Goal: Task Accomplishment & Management: Use online tool/utility

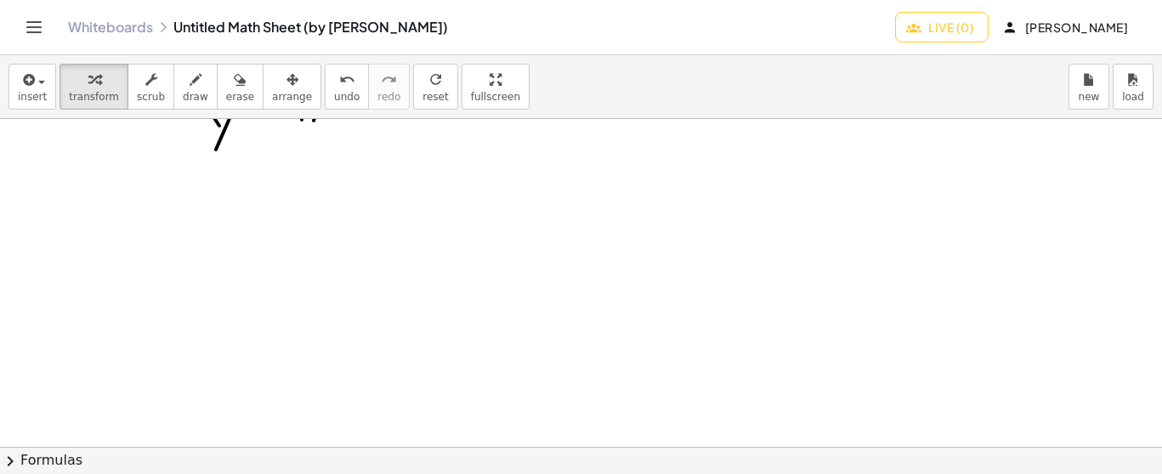
scroll to position [13887, 0]
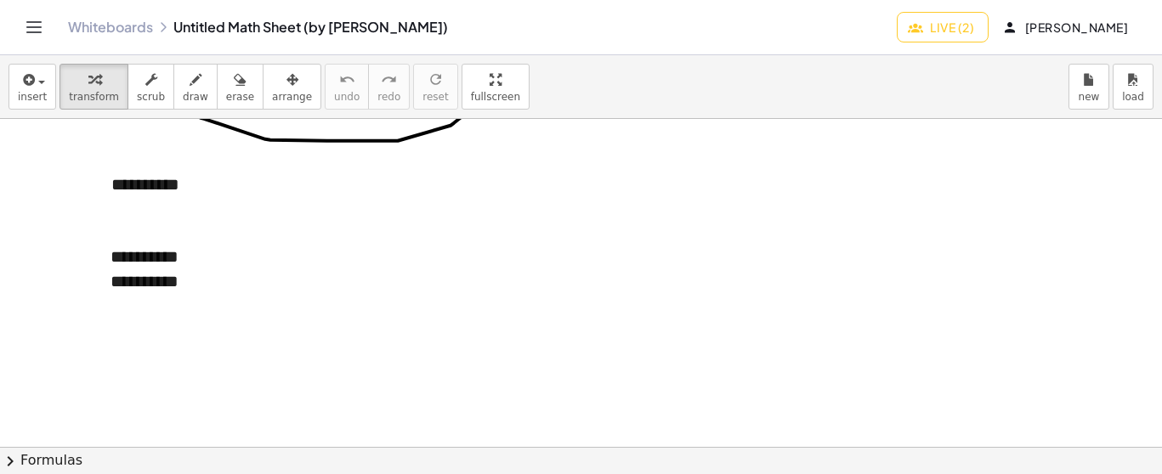
scroll to position [3168, 0]
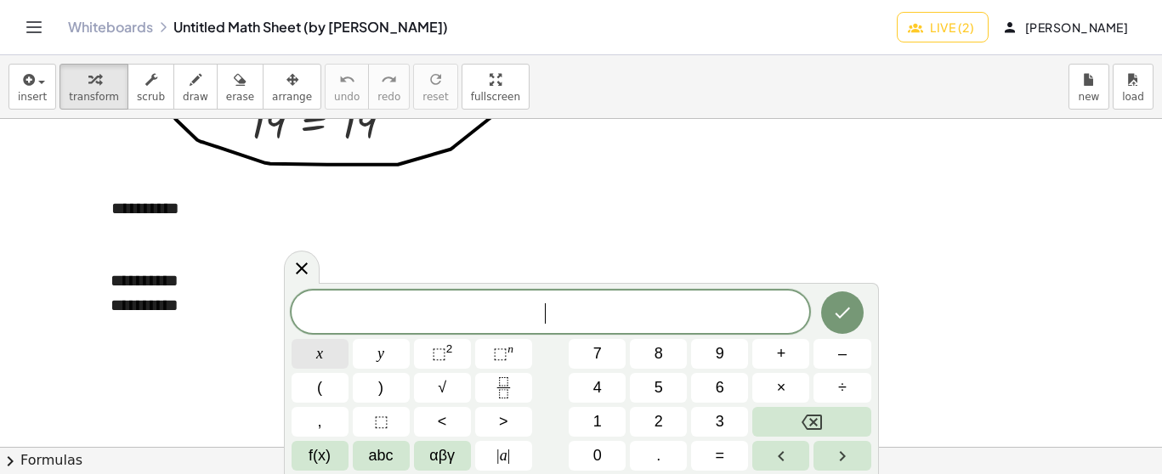
click at [319, 361] on span "x" at bounding box center [319, 354] width 7 height 23
click at [717, 455] on span "=" at bounding box center [720, 456] width 9 height 23
click at [835, 357] on button "–" at bounding box center [841, 354] width 57 height 30
click at [655, 415] on span "2" at bounding box center [659, 422] width 9 height 23
click at [385, 352] on button "y" at bounding box center [381, 354] width 57 height 30
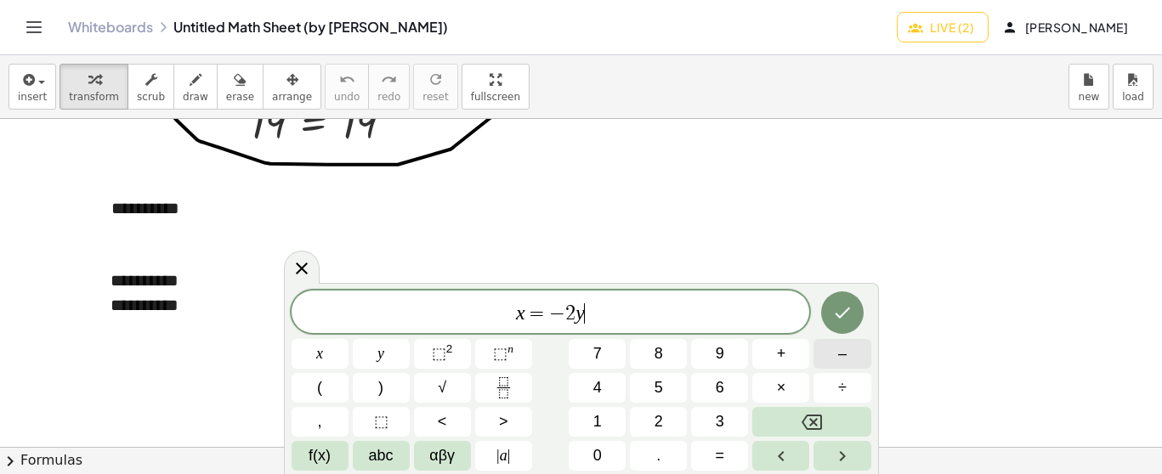
click at [838, 358] on span "–" at bounding box center [842, 354] width 9 height 23
click at [606, 384] on button "4" at bounding box center [597, 388] width 57 height 30
click at [846, 310] on icon "Done" at bounding box center [842, 313] width 15 height 11
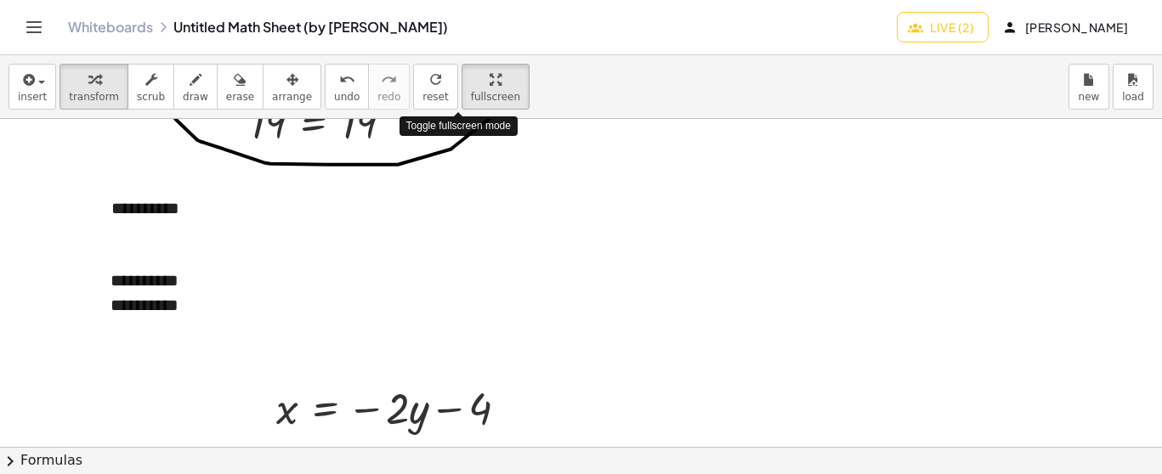
drag, startPoint x: 460, startPoint y: 101, endPoint x: 457, endPoint y: 256, distance: 154.7
click at [460, 230] on div "**********" at bounding box center [581, 264] width 1162 height 419
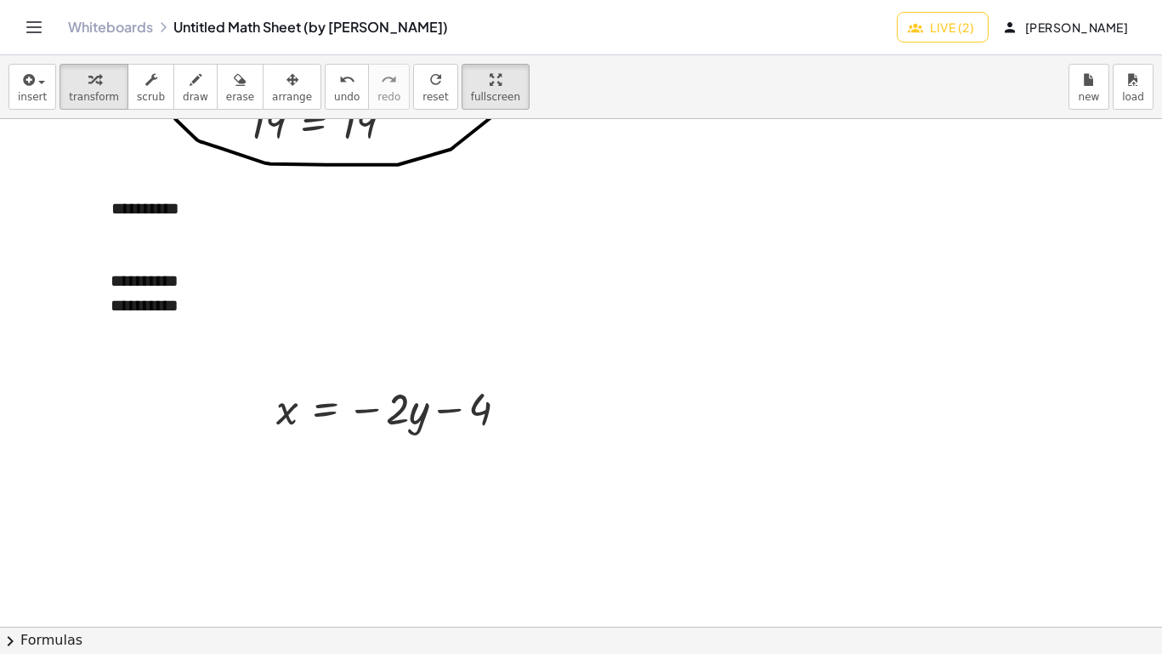
click at [472, 0] on html "Graspable Math Activities Whiteboards Classes Account v1.30.0 | Privacy policy …" at bounding box center [581, 327] width 1162 height 654
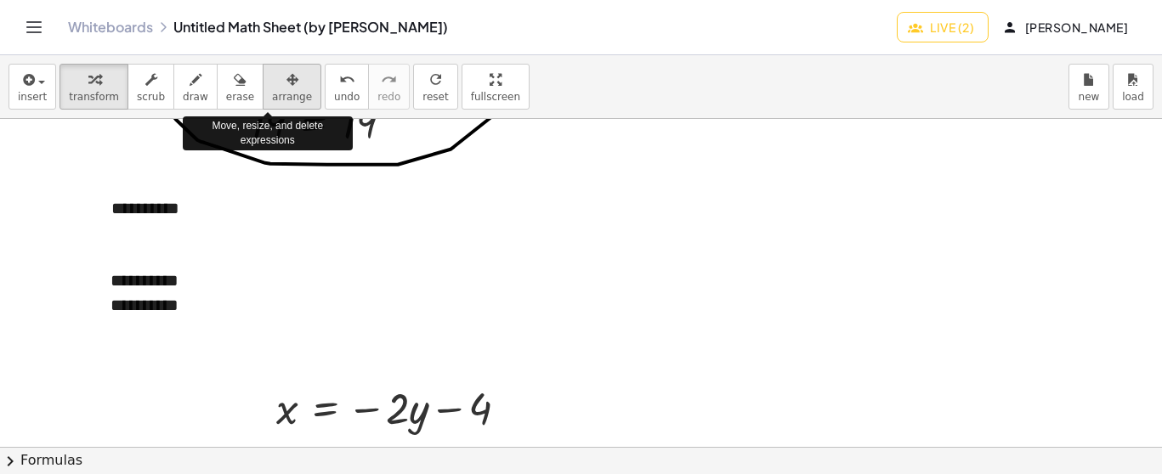
click at [274, 80] on div "button" at bounding box center [292, 79] width 40 height 20
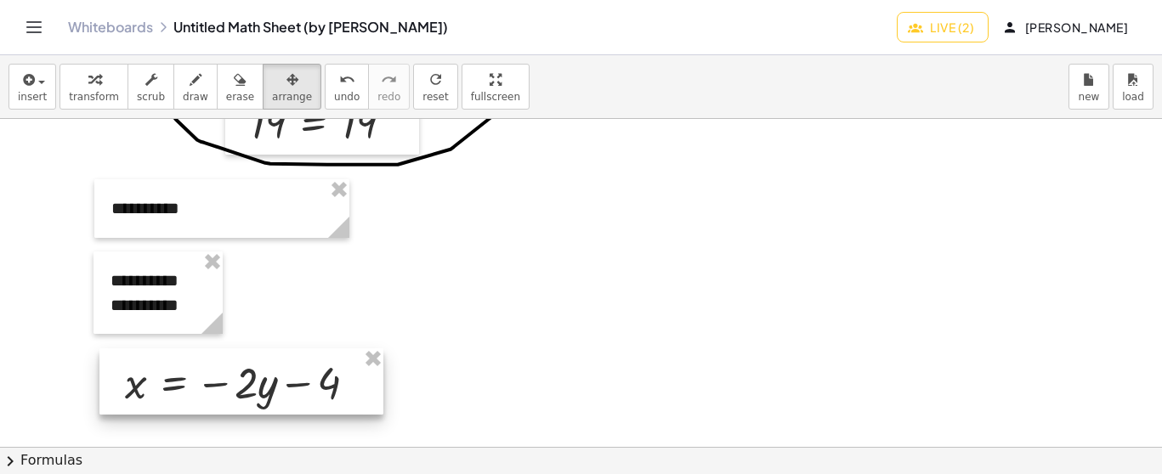
drag, startPoint x: 405, startPoint y: 405, endPoint x: 252, endPoint y: 380, distance: 154.3
click at [252, 380] on div at bounding box center [241, 382] width 284 height 66
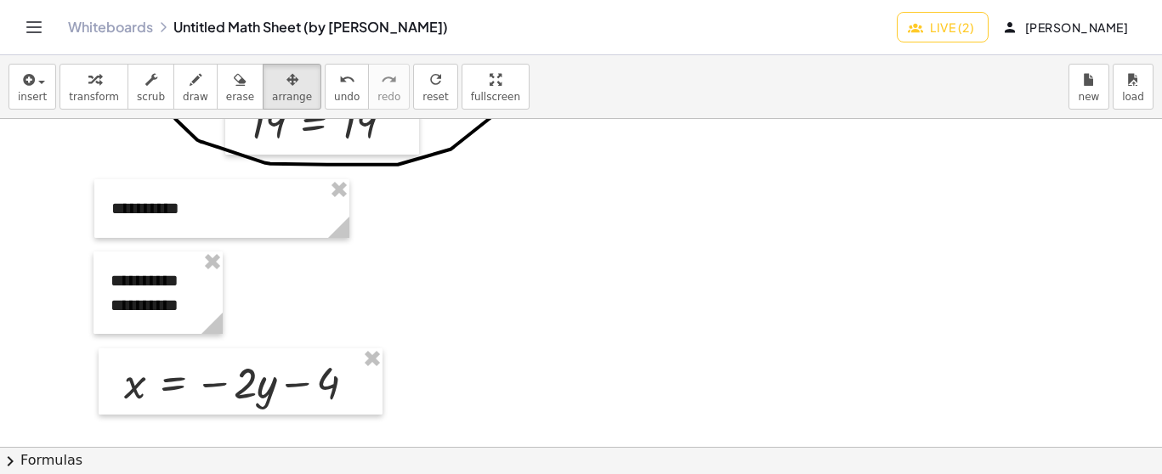
click at [39, 91] on span "insert" at bounding box center [32, 97] width 29 height 12
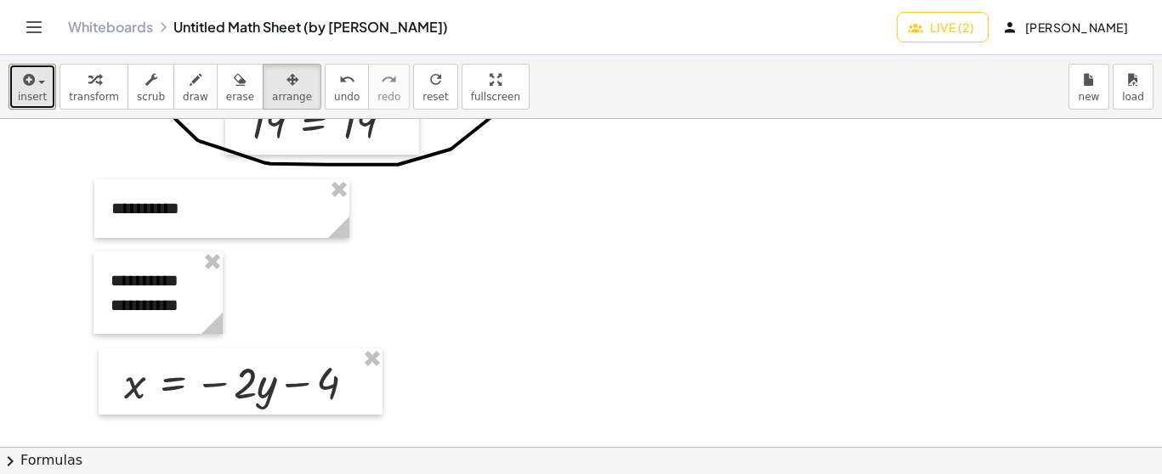
click at [286, 70] on icon "button" at bounding box center [292, 80] width 12 height 20
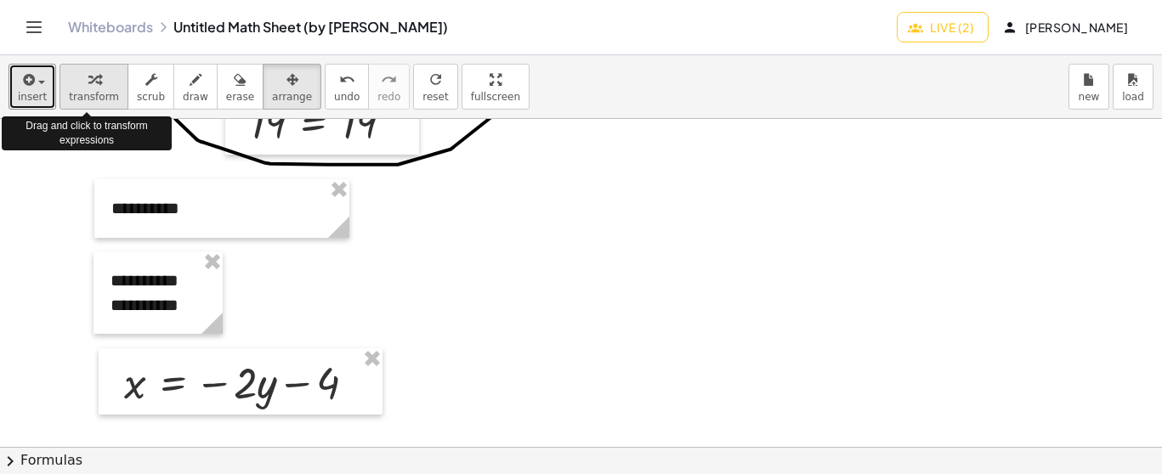
click at [95, 94] on span "transform" at bounding box center [94, 97] width 50 height 12
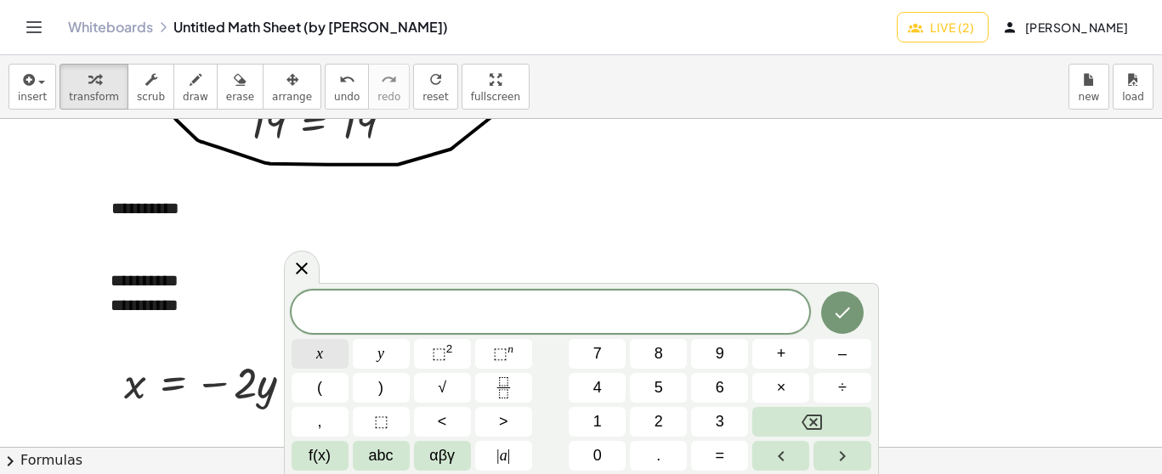
click at [318, 343] on span "x" at bounding box center [319, 354] width 7 height 23
click at [725, 451] on button "=" at bounding box center [719, 456] width 57 height 30
click at [377, 345] on button "y" at bounding box center [381, 354] width 57 height 30
click at [778, 353] on span "+" at bounding box center [781, 354] width 9 height 23
click at [655, 415] on span "2" at bounding box center [659, 422] width 9 height 23
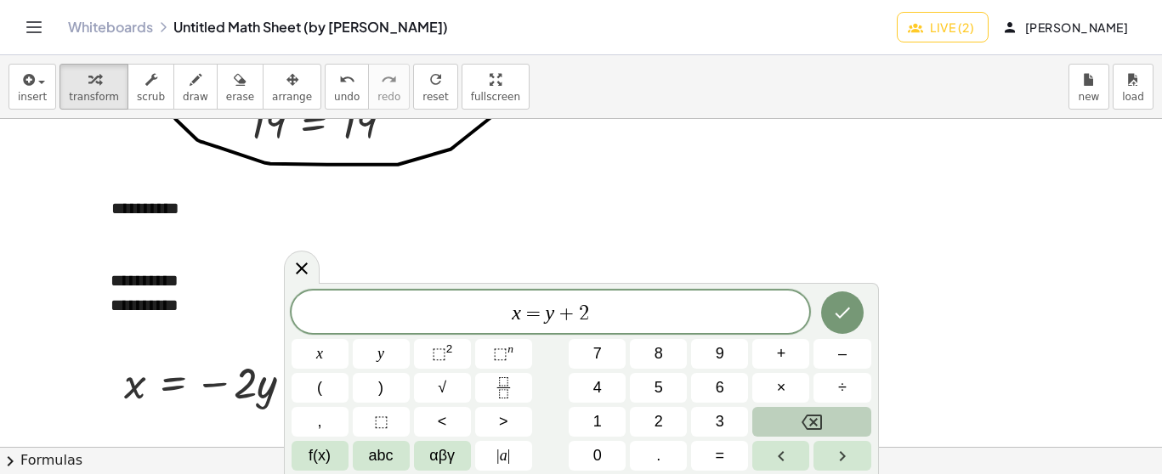
click at [817, 424] on icon "Backspace" at bounding box center [812, 422] width 20 height 15
click at [507, 388] on rect "Fraction" at bounding box center [502, 388] width 13 height 1
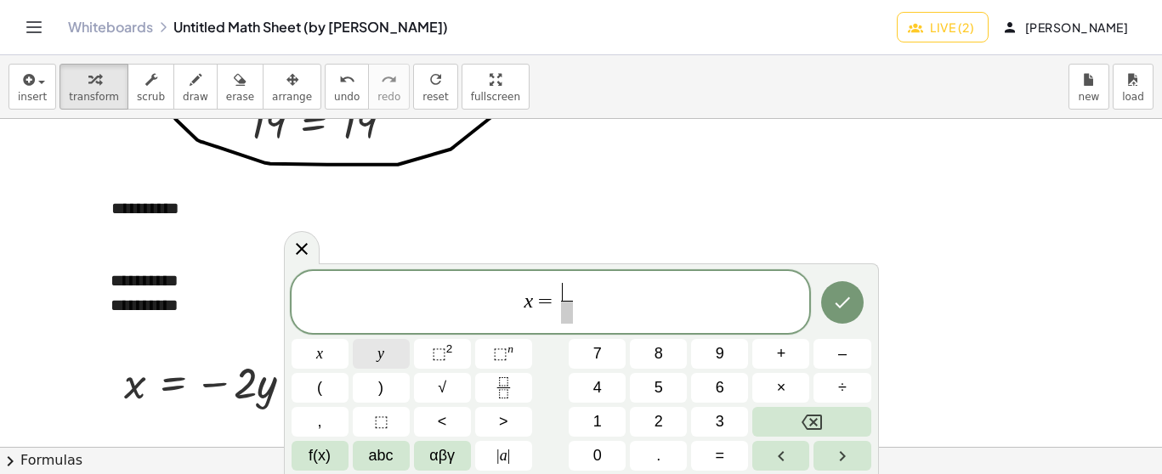
click at [378, 349] on span "y" at bounding box center [380, 354] width 7 height 23
click at [774, 356] on button "+" at bounding box center [780, 354] width 57 height 30
click at [665, 420] on button "2" at bounding box center [658, 422] width 57 height 30
click at [568, 310] on span at bounding box center [567, 312] width 43 height 23
click at [669, 421] on button "2" at bounding box center [658, 422] width 57 height 30
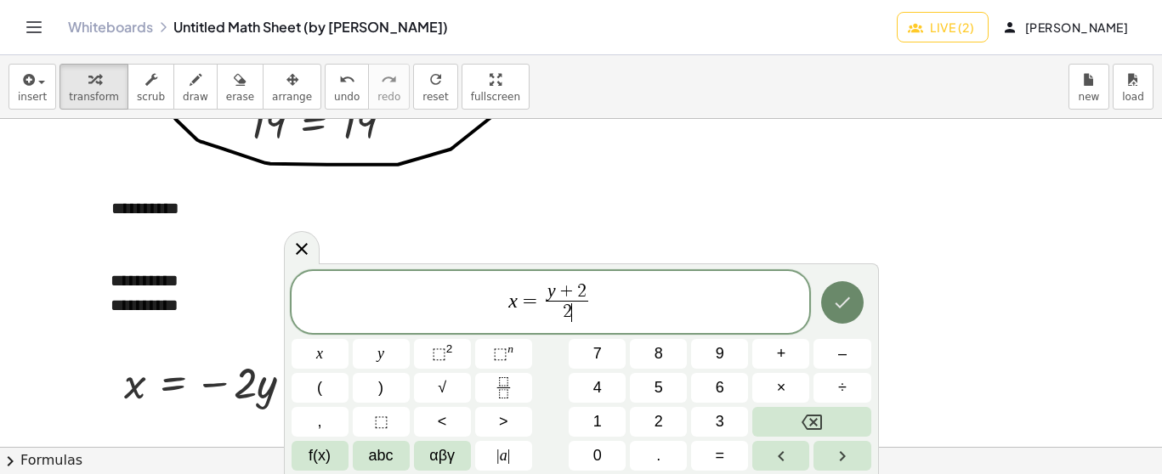
click at [838, 304] on icon "Done" at bounding box center [842, 303] width 15 height 11
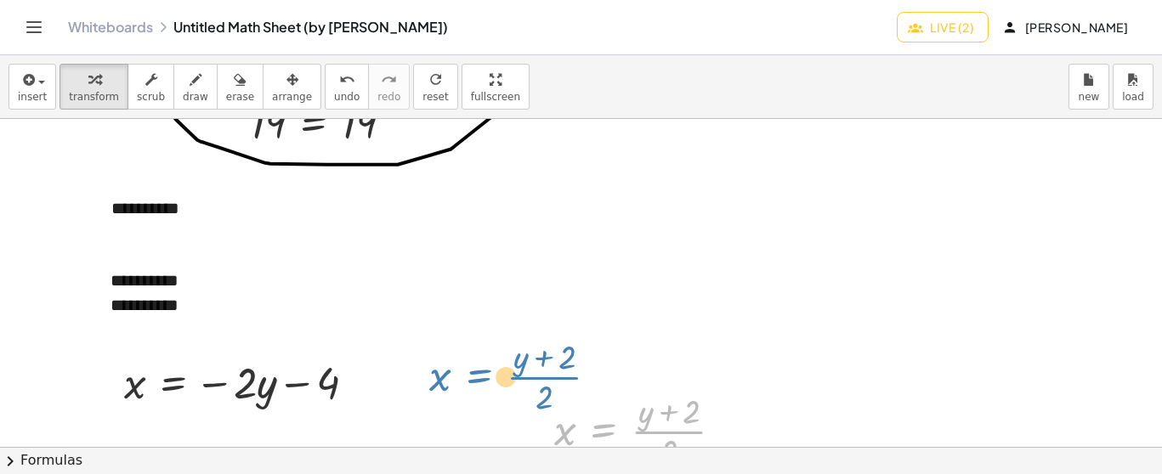
drag, startPoint x: 615, startPoint y: 419, endPoint x: 484, endPoint y: 360, distance: 144.2
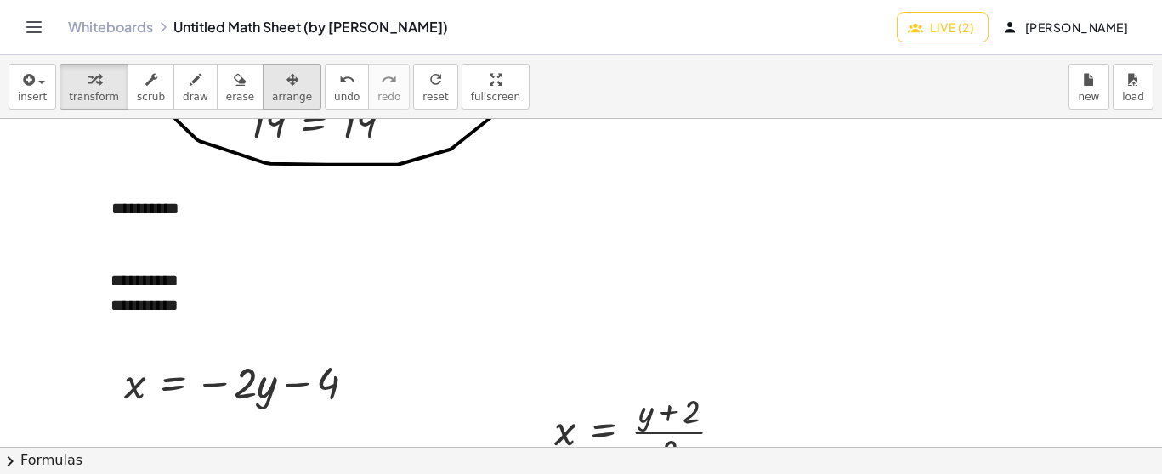
click at [286, 85] on icon "button" at bounding box center [292, 80] width 12 height 20
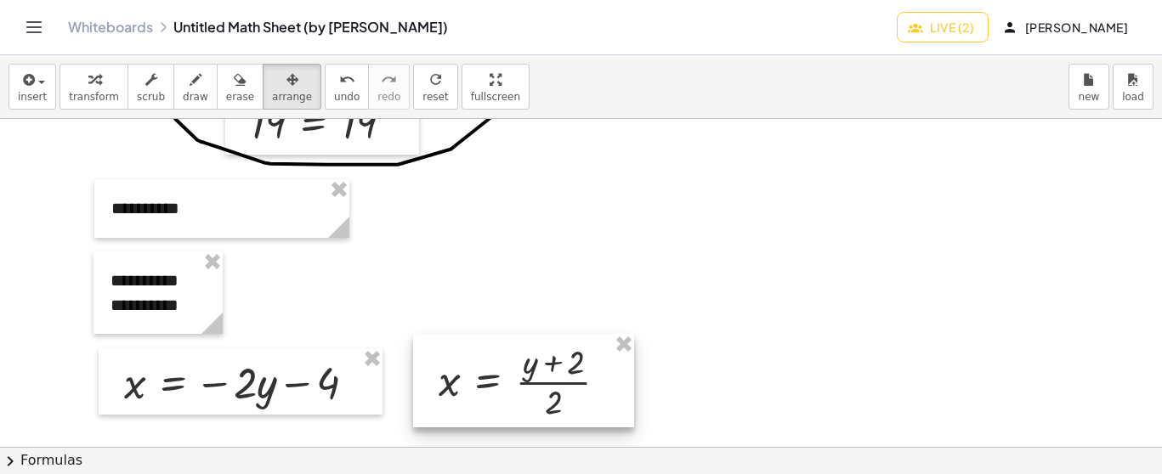
drag, startPoint x: 651, startPoint y: 426, endPoint x: 535, endPoint y: 376, distance: 126.8
click at [535, 376] on div at bounding box center [523, 381] width 221 height 94
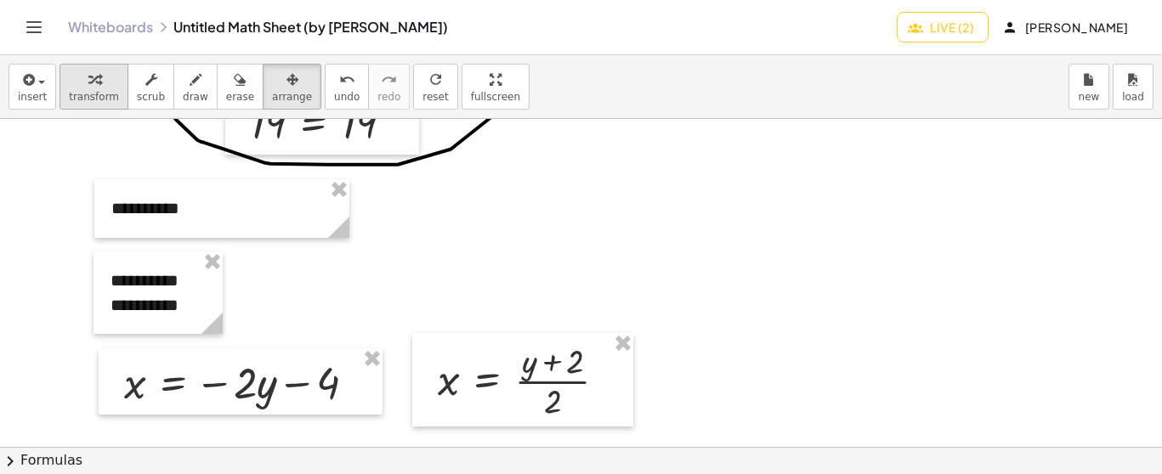
click at [92, 95] on span "transform" at bounding box center [94, 97] width 50 height 12
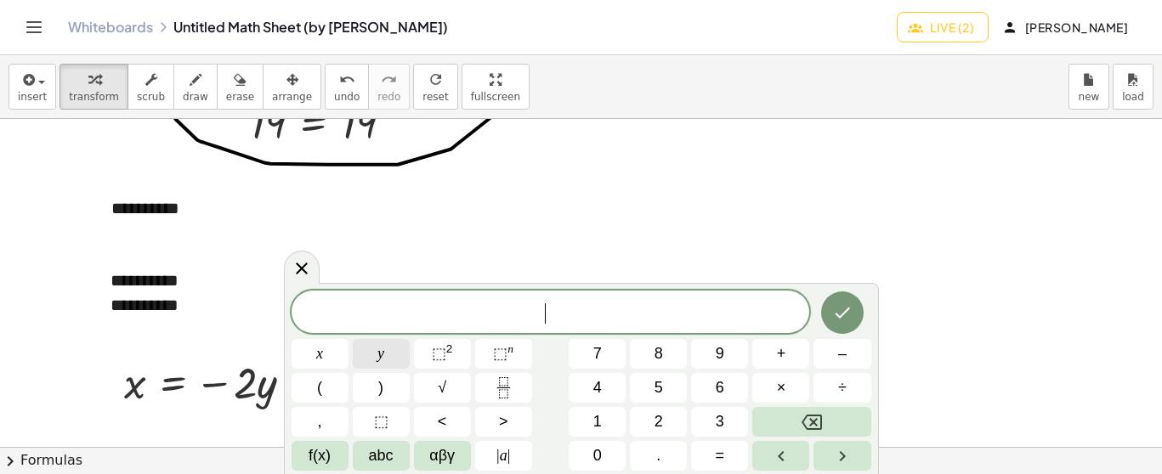
click at [377, 348] on button "y" at bounding box center [381, 354] width 57 height 30
click at [782, 357] on span "+" at bounding box center [781, 354] width 9 height 23
click at [657, 413] on span "2" at bounding box center [659, 422] width 9 height 23
click at [717, 453] on span "=" at bounding box center [720, 456] width 9 height 23
click at [833, 355] on button "–" at bounding box center [841, 354] width 57 height 30
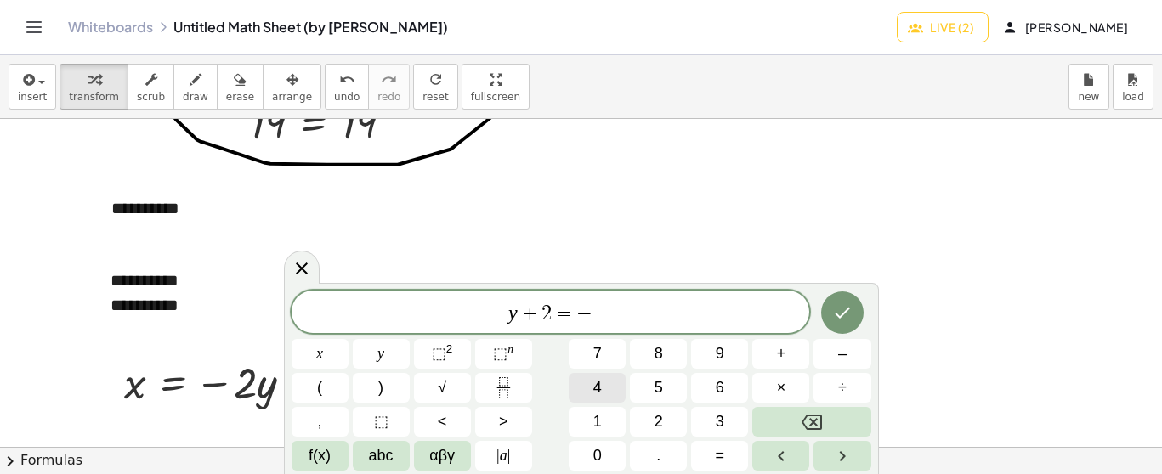
click at [595, 397] on span "4" at bounding box center [597, 388] width 9 height 23
click at [396, 352] on button "y" at bounding box center [381, 354] width 57 height 30
click at [839, 363] on span "–" at bounding box center [842, 354] width 9 height 23
click at [655, 354] on span "8" at bounding box center [659, 354] width 9 height 23
click at [839, 313] on icon "Done" at bounding box center [842, 313] width 20 height 20
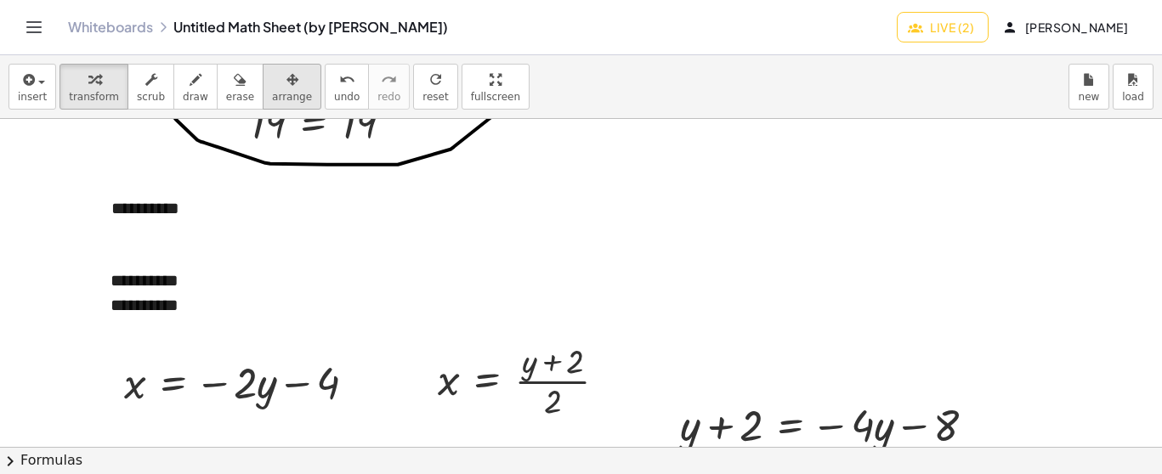
click at [278, 92] on span "arrange" at bounding box center [292, 97] width 40 height 12
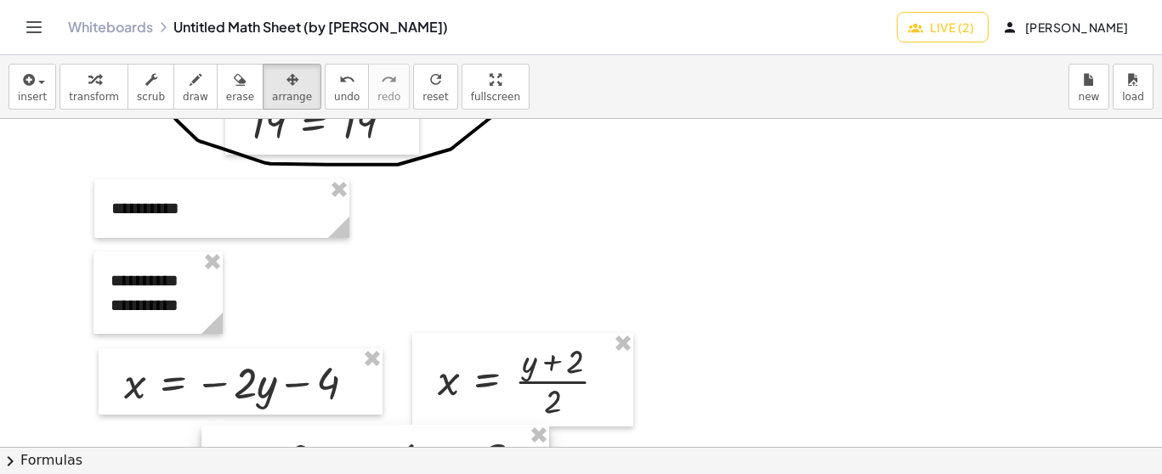
drag, startPoint x: 764, startPoint y: 410, endPoint x: 312, endPoint y: 444, distance: 453.5
click at [312, 444] on div at bounding box center [375, 458] width 348 height 66
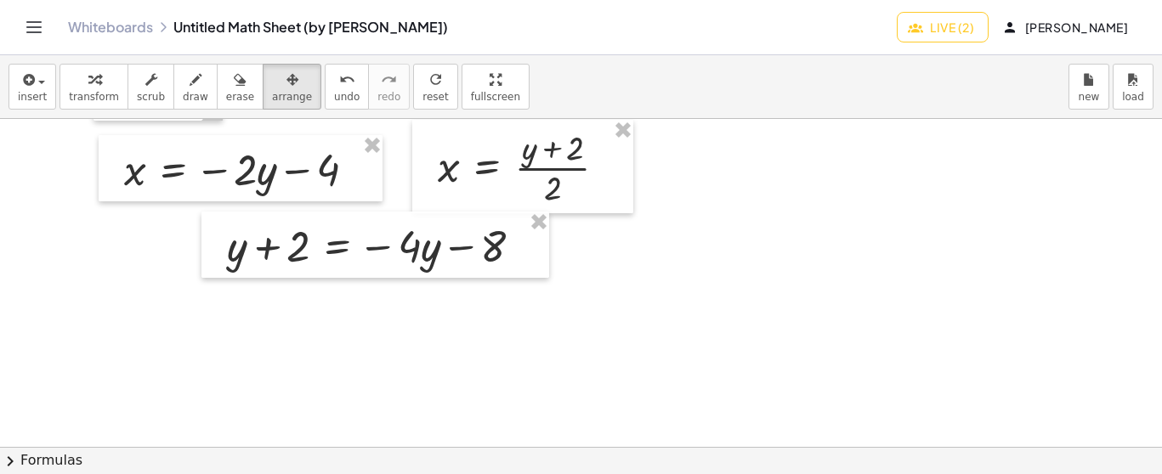
scroll to position [3381, 0]
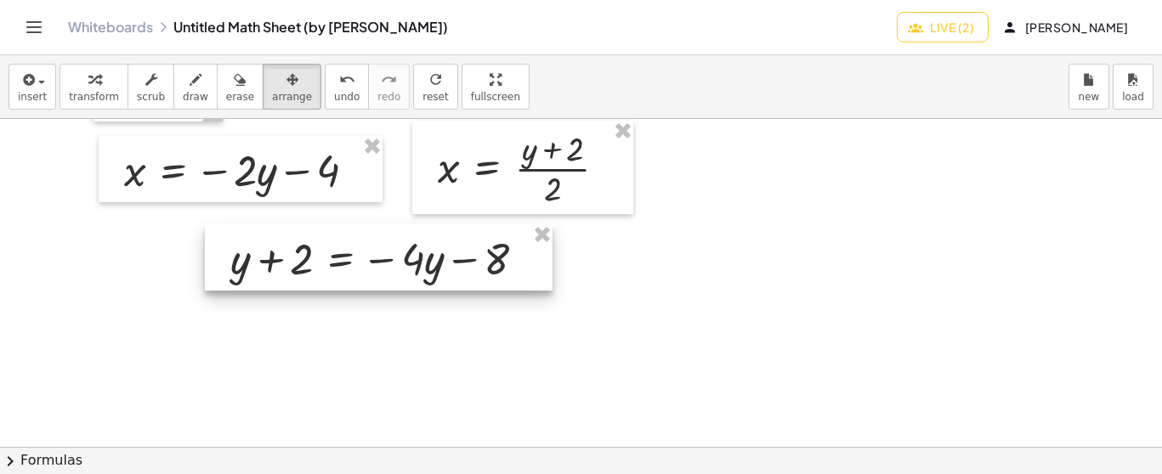
drag, startPoint x: 430, startPoint y: 255, endPoint x: 434, endPoint y: 267, distance: 12.4
click at [434, 267] on div at bounding box center [379, 257] width 348 height 66
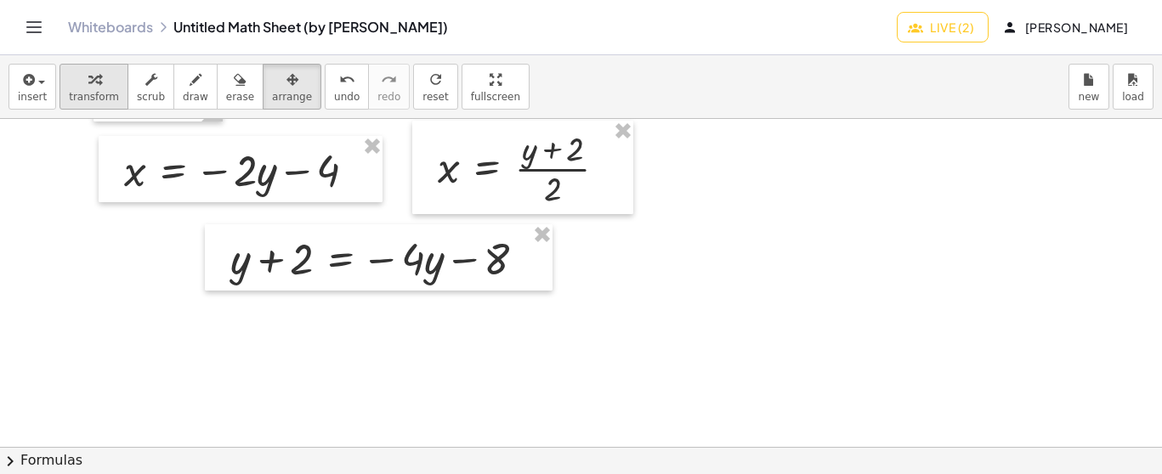
click at [96, 85] on div "button" at bounding box center [94, 79] width 50 height 20
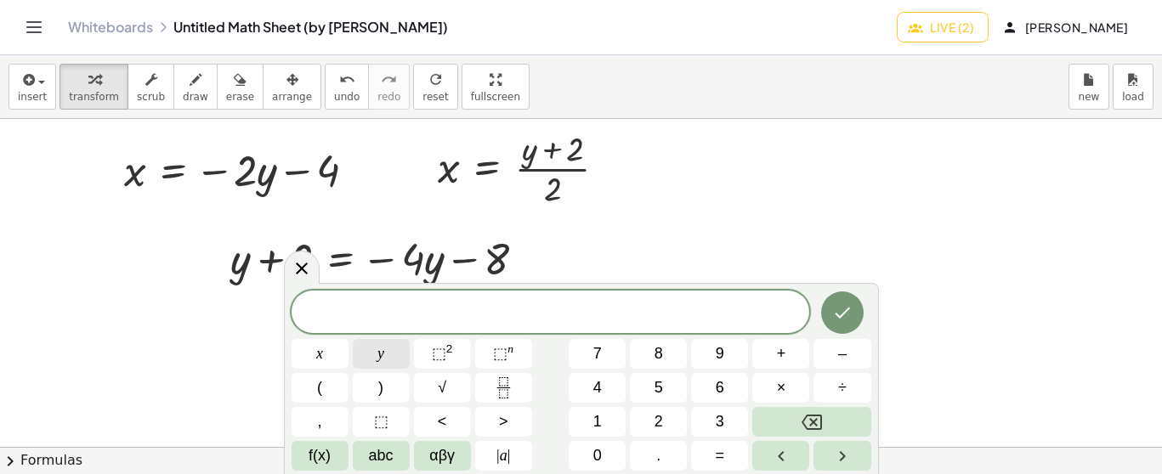
click at [380, 353] on span "y" at bounding box center [380, 354] width 7 height 23
click at [780, 354] on span "+" at bounding box center [781, 354] width 9 height 23
click at [608, 382] on button "4" at bounding box center [597, 388] width 57 height 30
click at [378, 347] on span "y" at bounding box center [380, 354] width 7 height 23
click at [727, 457] on button "=" at bounding box center [719, 456] width 57 height 30
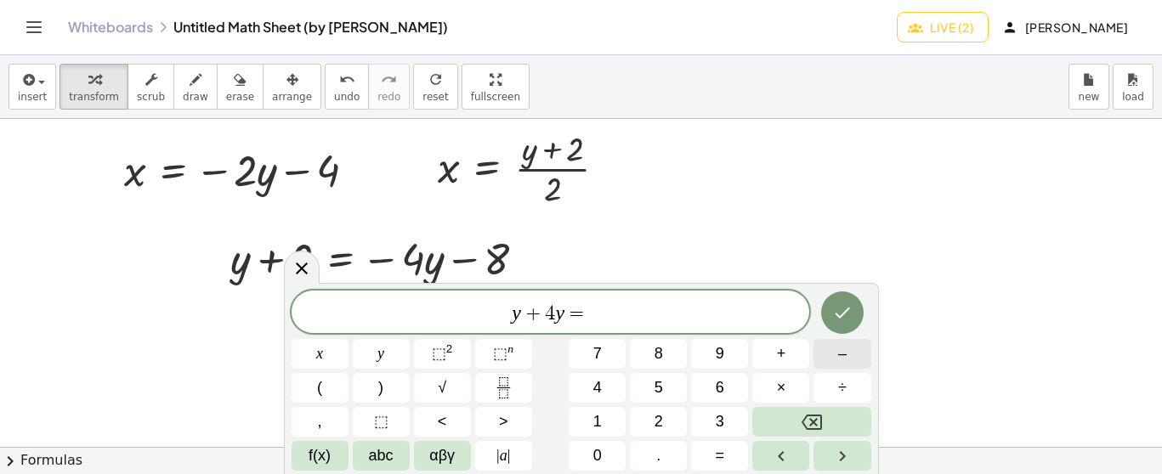
click at [853, 354] on button "–" at bounding box center [841, 354] width 57 height 30
click at [662, 354] on span "8" at bounding box center [659, 354] width 9 height 23
click at [831, 354] on button "–" at bounding box center [841, 354] width 57 height 30
click at [661, 419] on span "2" at bounding box center [659, 422] width 9 height 23
click at [847, 309] on icon "Done" at bounding box center [842, 313] width 20 height 20
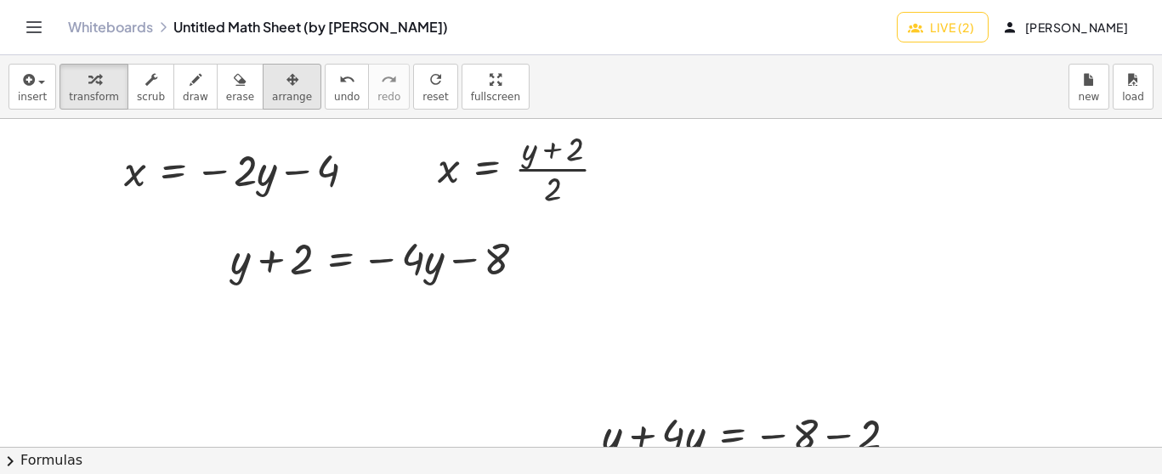
click at [280, 93] on span "arrange" at bounding box center [292, 97] width 40 height 12
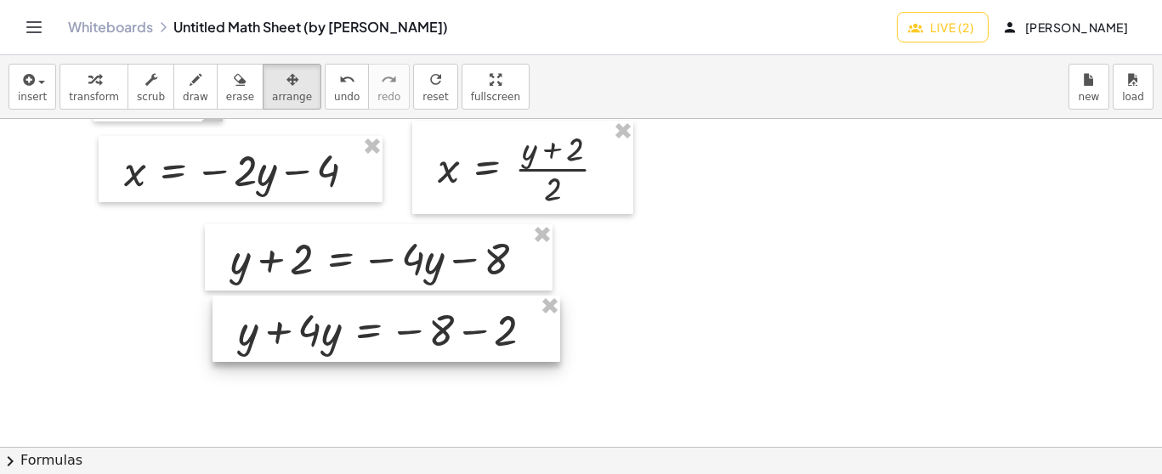
drag, startPoint x: 681, startPoint y: 417, endPoint x: 316, endPoint y: 313, distance: 379.4
click at [316, 313] on div at bounding box center [387, 329] width 348 height 66
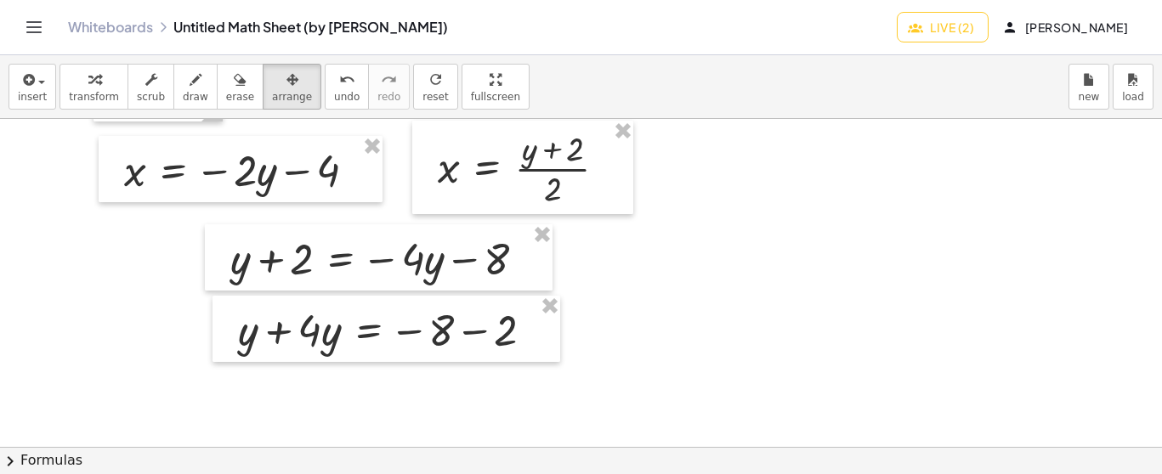
click at [96, 91] on span "transform" at bounding box center [94, 97] width 50 height 12
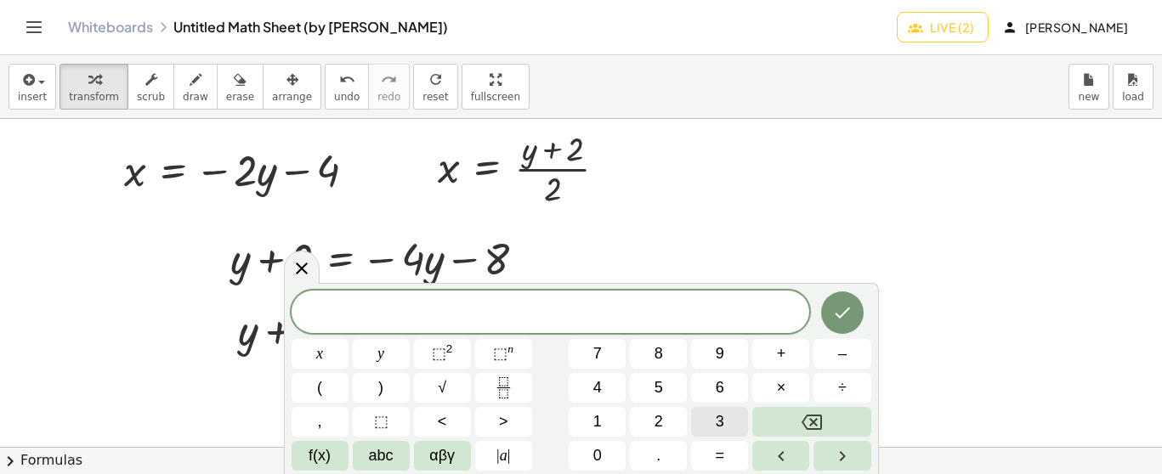
click at [718, 425] on span "3" at bounding box center [720, 422] width 9 height 23
click at [381, 357] on span "y" at bounding box center [380, 354] width 7 height 23
click at [724, 458] on span "=" at bounding box center [720, 456] width 9 height 23
click at [838, 358] on span "–" at bounding box center [842, 354] width 9 height 23
click at [604, 419] on button "1" at bounding box center [597, 422] width 57 height 30
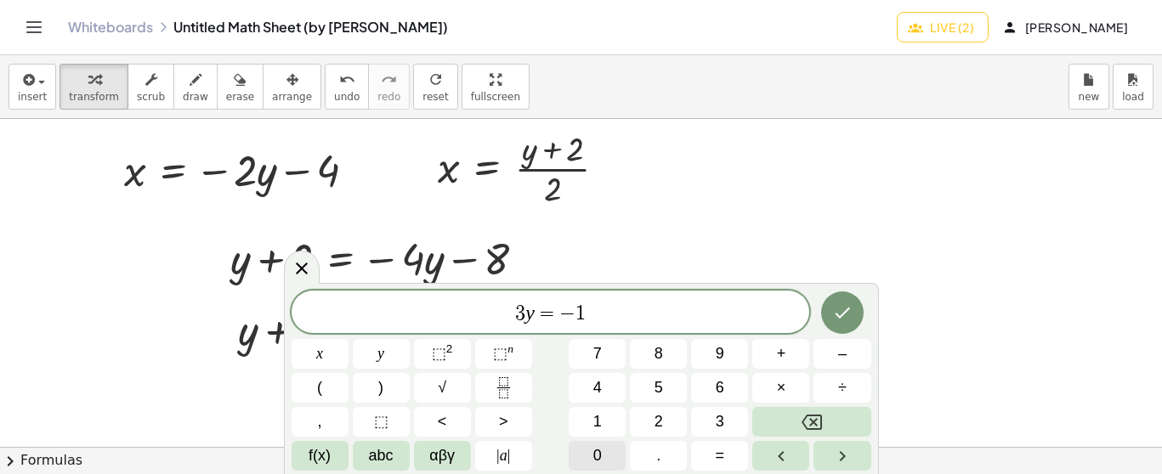
click at [595, 450] on span "0" at bounding box center [597, 456] width 9 height 23
click at [844, 311] on icon "Done" at bounding box center [842, 313] width 20 height 20
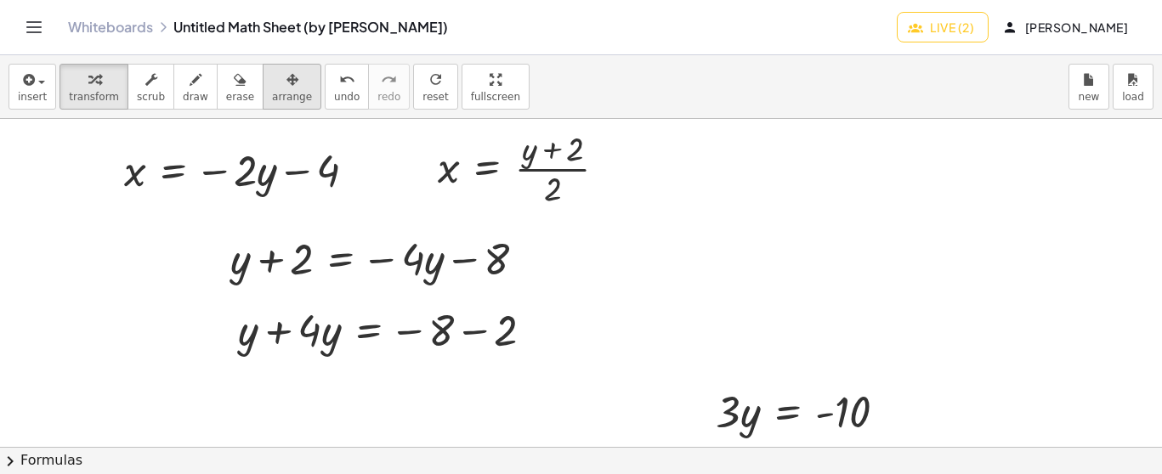
click at [279, 79] on div "button" at bounding box center [292, 79] width 40 height 20
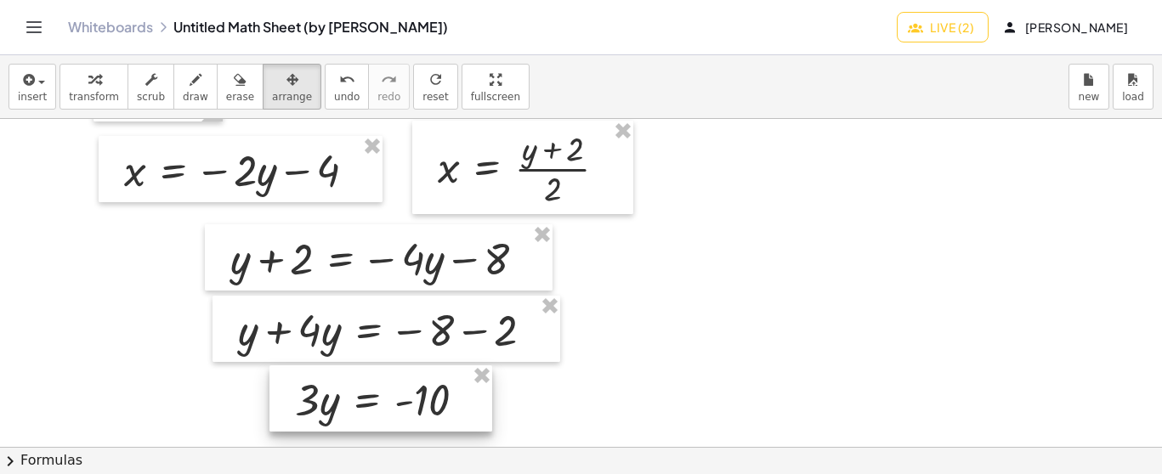
drag, startPoint x: 785, startPoint y: 411, endPoint x: 364, endPoint y: 400, distance: 421.8
click at [364, 400] on div at bounding box center [380, 399] width 223 height 66
click at [97, 80] on div "button" at bounding box center [94, 79] width 50 height 20
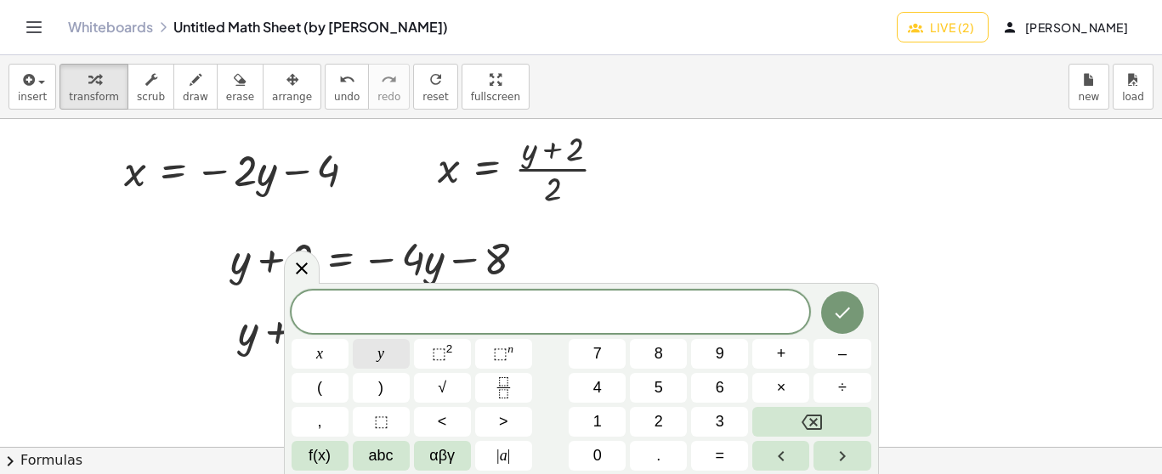
click at [377, 351] on button "y" at bounding box center [381, 354] width 57 height 30
click at [727, 450] on button "=" at bounding box center [719, 456] width 57 height 30
click at [836, 358] on button "–" at bounding box center [841, 354] width 57 height 30
click at [610, 424] on button "1" at bounding box center [597, 422] width 57 height 30
click at [609, 441] on button "0" at bounding box center [597, 456] width 57 height 30
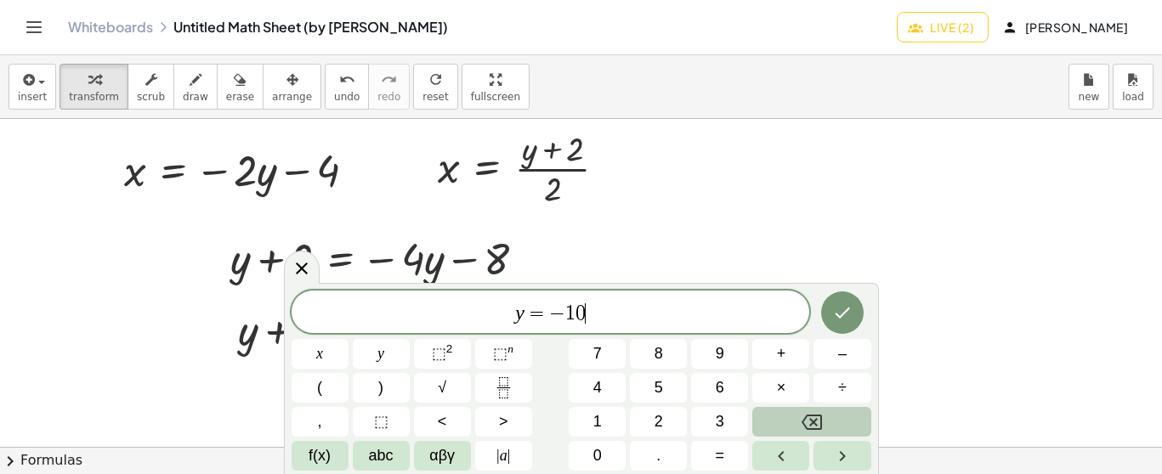
click at [820, 424] on icon "Backspace" at bounding box center [812, 422] width 20 height 15
click at [512, 393] on icon "Fraction" at bounding box center [503, 387] width 21 height 21
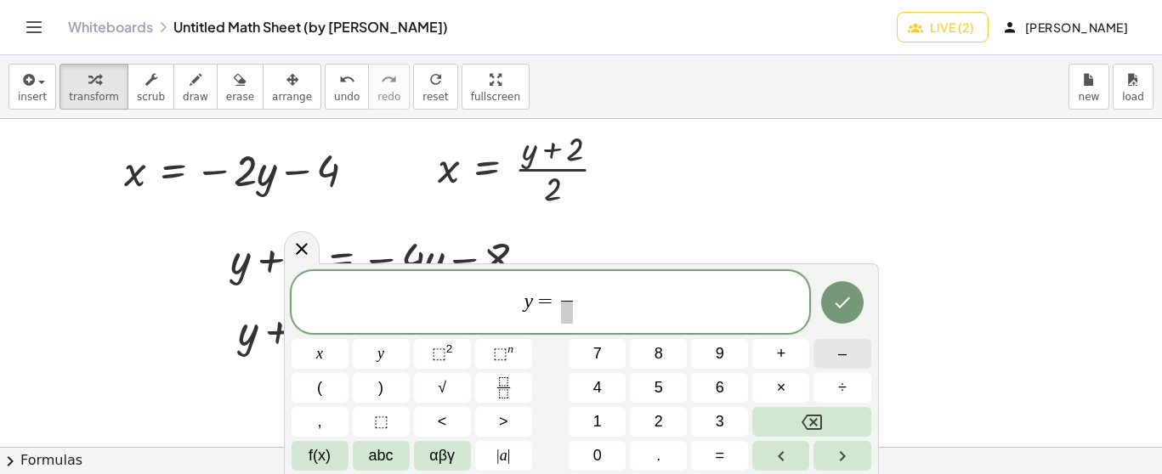
click at [835, 354] on button "–" at bounding box center [841, 354] width 57 height 30
click at [598, 419] on span "1" at bounding box center [597, 422] width 9 height 23
click at [594, 447] on span "0" at bounding box center [597, 456] width 9 height 23
click at [576, 314] on span at bounding box center [566, 312] width 37 height 23
click at [711, 417] on button "3" at bounding box center [719, 422] width 57 height 30
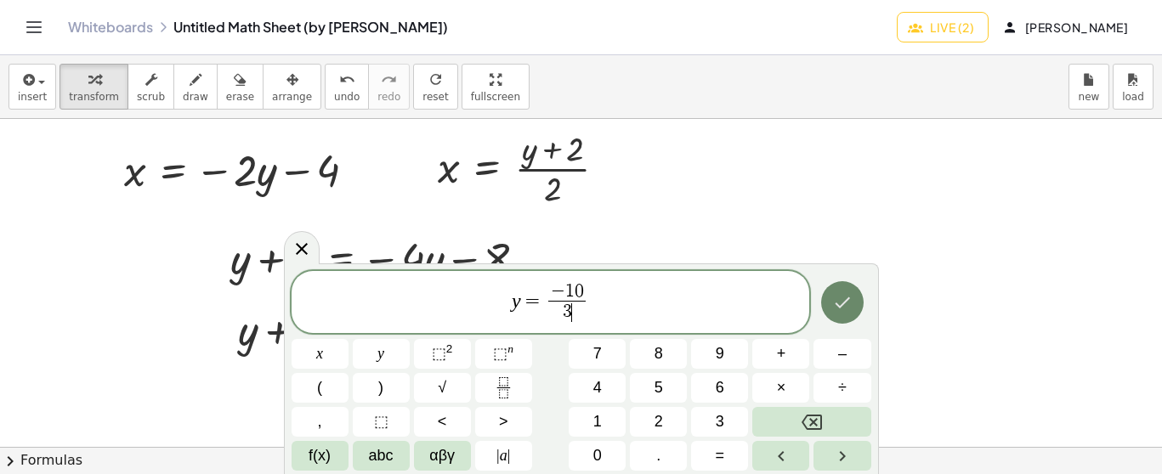
click at [844, 295] on icon "Done" at bounding box center [842, 302] width 20 height 20
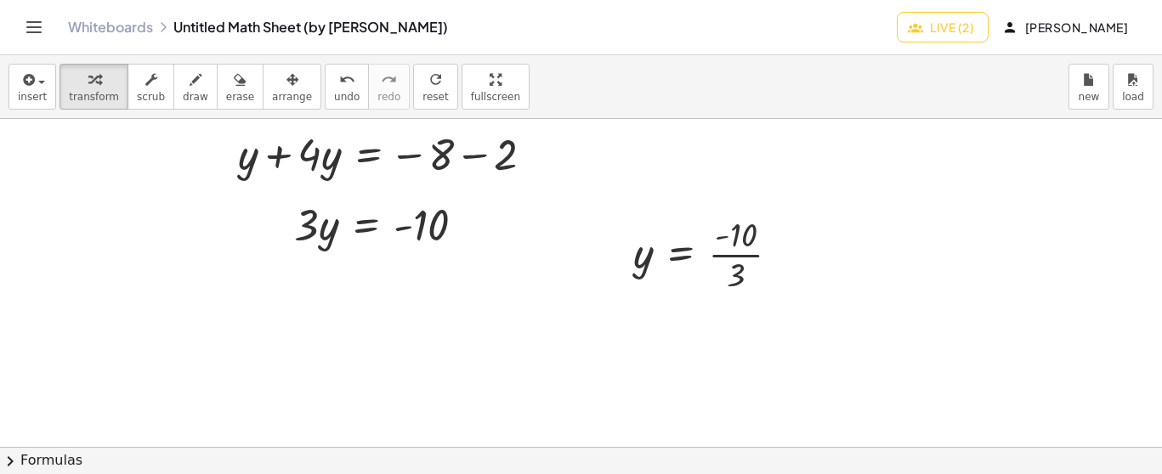
scroll to position [3609, 0]
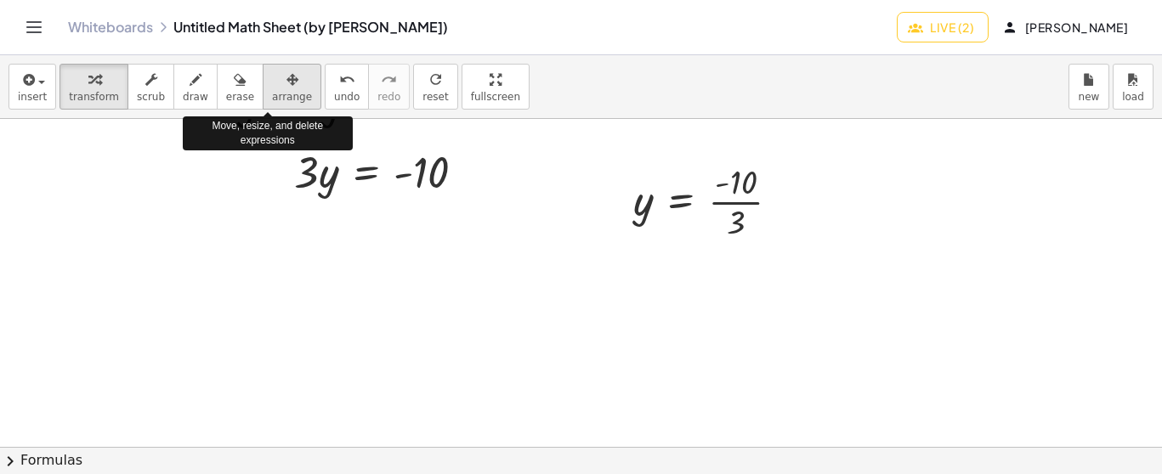
click at [272, 92] on span "arrange" at bounding box center [292, 97] width 40 height 12
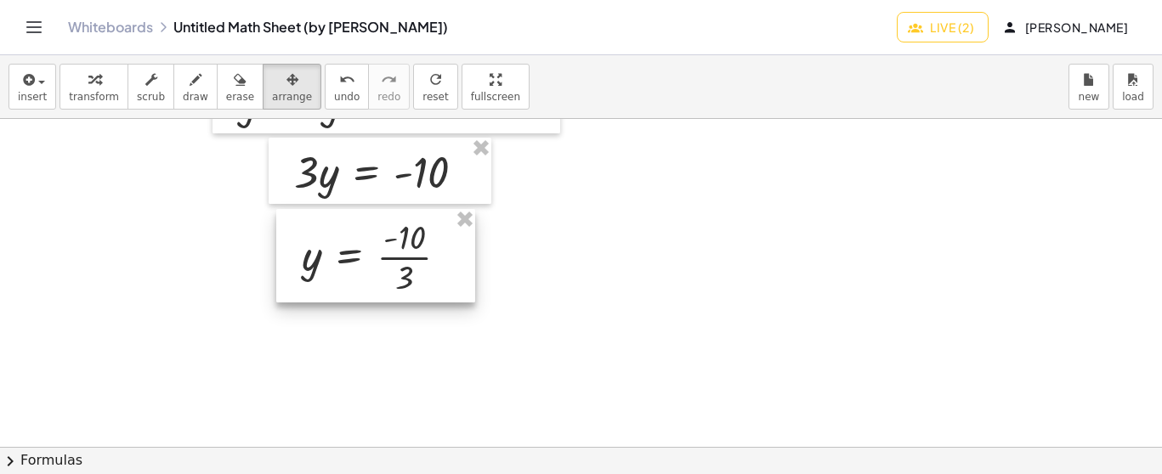
drag, startPoint x: 674, startPoint y: 201, endPoint x: 343, endPoint y: 256, distance: 335.3
click at [343, 256] on div at bounding box center [375, 256] width 199 height 94
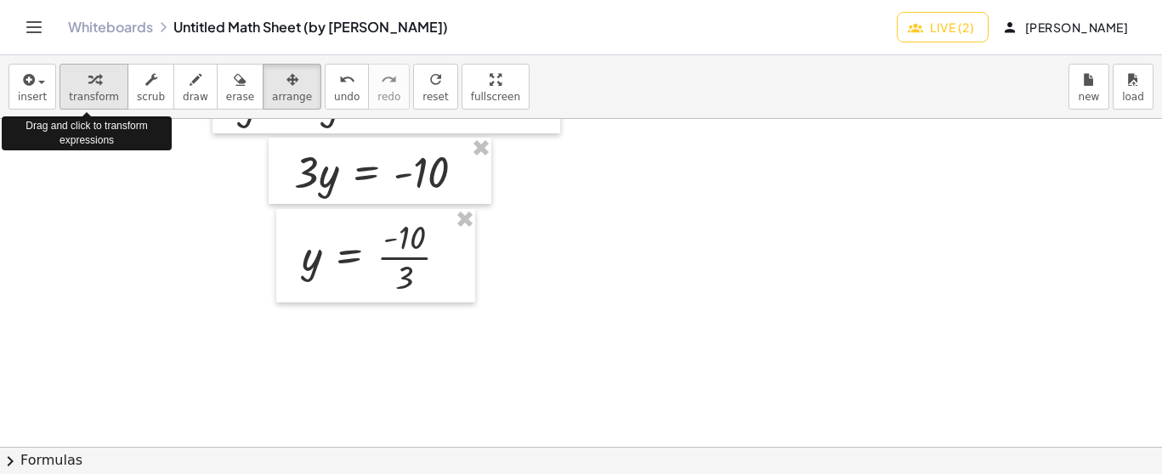
click at [100, 88] on button "transform" at bounding box center [94, 87] width 69 height 46
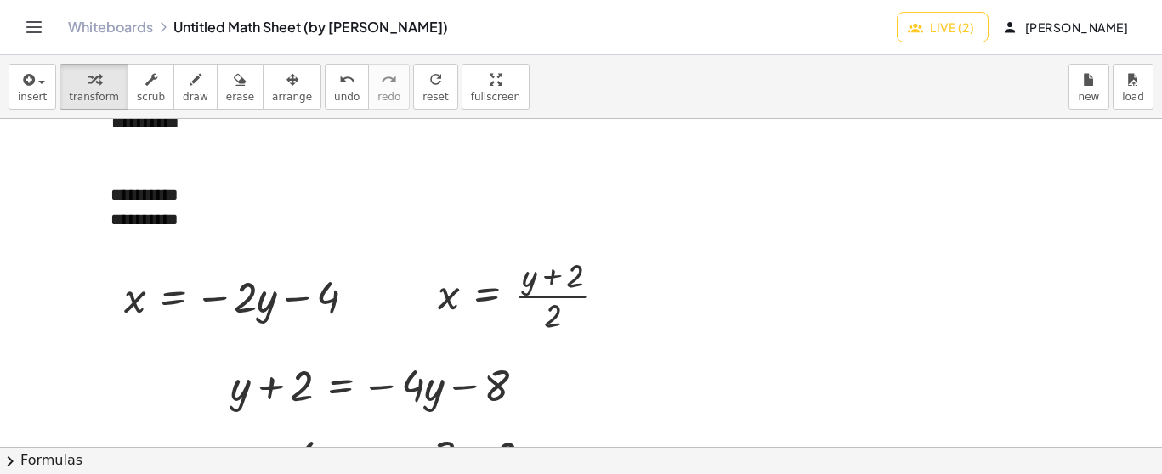
scroll to position [3291, 0]
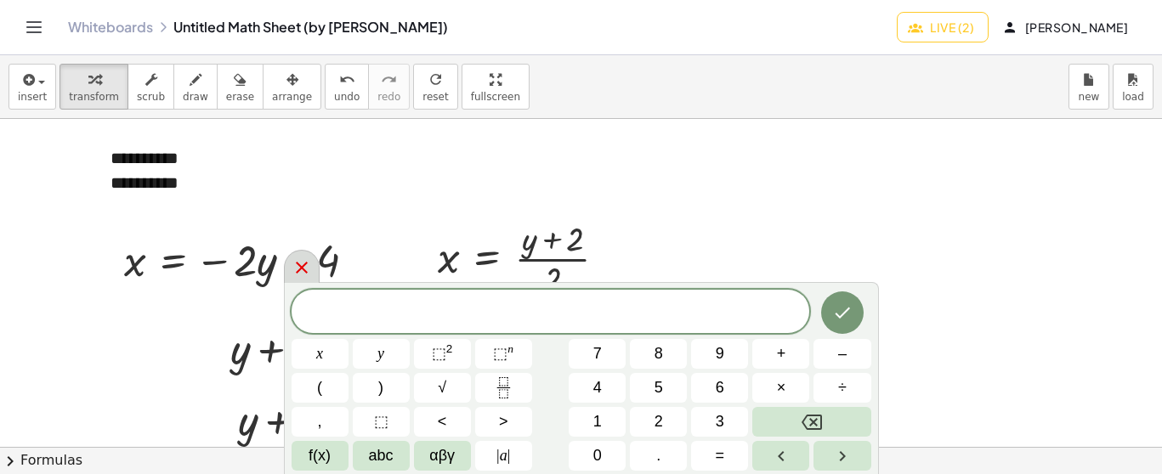
click at [302, 269] on icon at bounding box center [302, 268] width 12 height 12
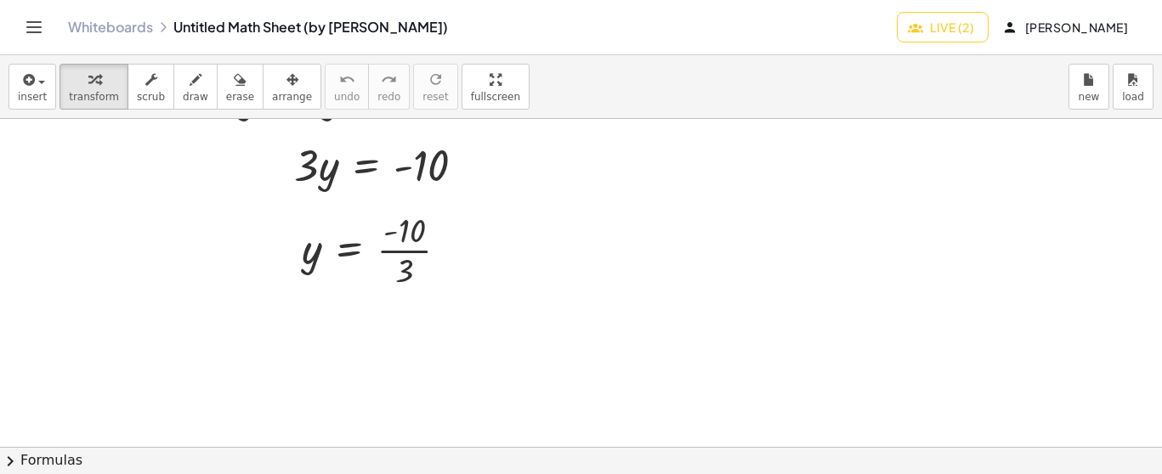
scroll to position [3613, 0]
click at [380, 247] on div at bounding box center [382, 252] width 178 height 85
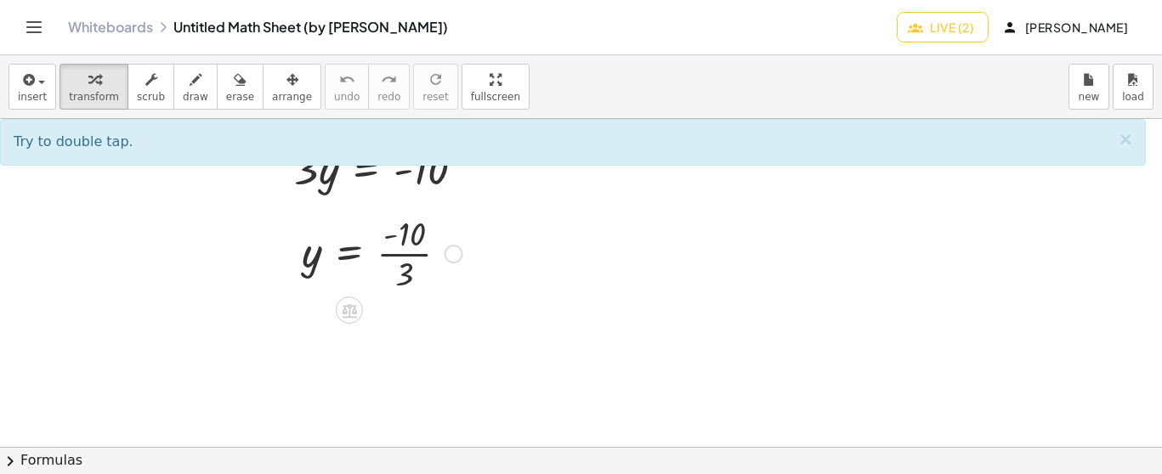
click at [458, 250] on div at bounding box center [454, 254] width 19 height 19
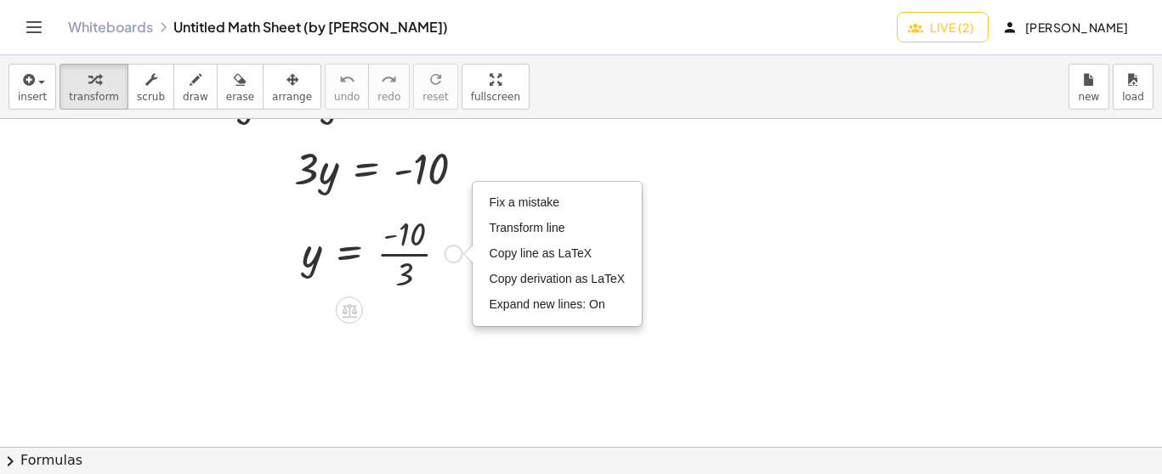
click at [452, 257] on div "Fix a mistake Transform line Copy line as LaTeX Copy derivation as LaTeX Expand…" at bounding box center [454, 254] width 19 height 19
click at [450, 257] on div "Fix a mistake Transform line Copy line as LaTeX Copy derivation as LaTeX Expand…" at bounding box center [454, 254] width 19 height 19
click at [389, 295] on div "y = · - 10 · 3 Fix a mistake Transform line Copy line as LaTeX Copy derivation …" at bounding box center [375, 253] width 199 height 94
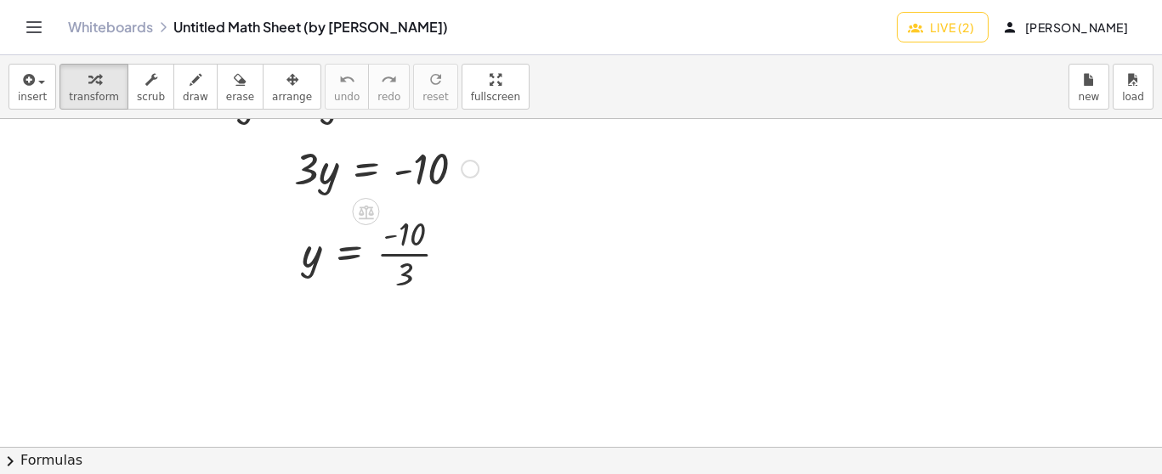
click at [341, 188] on div at bounding box center [386, 168] width 201 height 58
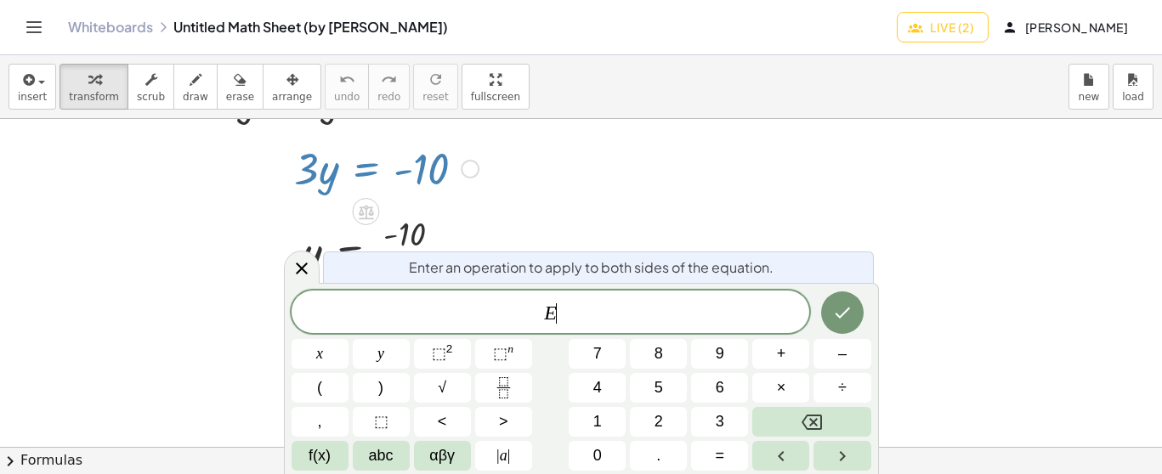
click at [306, 275] on icon at bounding box center [302, 268] width 20 height 20
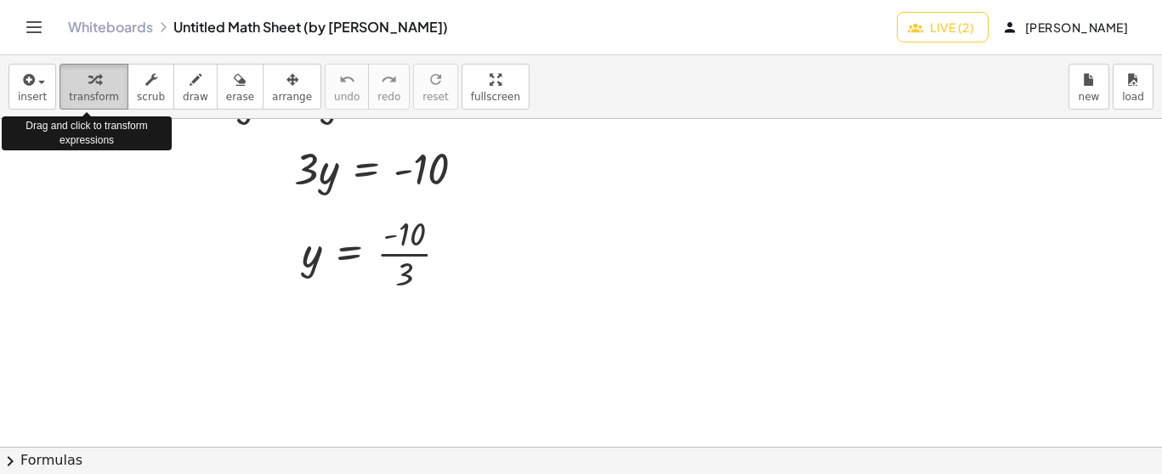
click at [105, 76] on div "button" at bounding box center [94, 79] width 50 height 20
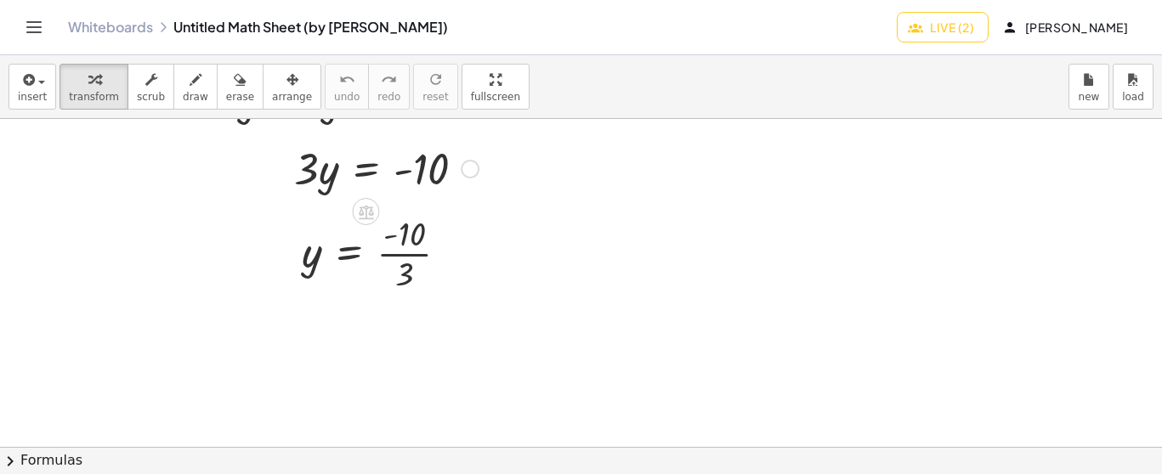
click at [469, 168] on div at bounding box center [470, 169] width 19 height 19
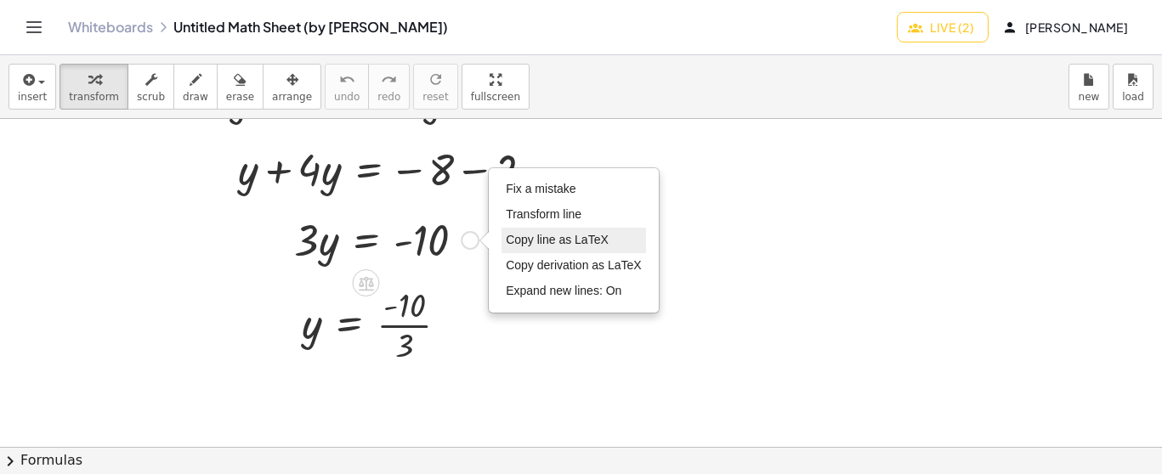
scroll to position [3506, 0]
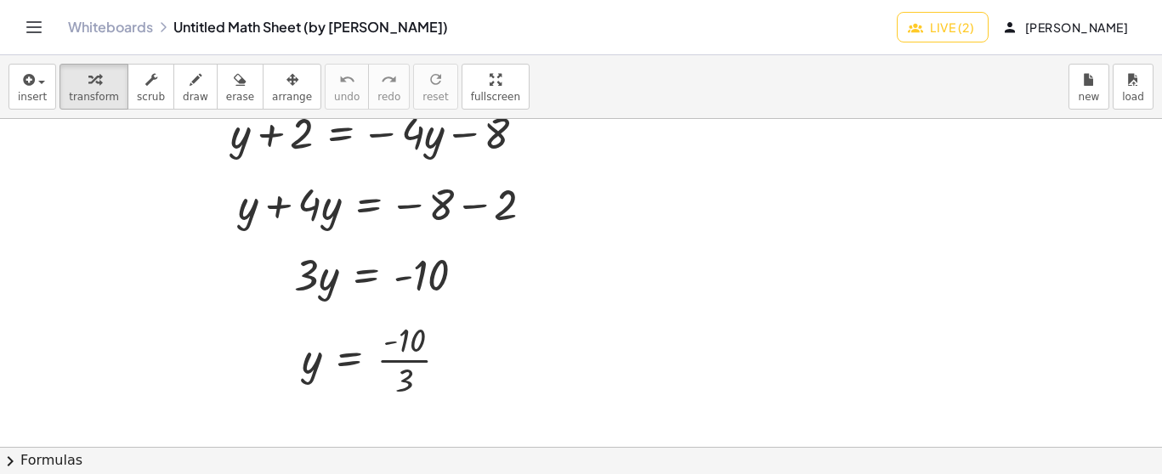
click at [380, 83] on div "insert select one: Math Expression Function Text transform scrub draw erase arr…" at bounding box center [581, 87] width 1162 height 64
click at [294, 77] on button "arrange" at bounding box center [292, 87] width 59 height 46
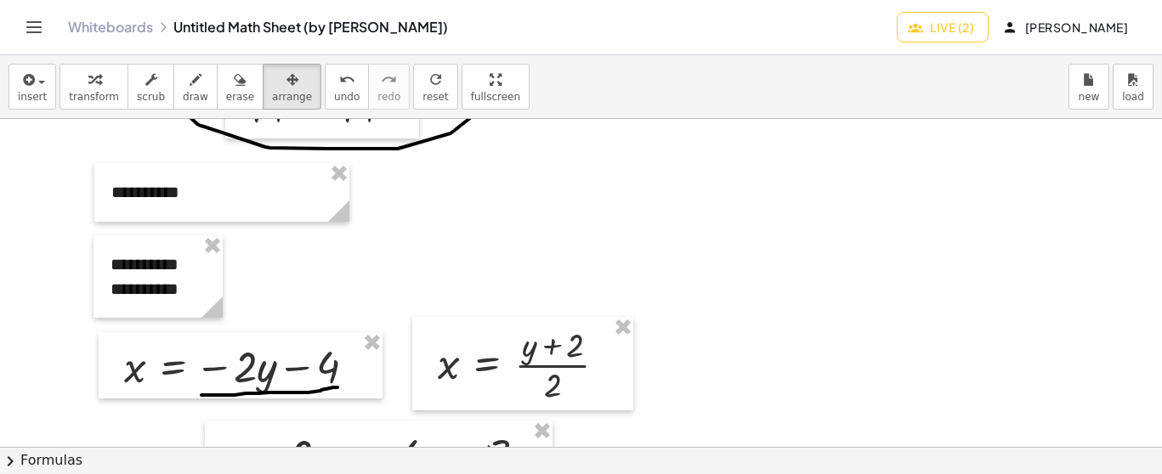
scroll to position [3291, 0]
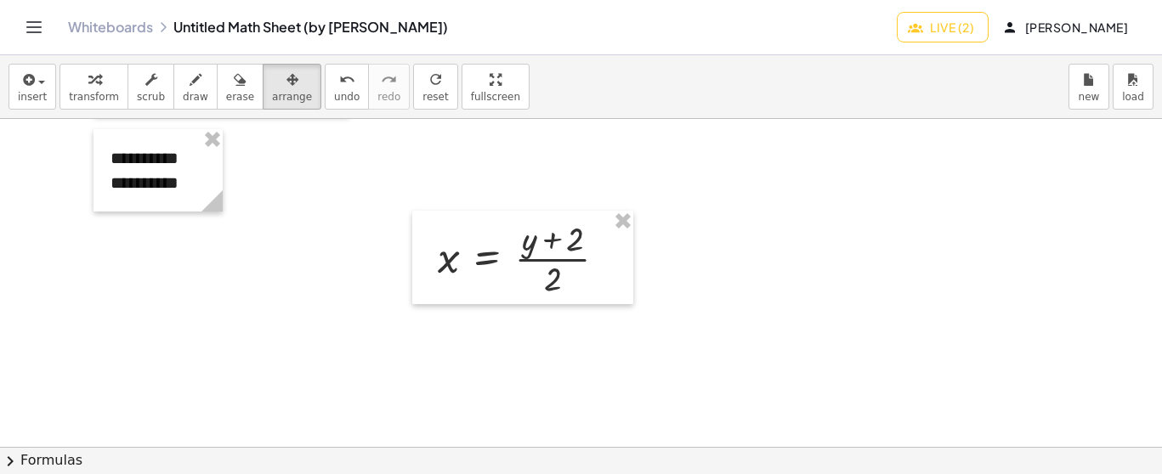
click at [95, 94] on span "transform" at bounding box center [94, 97] width 50 height 12
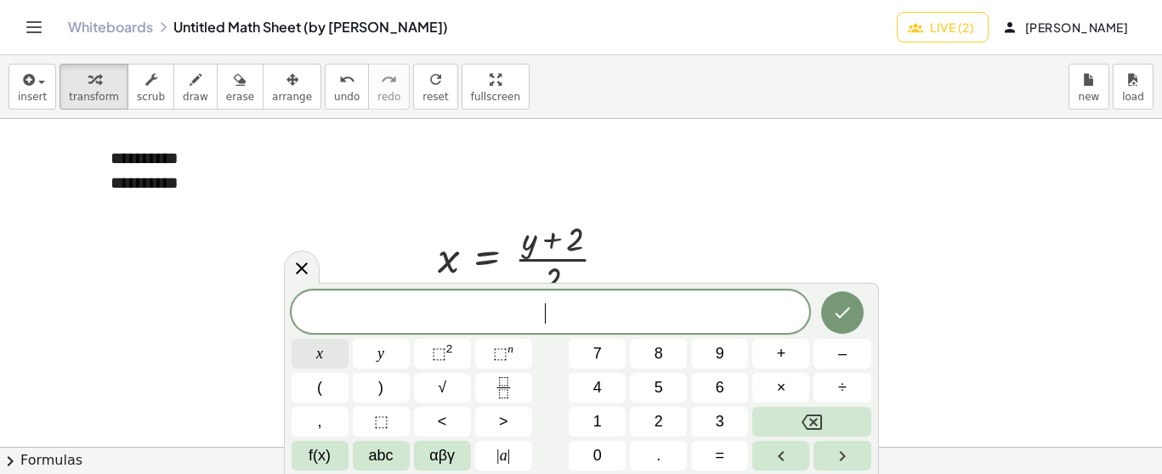
click at [317, 350] on span "x" at bounding box center [319, 354] width 7 height 23
click at [728, 456] on button "=" at bounding box center [719, 456] width 57 height 30
click at [594, 382] on span "4" at bounding box center [597, 388] width 9 height 23
click at [774, 347] on button "+" at bounding box center [780, 354] width 57 height 30
click at [655, 421] on span "2" at bounding box center [659, 422] width 9 height 23
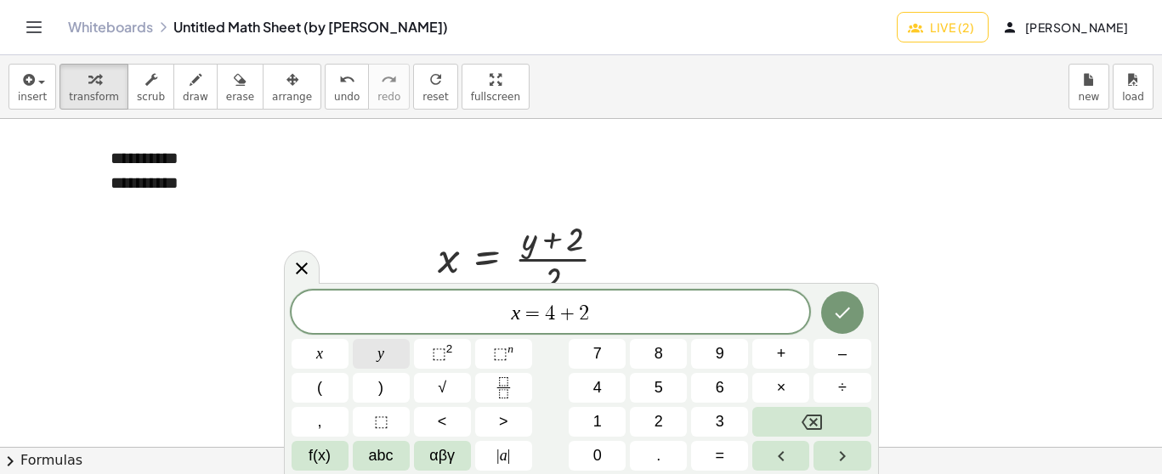
click at [388, 355] on button "y" at bounding box center [381, 354] width 57 height 30
click at [847, 311] on icon "Done" at bounding box center [842, 313] width 15 height 11
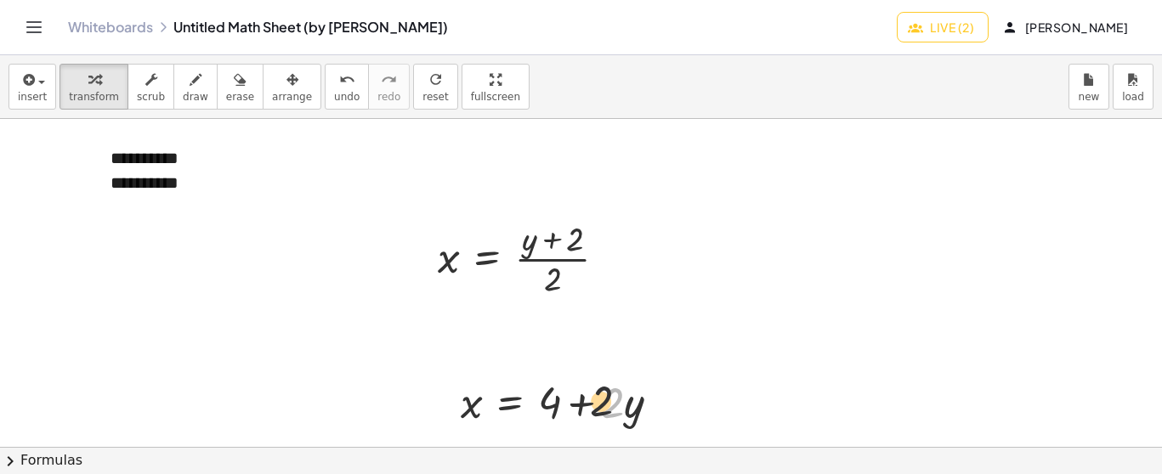
drag, startPoint x: 601, startPoint y: 400, endPoint x: 577, endPoint y: 395, distance: 24.3
click at [578, 396] on div at bounding box center [567, 401] width 230 height 58
click at [279, 91] on span "arrange" at bounding box center [292, 97] width 40 height 12
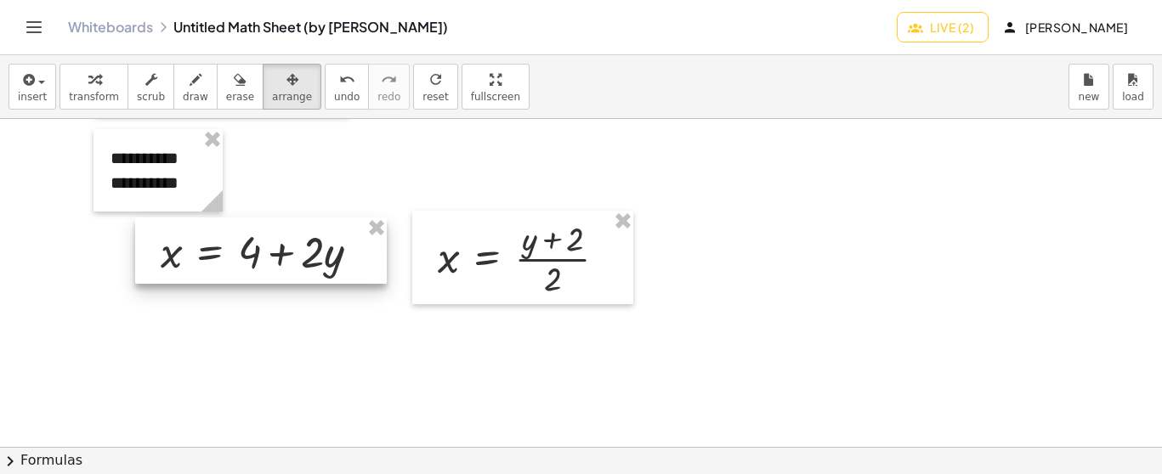
drag, startPoint x: 534, startPoint y: 398, endPoint x: 234, endPoint y: 248, distance: 335.3
click at [234, 248] on div at bounding box center [261, 251] width 252 height 66
click at [88, 91] on span "transform" at bounding box center [94, 97] width 50 height 12
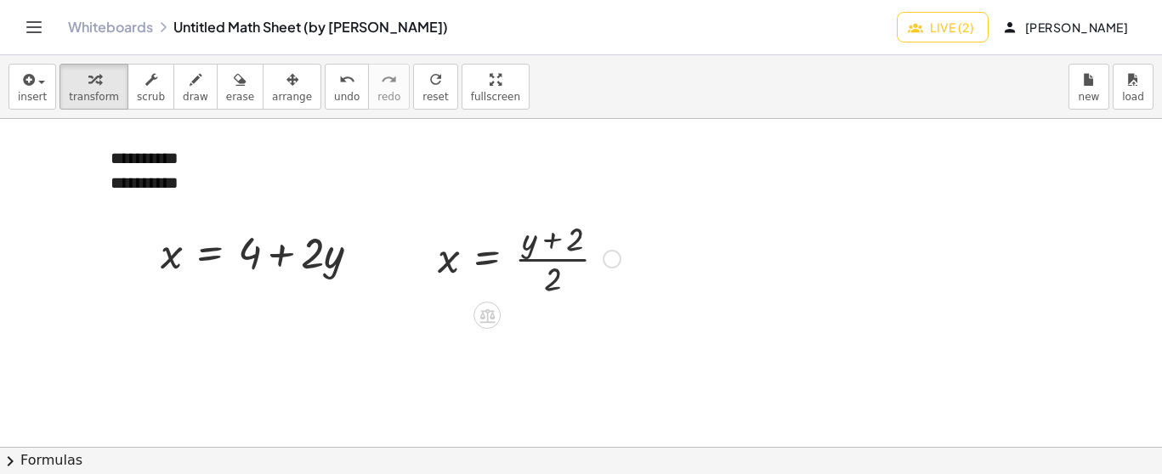
click at [575, 249] on div at bounding box center [529, 257] width 200 height 85
click at [339, 87] on icon "undo" at bounding box center [347, 80] width 16 height 20
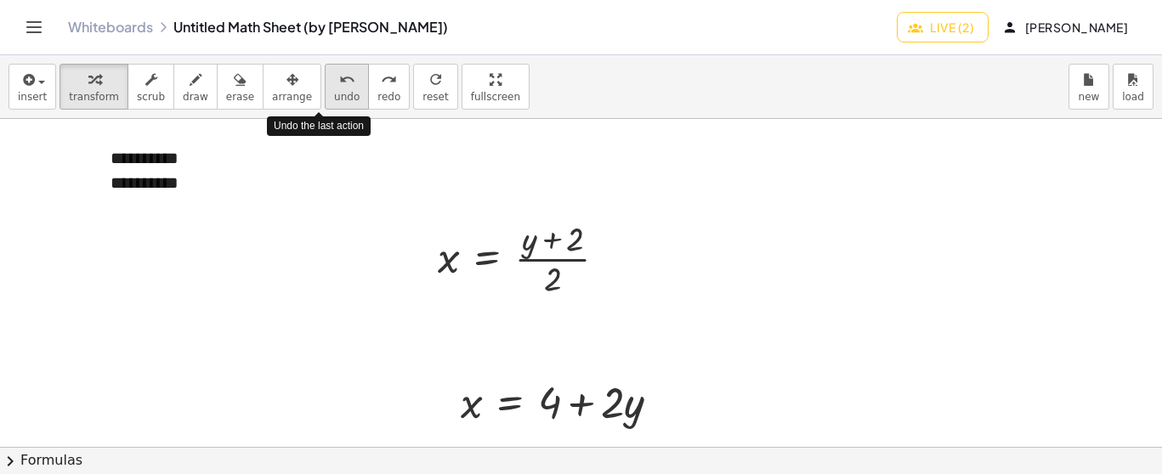
click at [339, 87] on icon "undo" at bounding box center [347, 80] width 16 height 20
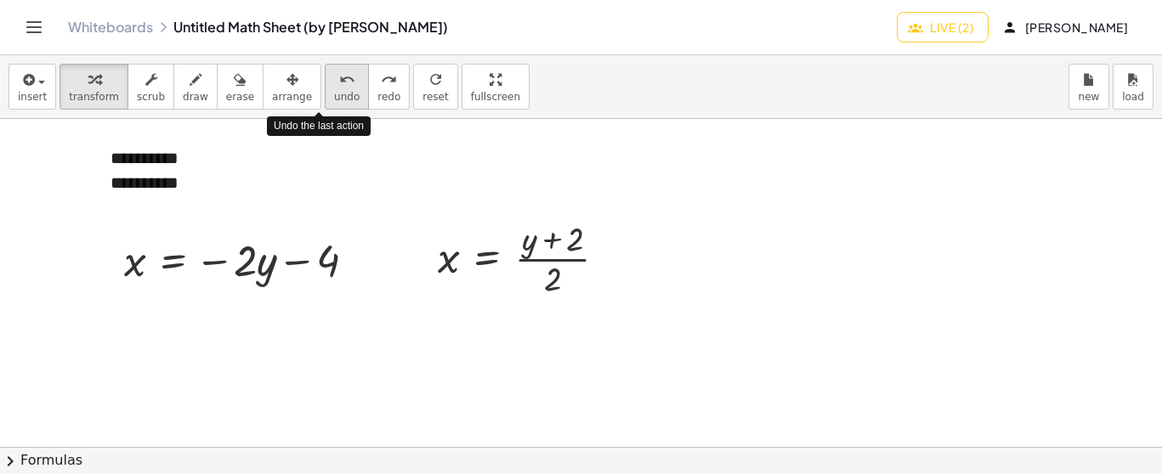
click at [339, 87] on icon "undo" at bounding box center [347, 80] width 16 height 20
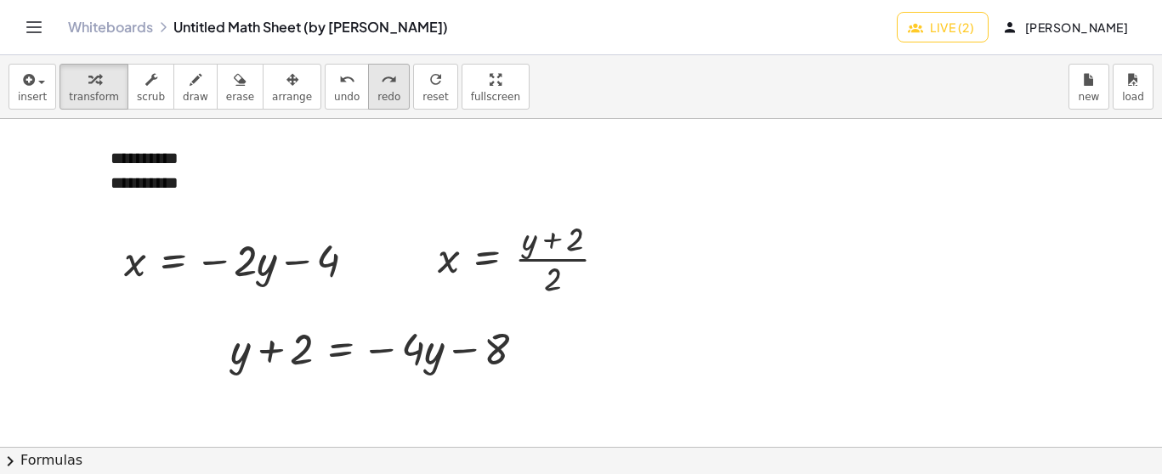
click at [381, 83] on icon "redo" at bounding box center [389, 80] width 16 height 20
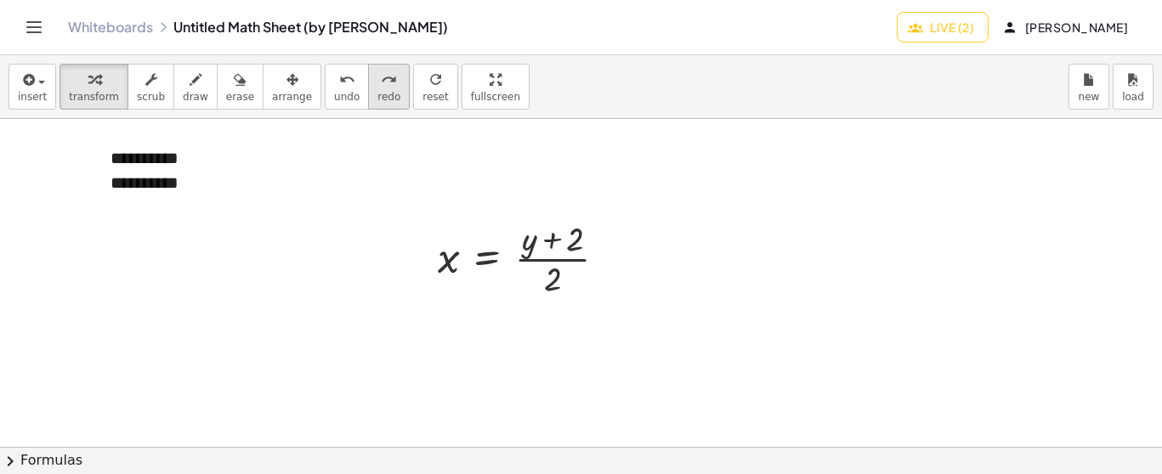
click at [381, 83] on icon "redo" at bounding box center [389, 80] width 16 height 20
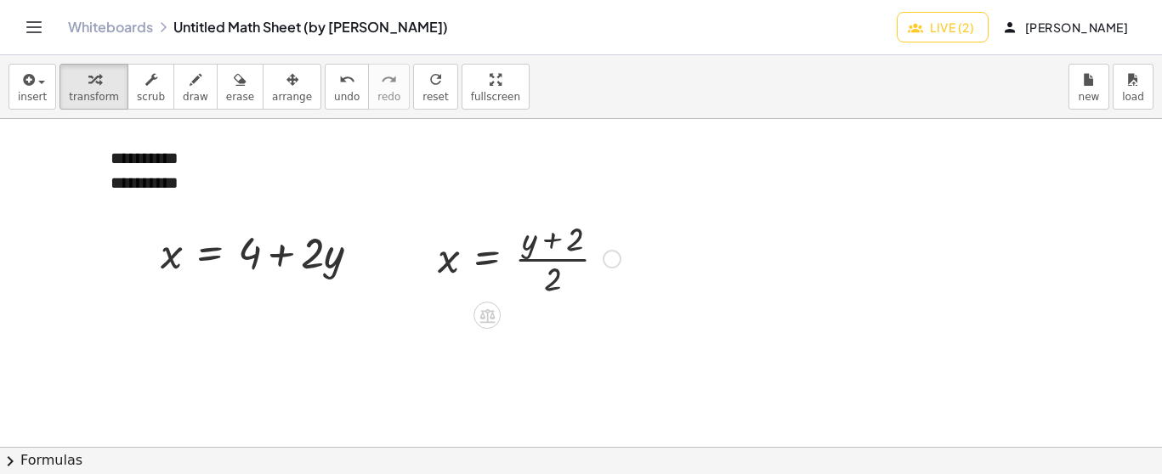
click at [496, 245] on div at bounding box center [529, 257] width 200 height 85
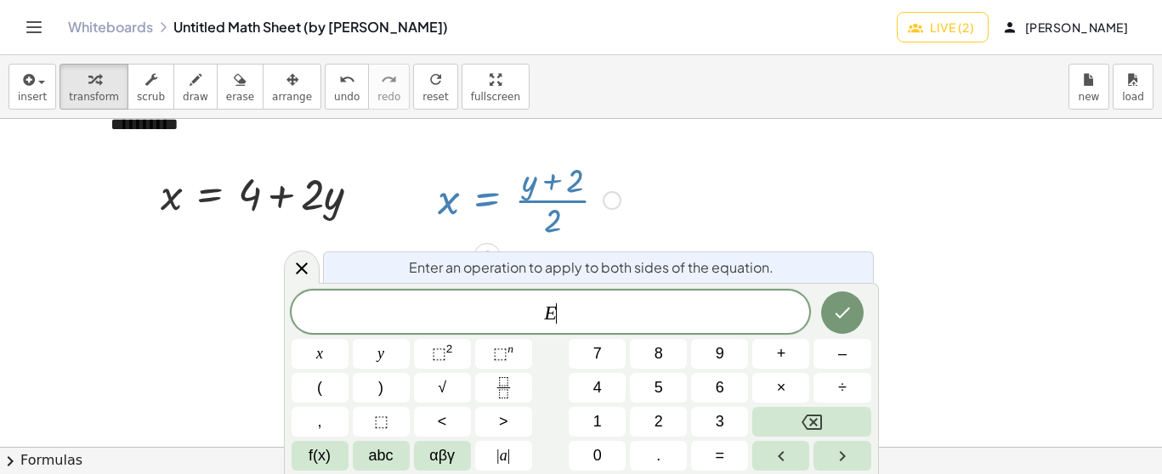
scroll to position [3354, 0]
click at [608, 192] on div at bounding box center [612, 195] width 19 height 19
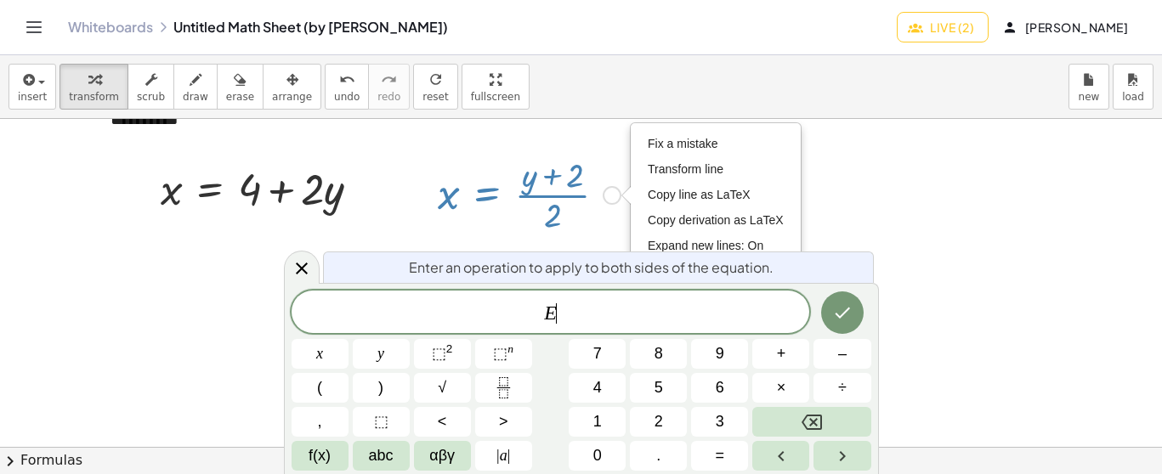
click at [591, 188] on div at bounding box center [529, 193] width 200 height 85
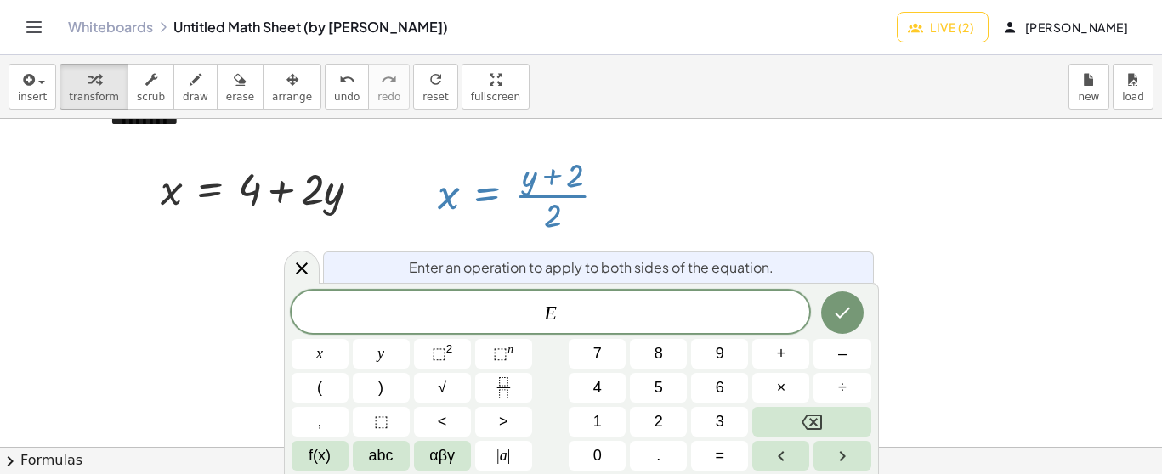
click at [301, 264] on icon at bounding box center [302, 268] width 20 height 20
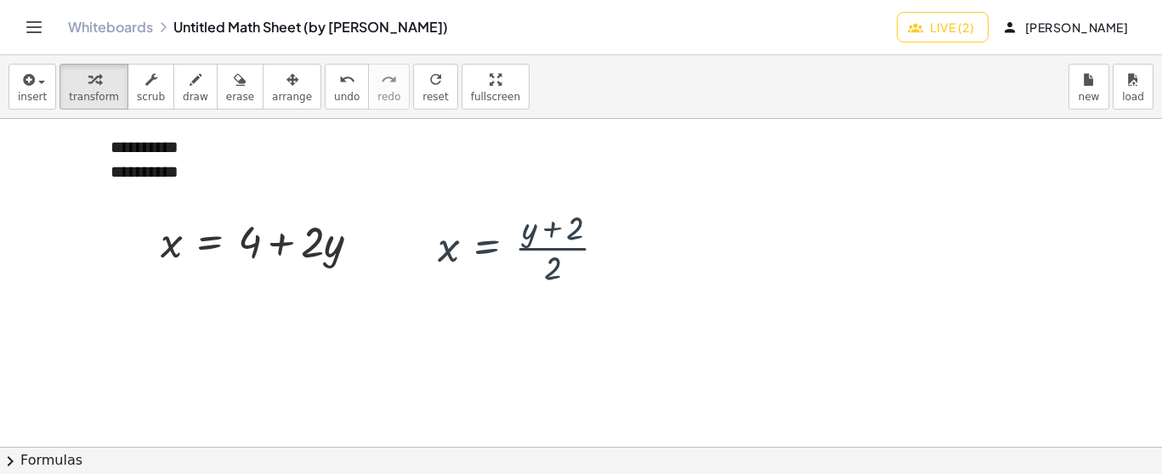
scroll to position [3291, 0]
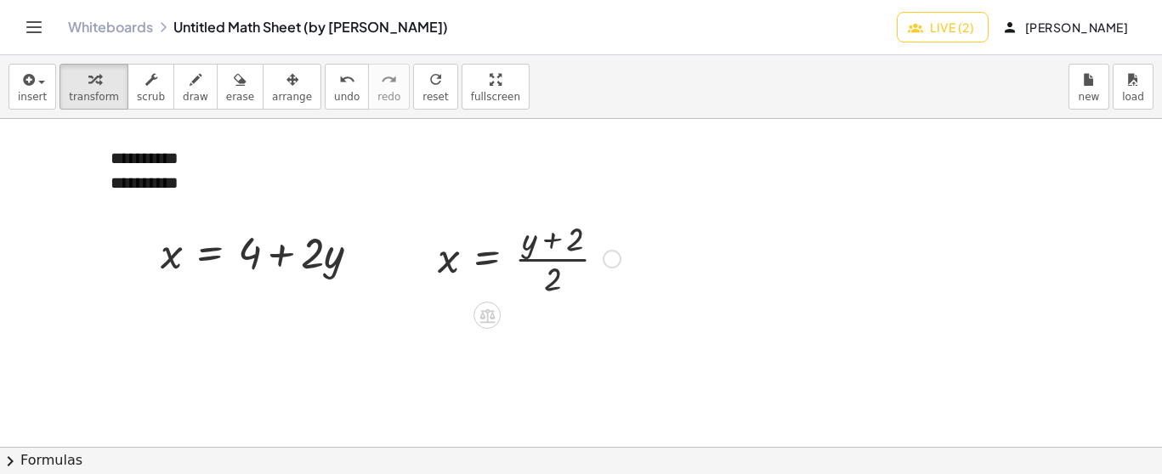
click at [573, 244] on div at bounding box center [529, 257] width 200 height 85
click at [608, 251] on div "Fix a mistake Transform line Copy line as LaTeX Copy derivation as LaTeX Expand…" at bounding box center [612, 259] width 19 height 19
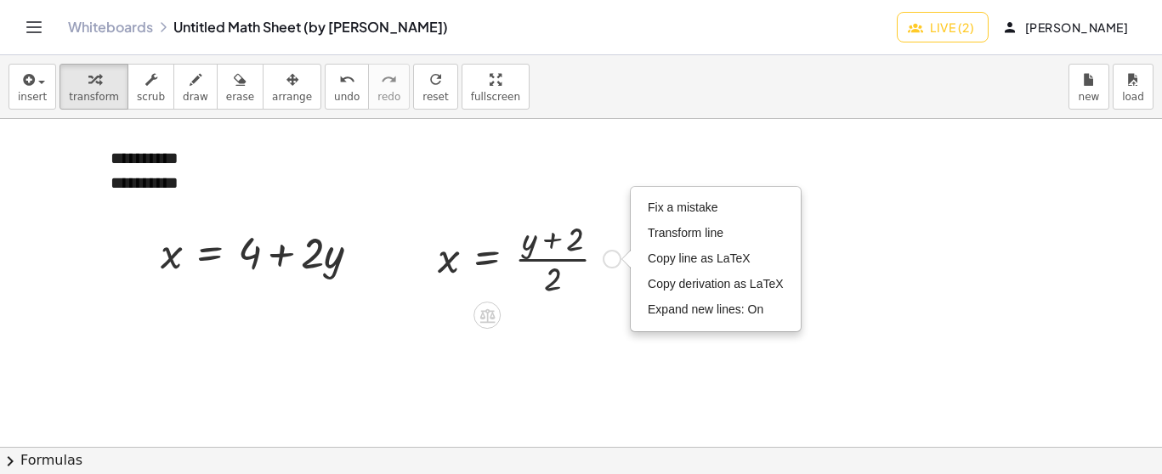
click at [614, 259] on div "Fix a mistake Transform line Copy line as LaTeX Copy derivation as LaTeX Expand…" at bounding box center [612, 259] width 19 height 19
click at [533, 295] on div at bounding box center [529, 257] width 200 height 85
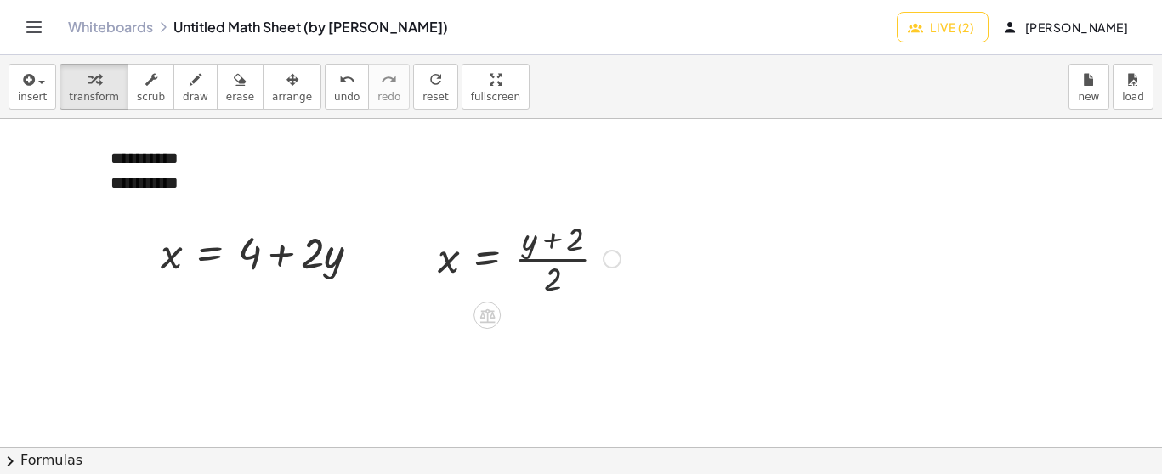
click at [539, 261] on div at bounding box center [529, 257] width 200 height 85
click at [541, 259] on div at bounding box center [529, 257] width 200 height 85
click at [553, 231] on div at bounding box center [529, 257] width 200 height 85
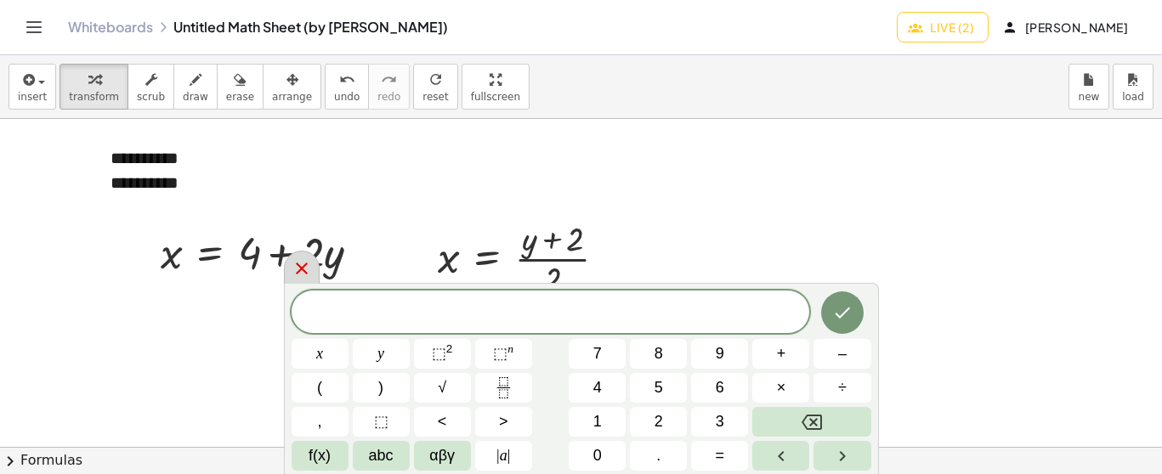
click at [294, 269] on icon at bounding box center [302, 268] width 20 height 20
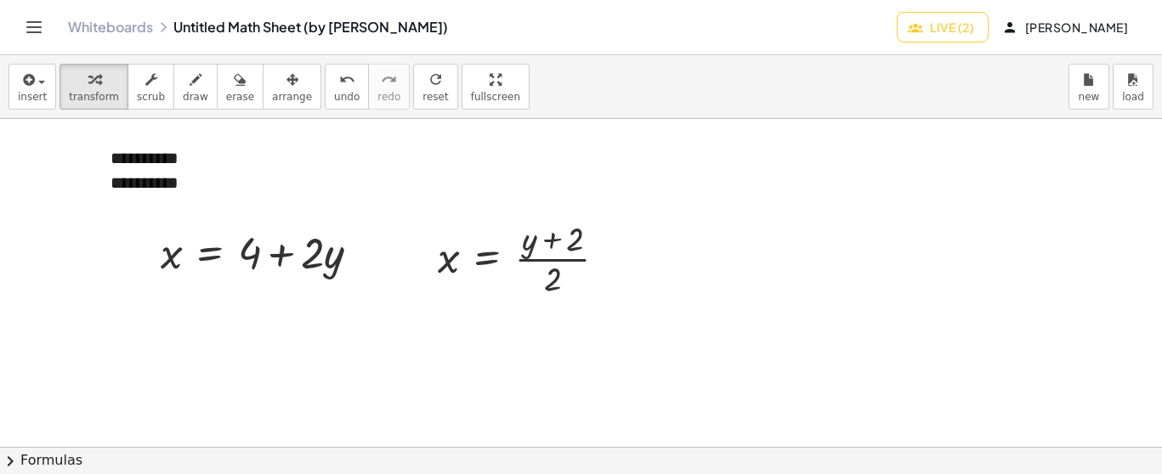
drag, startPoint x: 463, startPoint y: 82, endPoint x: 484, endPoint y: 241, distance: 159.4
click at [464, 212] on div "**********" at bounding box center [581, 264] width 1162 height 419
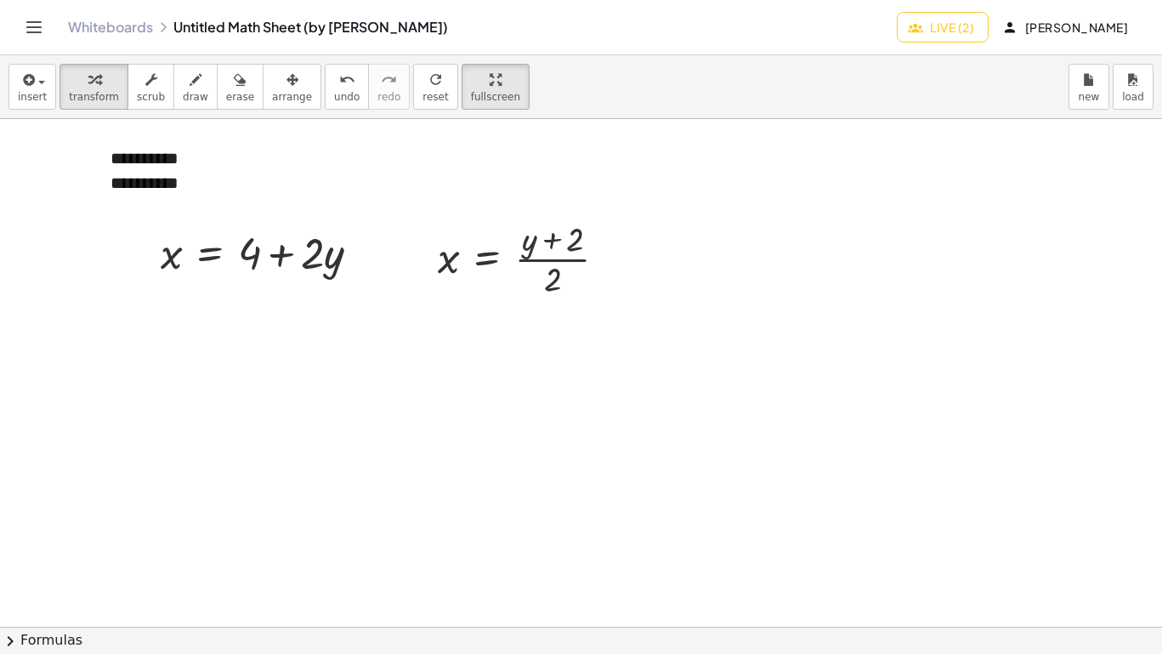
drag, startPoint x: 449, startPoint y: 30, endPoint x: 450, endPoint y: -99, distance: 129.2
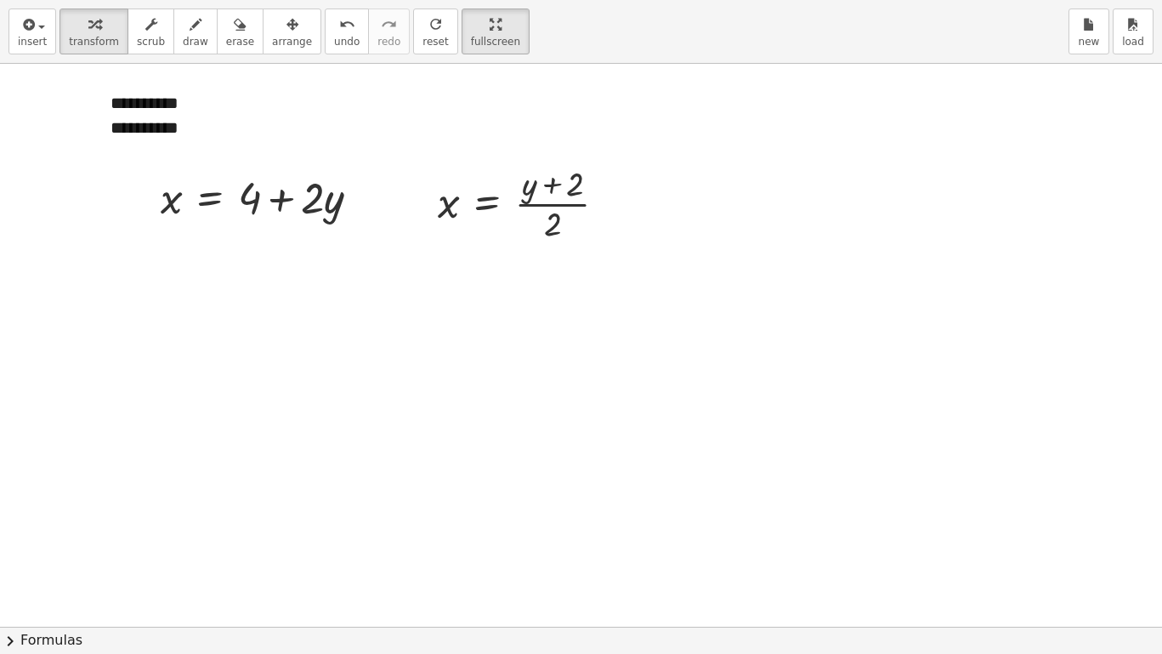
click at [450, 0] on html "Graspable Math Activities Whiteboards Classes Account v1.30.0 | Privacy policy …" at bounding box center [581, 327] width 1162 height 654
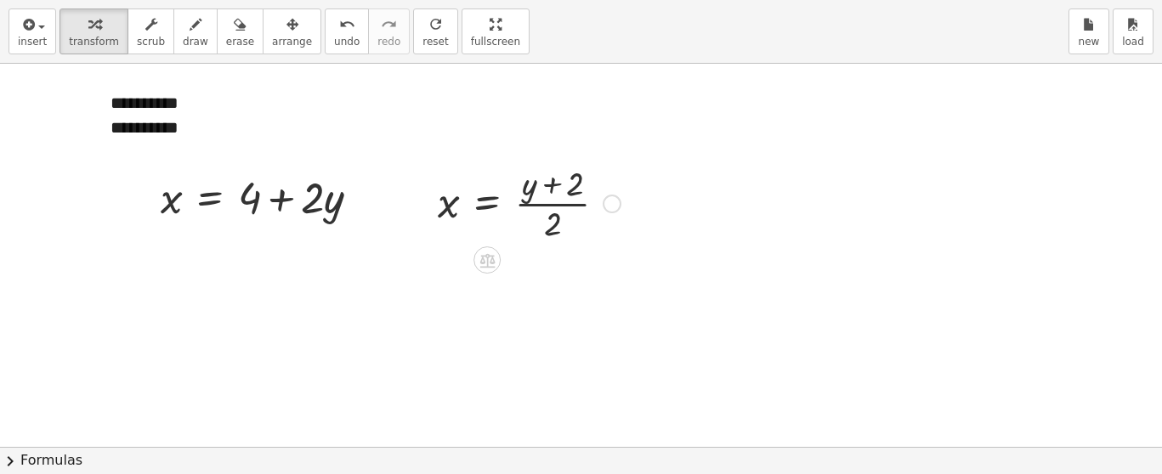
click at [563, 245] on div at bounding box center [529, 202] width 200 height 85
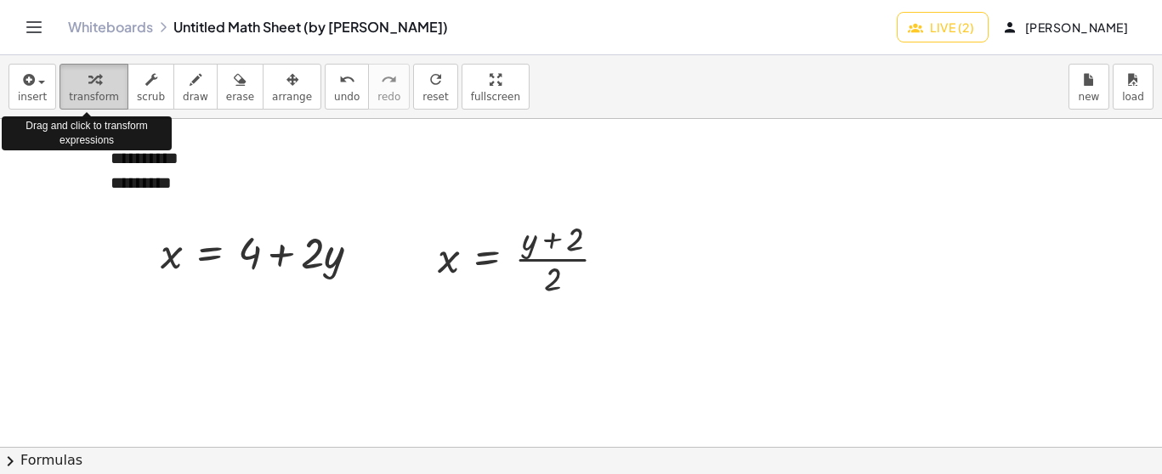
click at [92, 86] on icon "button" at bounding box center [94, 80] width 12 height 20
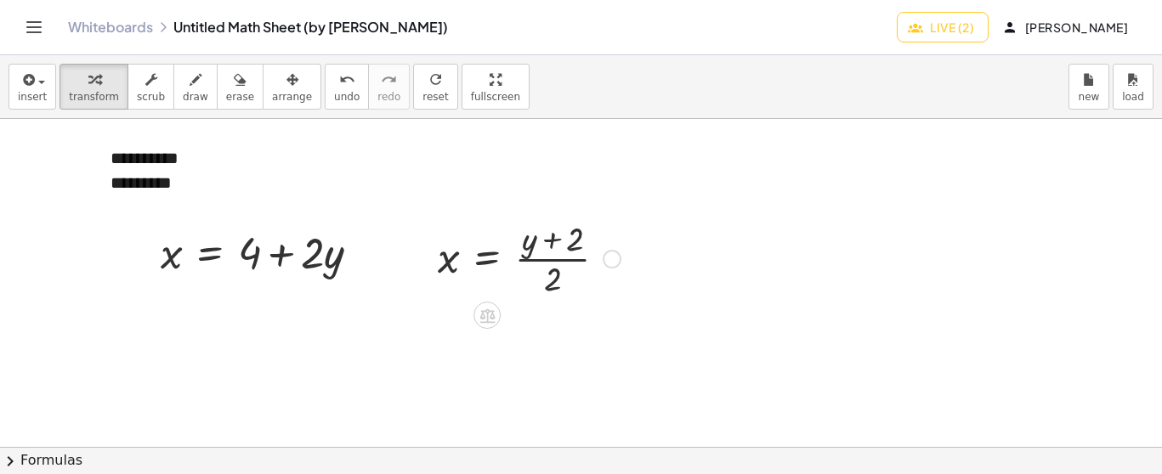
click at [586, 241] on div at bounding box center [529, 257] width 200 height 85
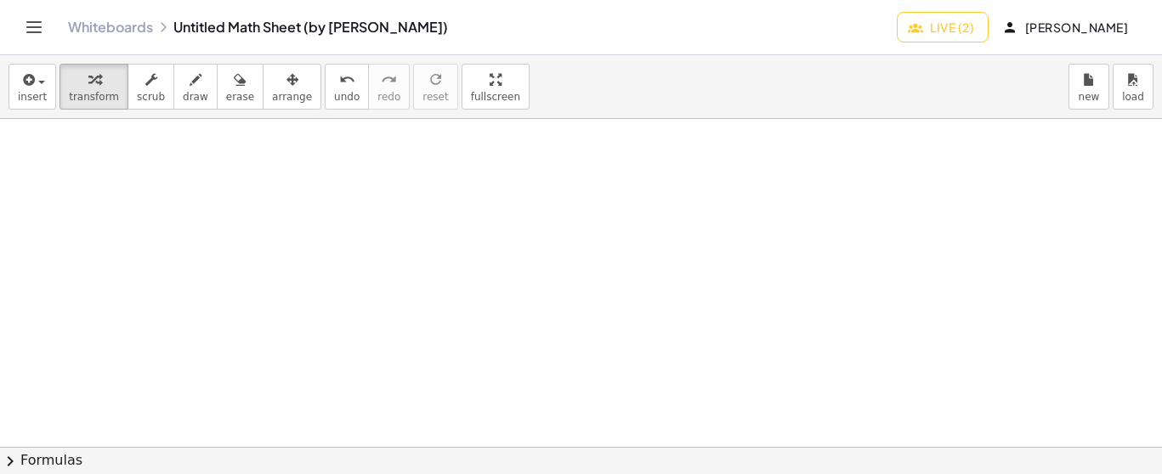
scroll to position [319, 0]
click at [339, 88] on icon "undo" at bounding box center [347, 80] width 16 height 20
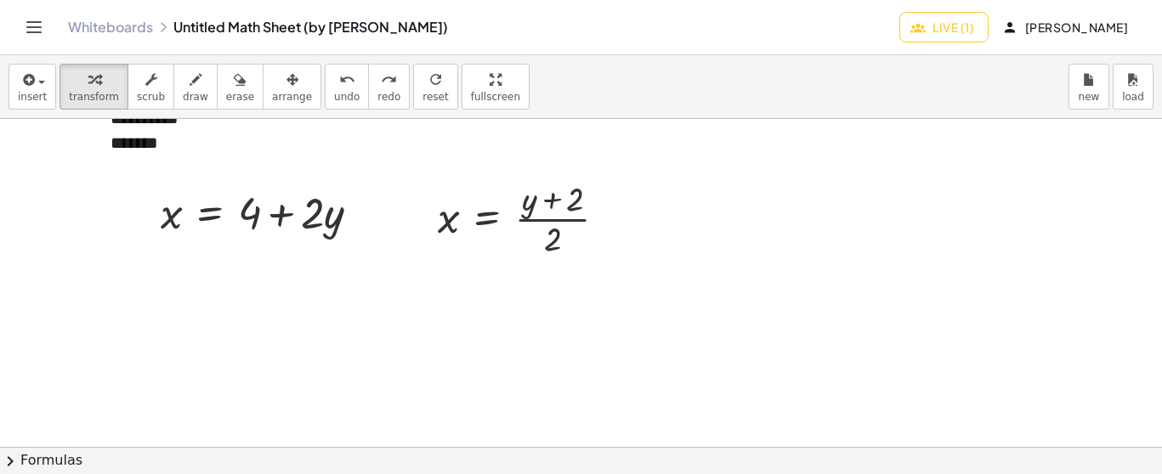
scroll to position [3364, 0]
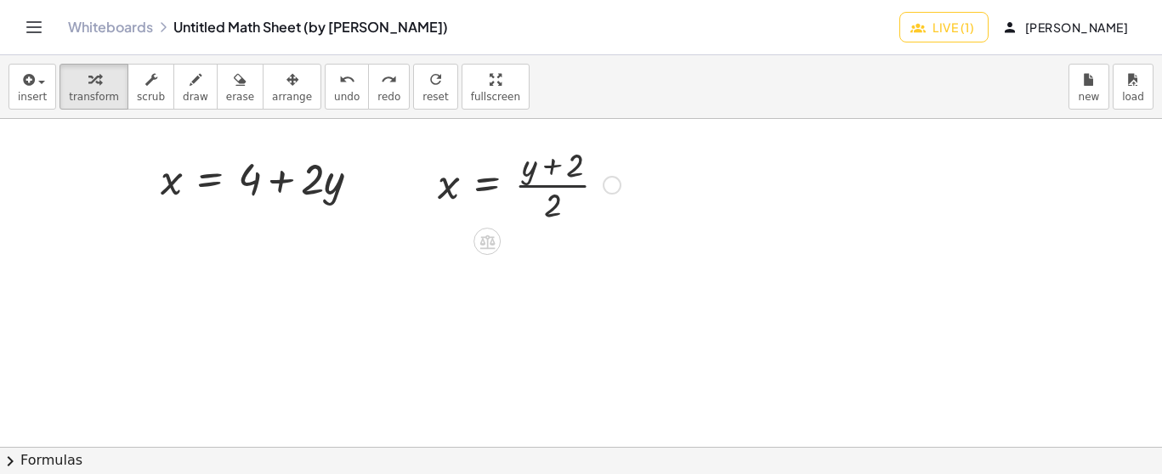
click at [524, 187] on div at bounding box center [529, 183] width 200 height 85
click at [616, 188] on div at bounding box center [612, 185] width 19 height 19
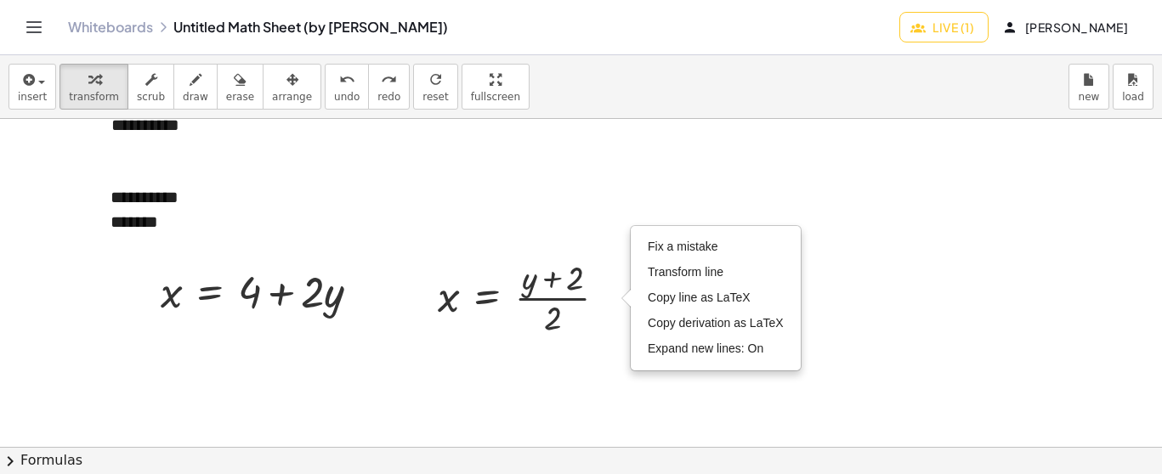
scroll to position [3258, 0]
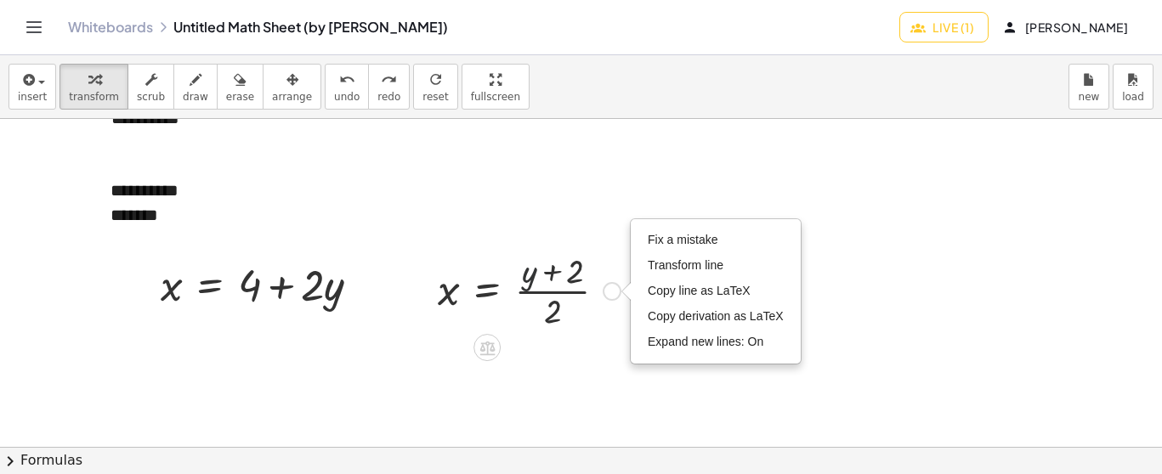
click at [524, 278] on div at bounding box center [529, 289] width 200 height 85
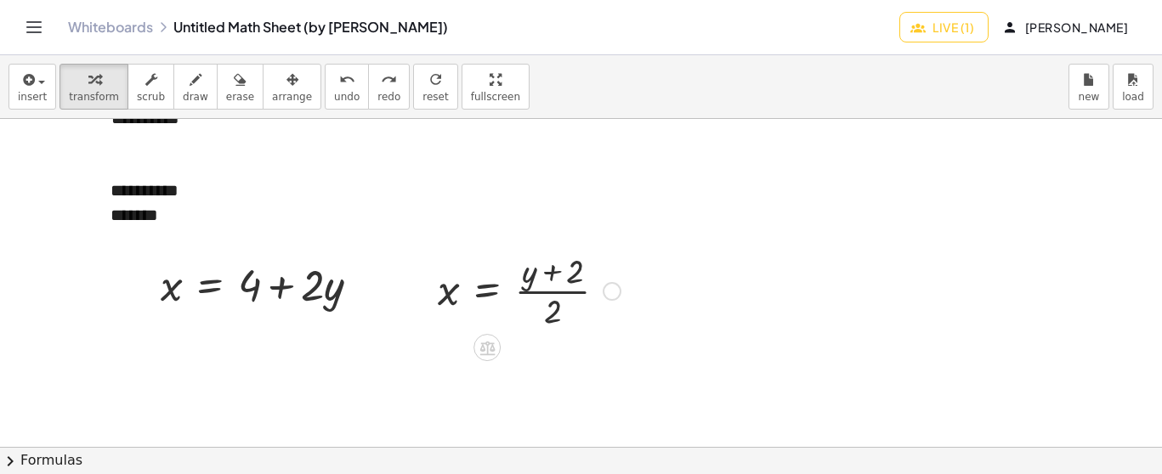
click at [524, 278] on div at bounding box center [529, 289] width 200 height 85
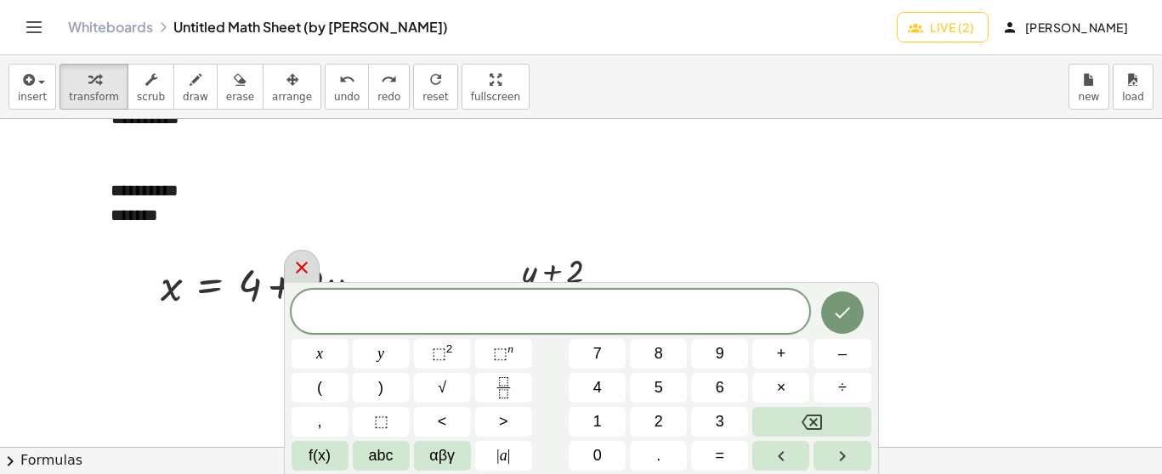
click at [303, 269] on icon at bounding box center [302, 268] width 12 height 12
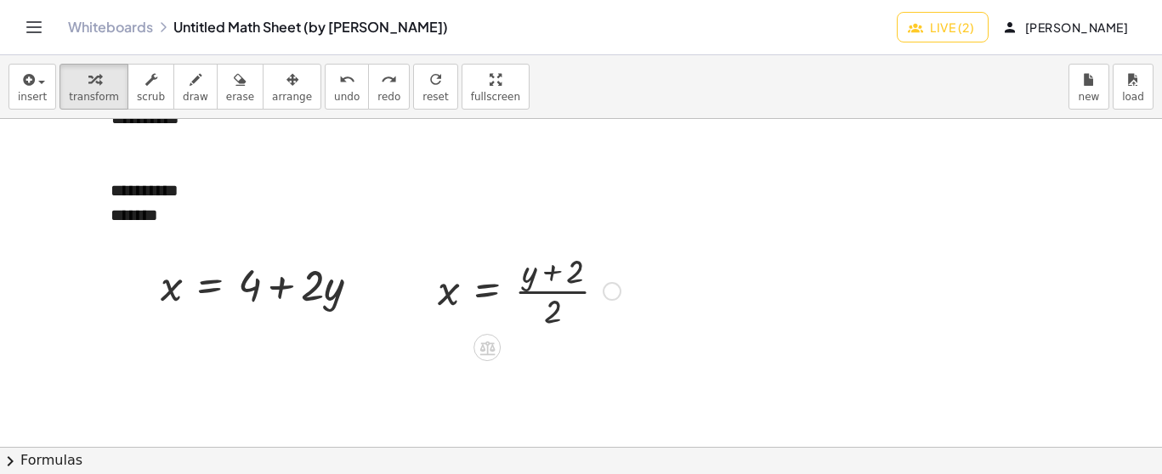
click at [611, 287] on div "Fix a mistake Transform line Copy line as LaTeX Copy derivation as LaTeX Expand…" at bounding box center [612, 291] width 19 height 19
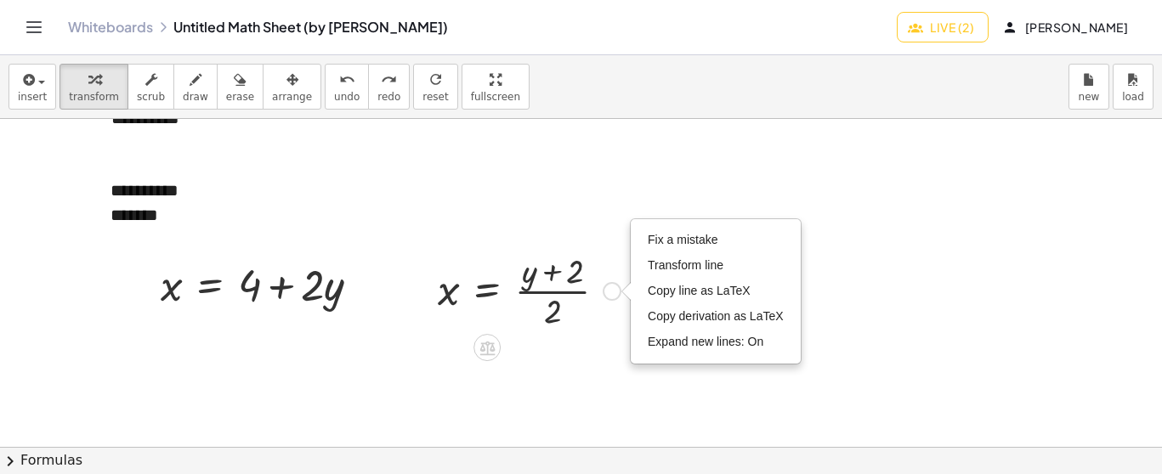
click at [552, 280] on div at bounding box center [529, 289] width 200 height 85
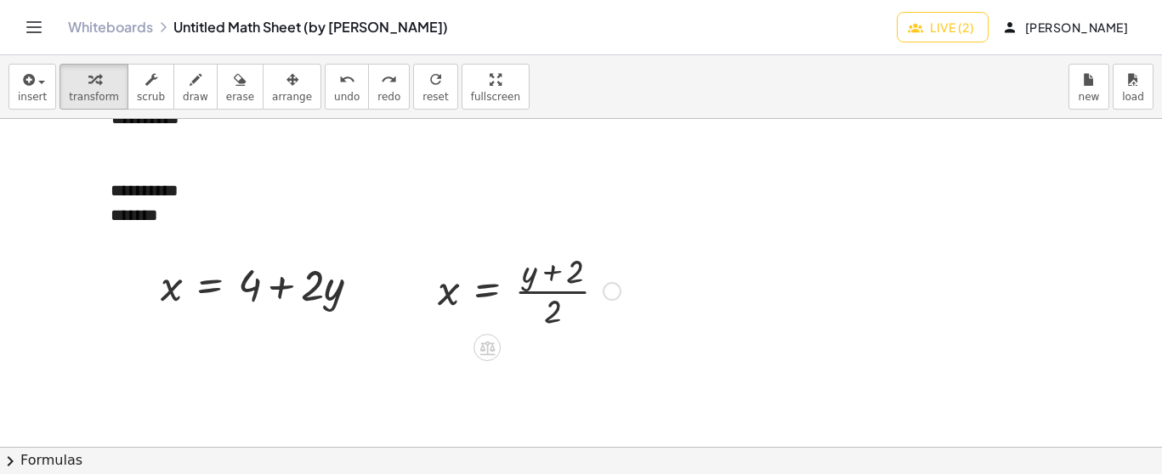
click at [536, 272] on div at bounding box center [529, 289] width 200 height 85
click at [536, 273] on div at bounding box center [529, 289] width 200 height 85
click at [487, 280] on div at bounding box center [529, 289] width 200 height 85
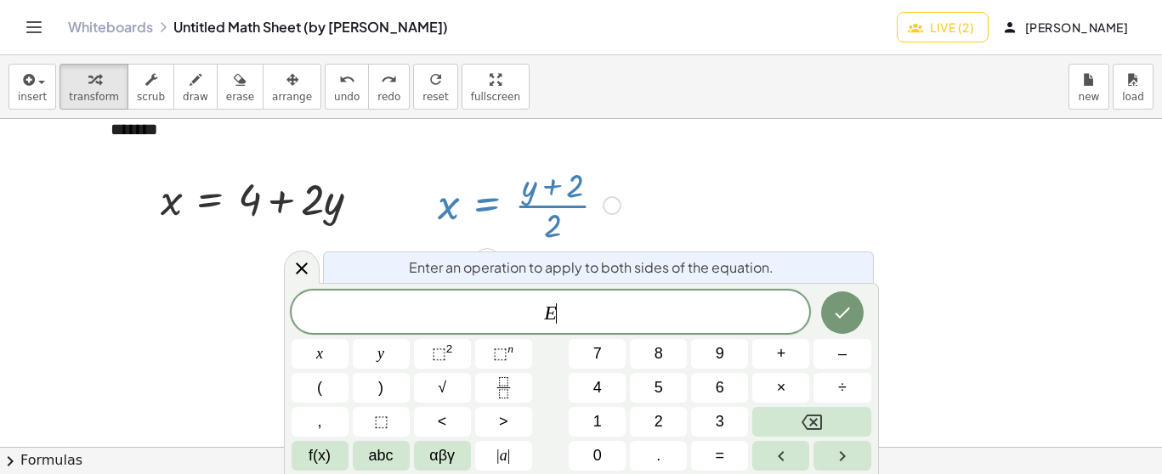
scroll to position [3354, 0]
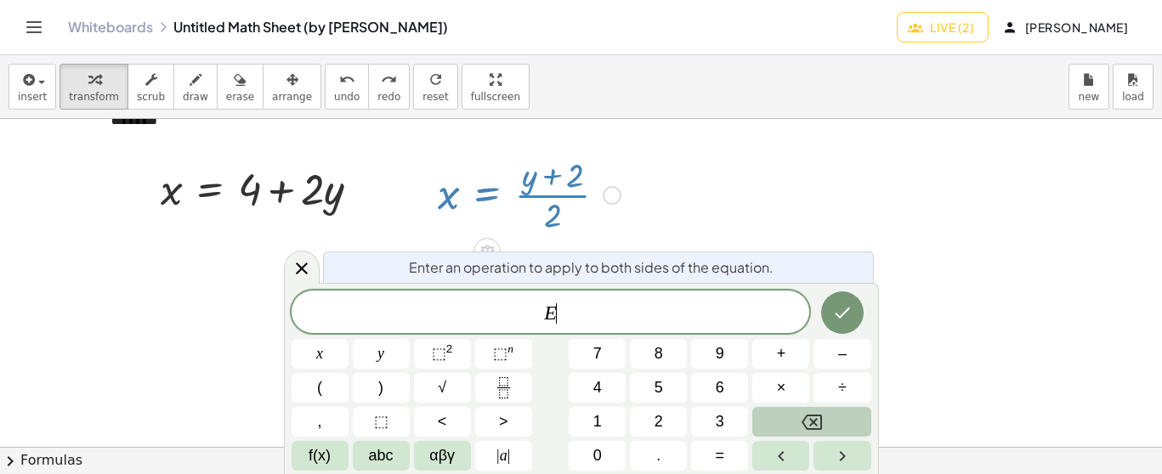
click at [814, 417] on icon "Backspace" at bounding box center [812, 422] width 20 height 20
click at [494, 166] on div at bounding box center [529, 193] width 200 height 85
click at [298, 266] on icon at bounding box center [302, 268] width 12 height 12
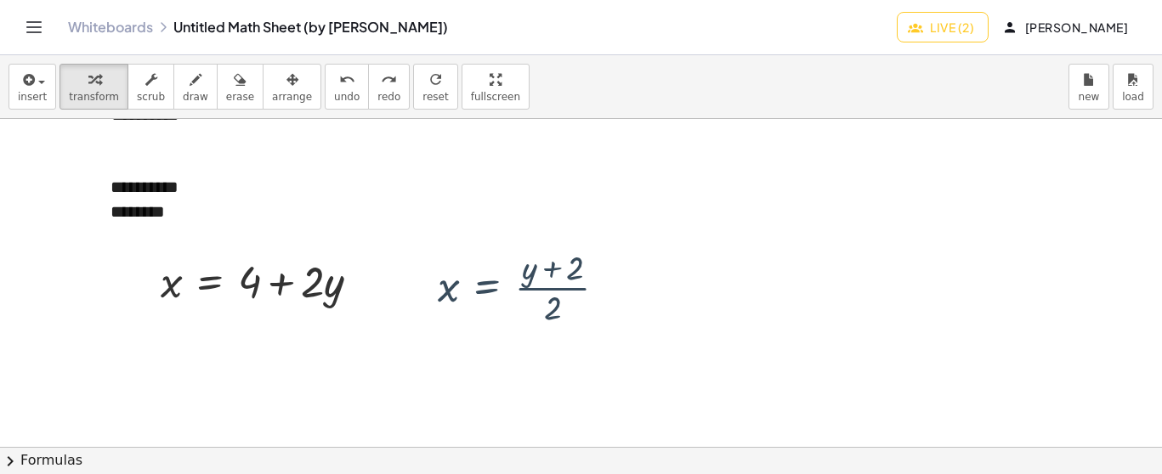
scroll to position [3258, 0]
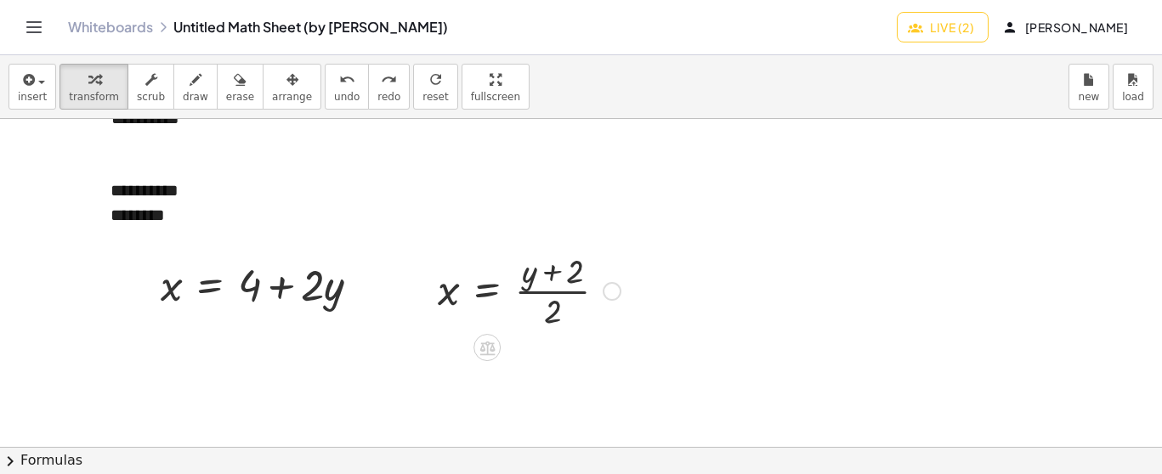
click at [545, 274] on div at bounding box center [529, 289] width 200 height 85
click at [544, 282] on div at bounding box center [529, 289] width 200 height 85
click at [524, 280] on div at bounding box center [529, 289] width 200 height 85
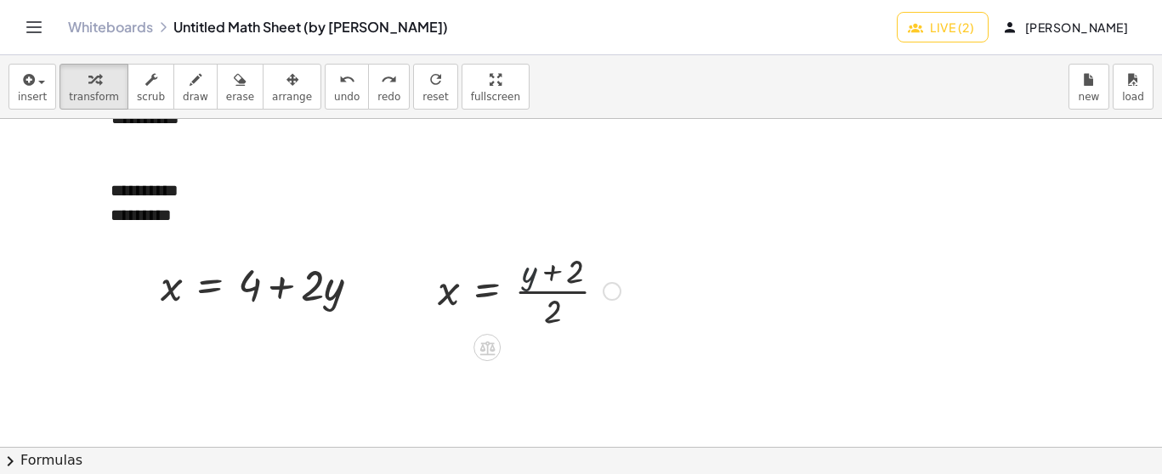
click at [524, 280] on div at bounding box center [529, 289] width 200 height 85
click at [552, 284] on div at bounding box center [529, 289] width 200 height 85
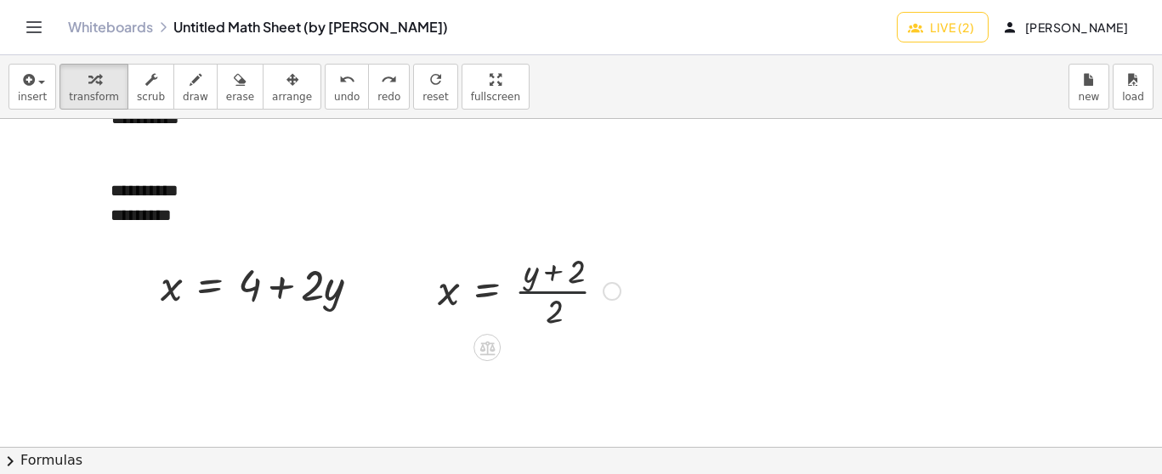
click at [552, 284] on div at bounding box center [529, 289] width 200 height 85
click at [541, 283] on div at bounding box center [529, 289] width 200 height 85
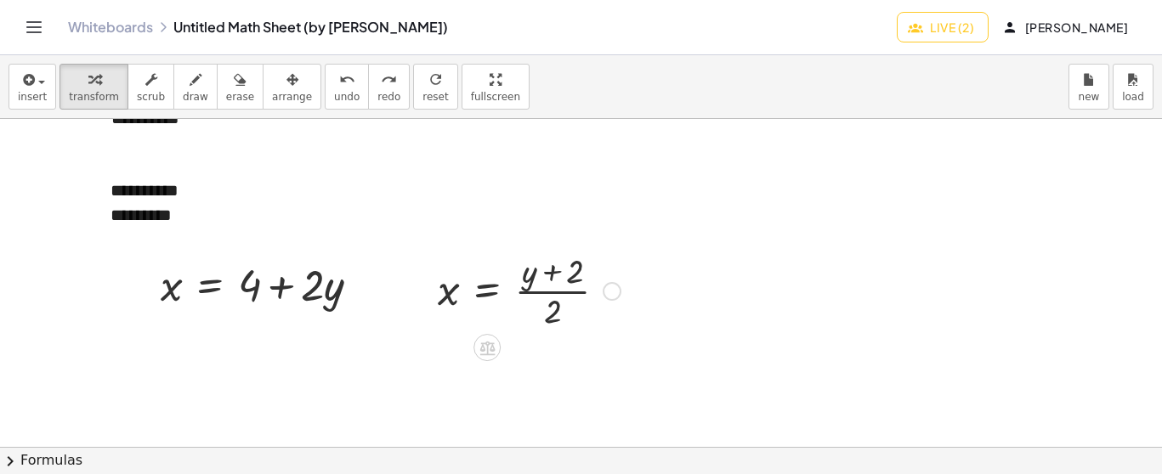
click at [541, 283] on div at bounding box center [529, 289] width 200 height 85
drag, startPoint x: 524, startPoint y: 276, endPoint x: 521, endPoint y: 268, distance: 8.9
click at [521, 269] on div at bounding box center [529, 289] width 200 height 85
click at [509, 289] on div at bounding box center [529, 289] width 200 height 85
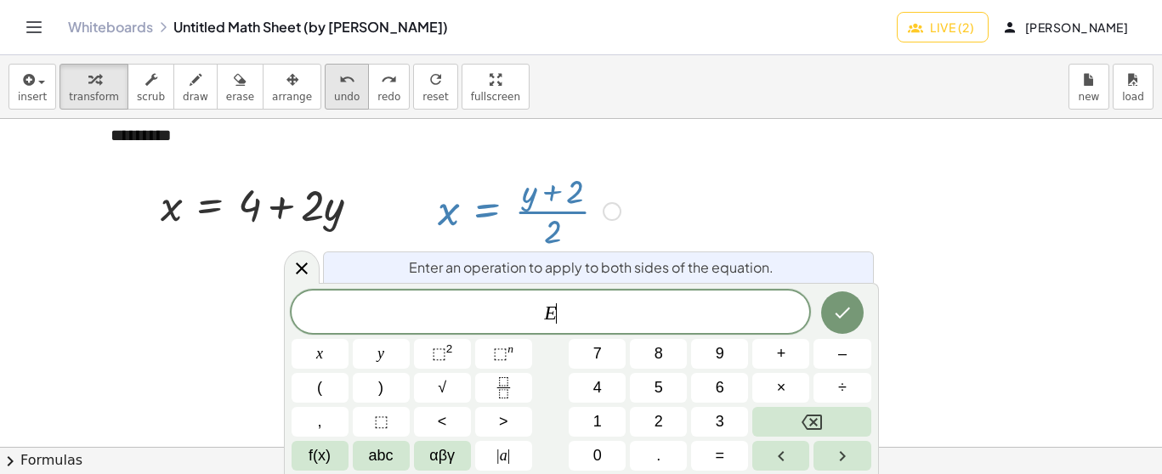
scroll to position [3354, 0]
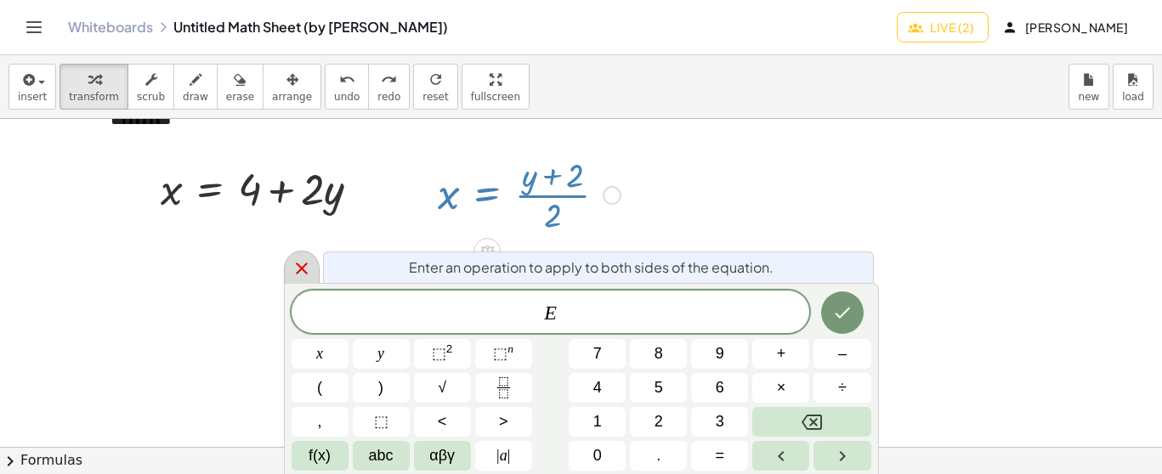
click at [305, 266] on icon at bounding box center [302, 268] width 20 height 20
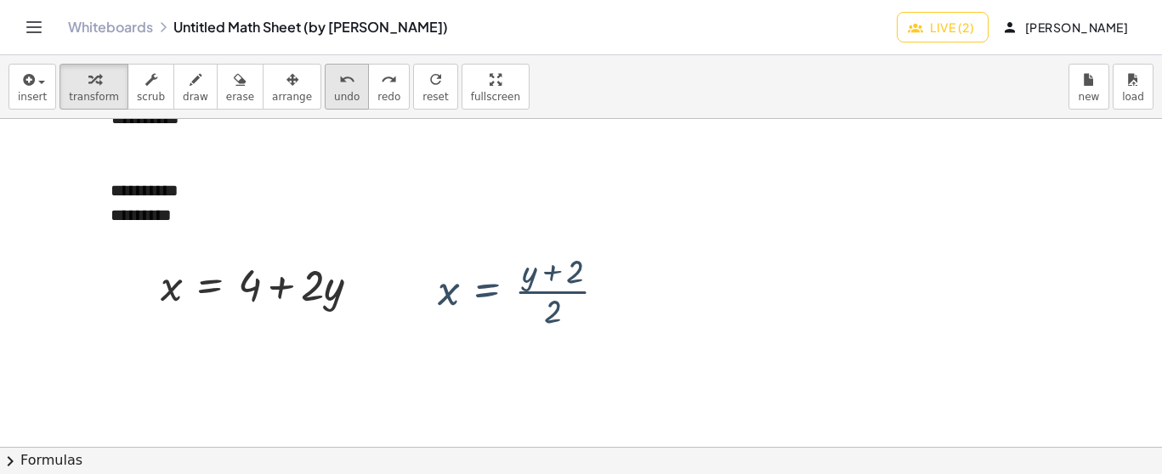
scroll to position [3258, 0]
click at [334, 94] on span "undo" at bounding box center [347, 97] width 26 height 12
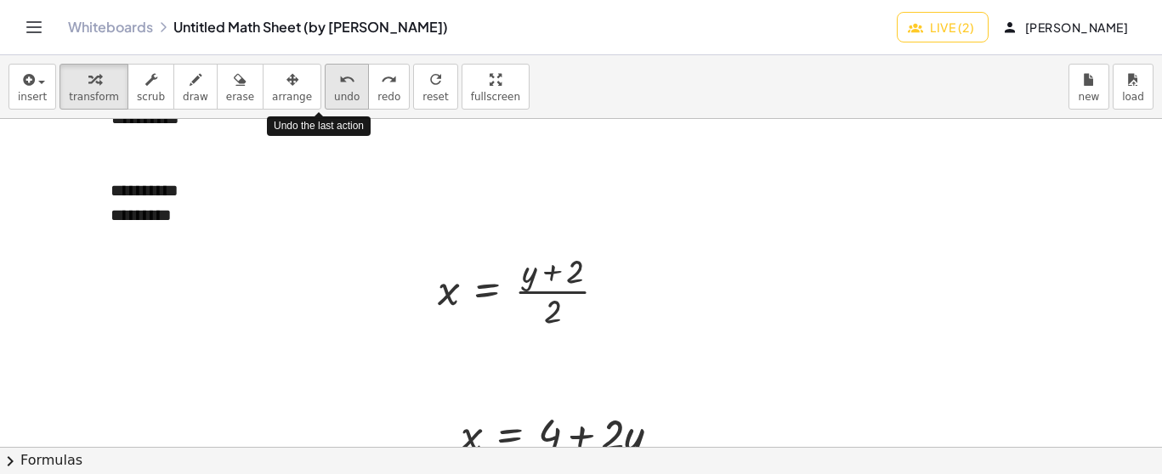
click at [334, 94] on span "undo" at bounding box center [347, 97] width 26 height 12
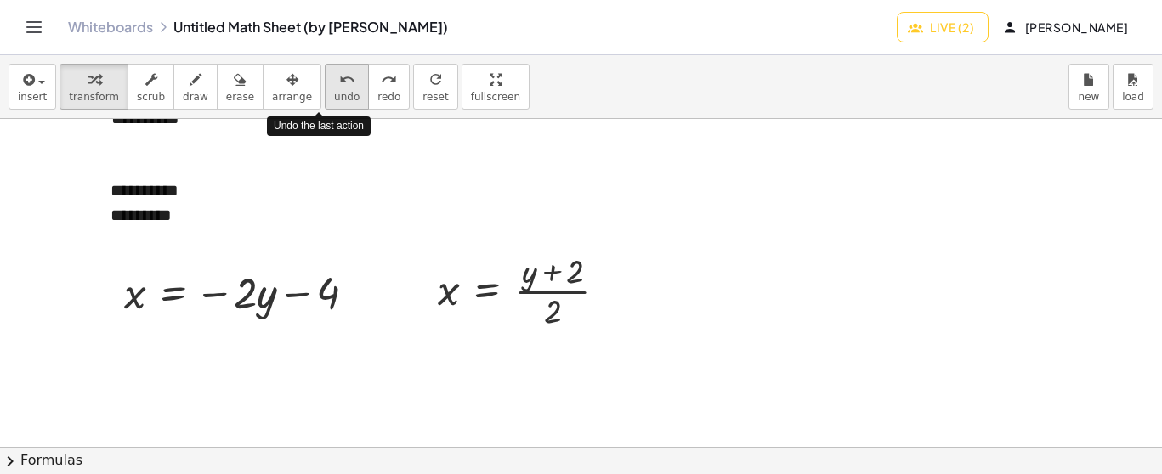
click at [334, 94] on span "undo" at bounding box center [347, 97] width 26 height 12
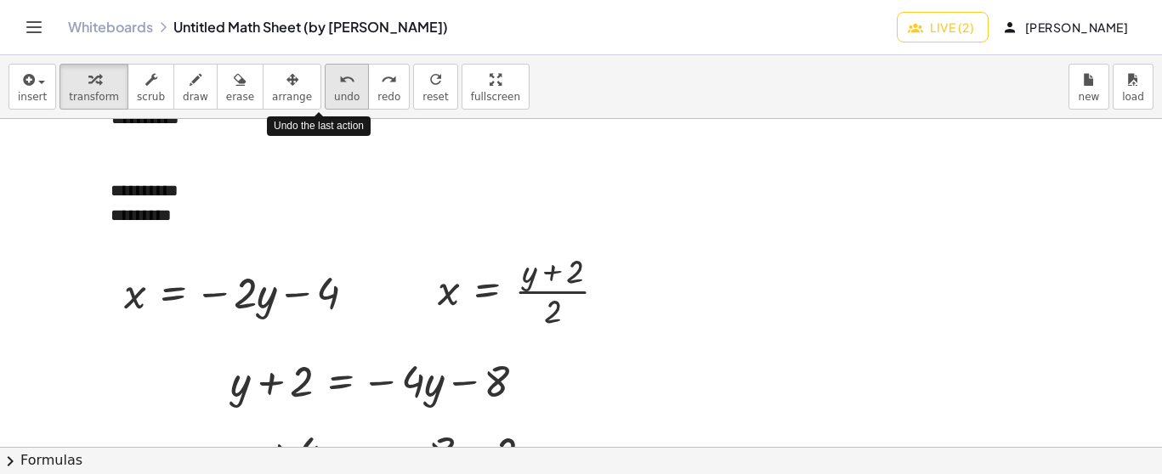
click at [334, 94] on span "undo" at bounding box center [347, 97] width 26 height 12
click at [377, 91] on span "redo" at bounding box center [388, 97] width 23 height 12
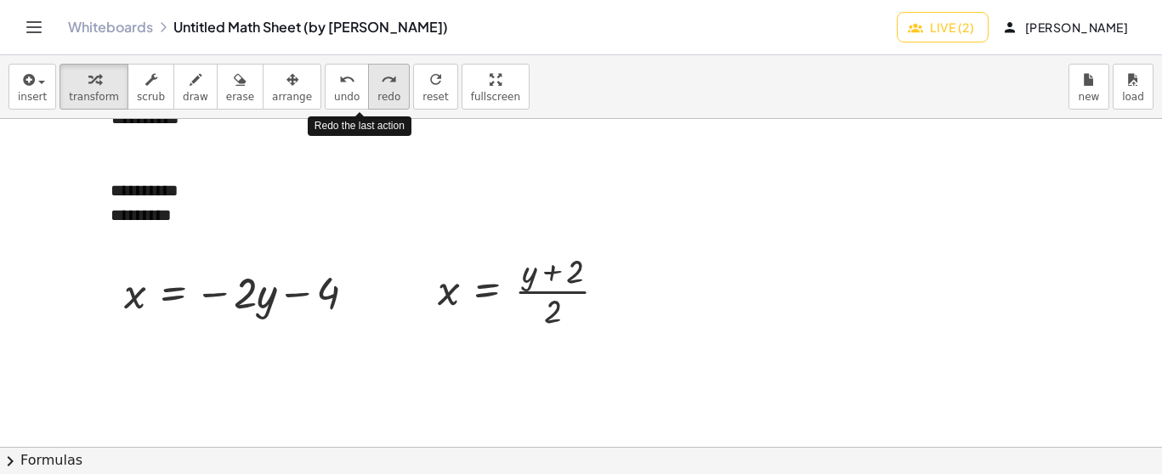
click at [377, 91] on span "redo" at bounding box center [388, 97] width 23 height 12
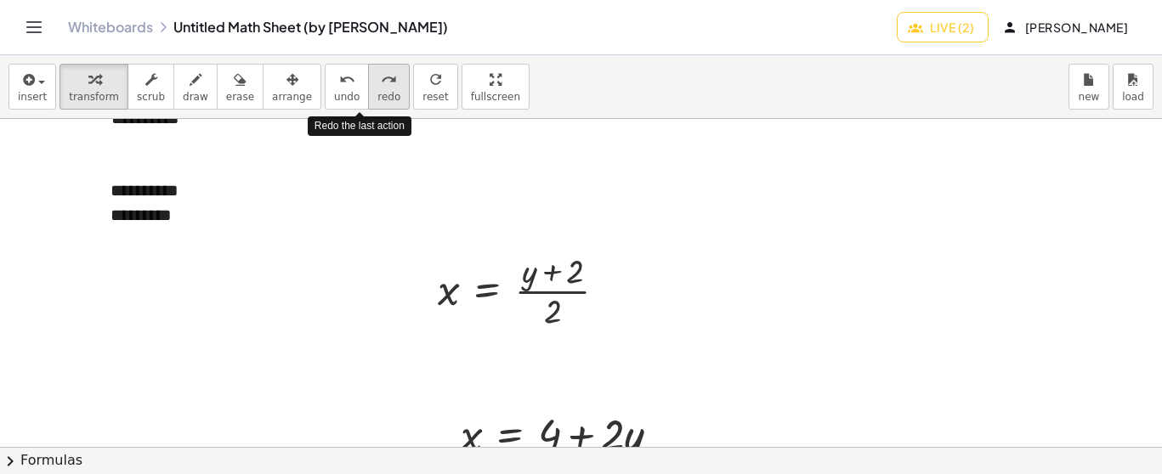
click at [377, 91] on span "redo" at bounding box center [388, 97] width 23 height 12
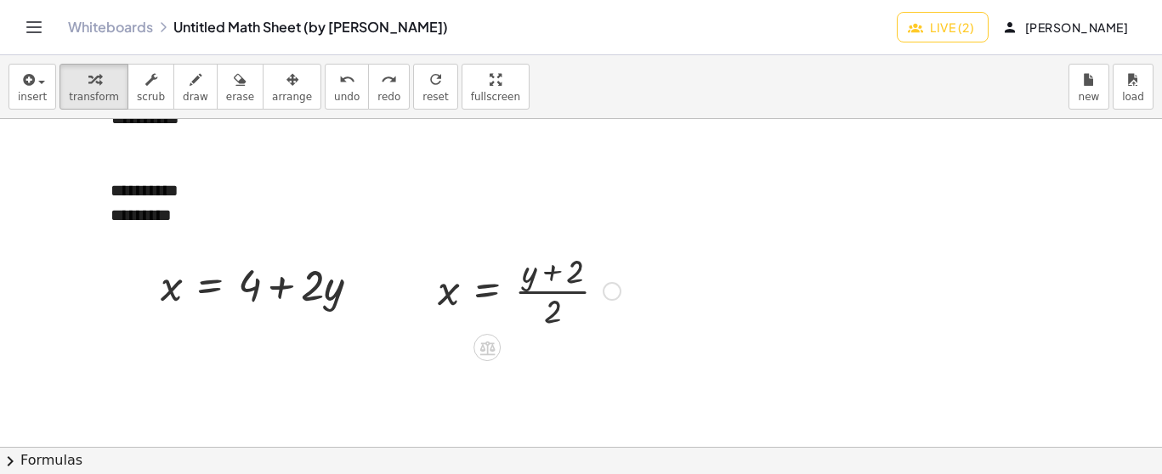
click at [528, 299] on div at bounding box center [529, 289] width 200 height 85
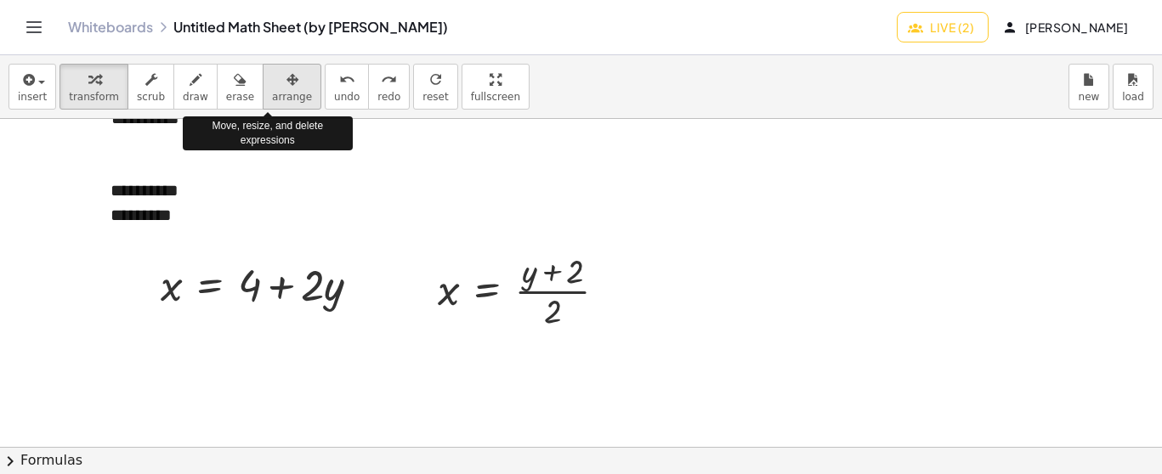
click at [286, 85] on icon "button" at bounding box center [292, 80] width 12 height 20
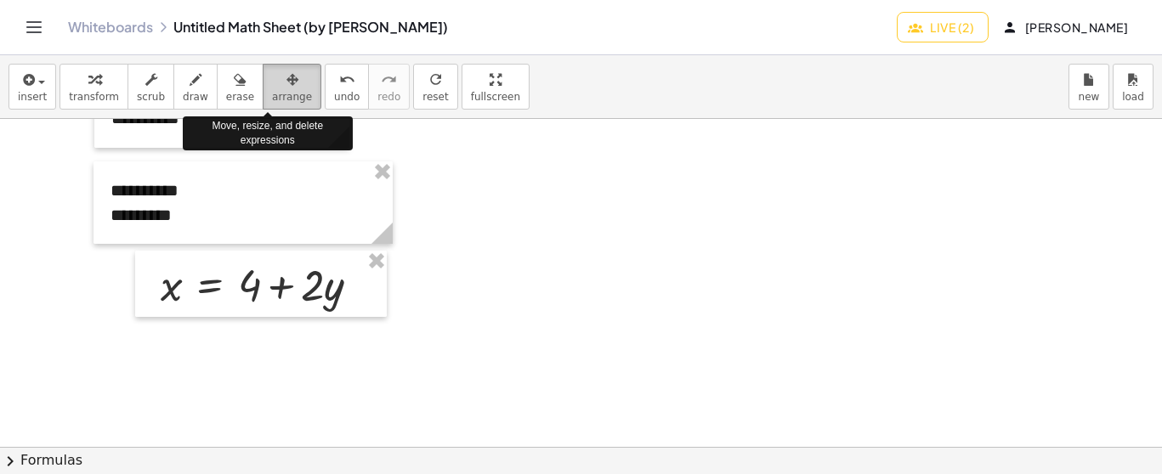
click at [286, 89] on icon "button" at bounding box center [292, 80] width 12 height 20
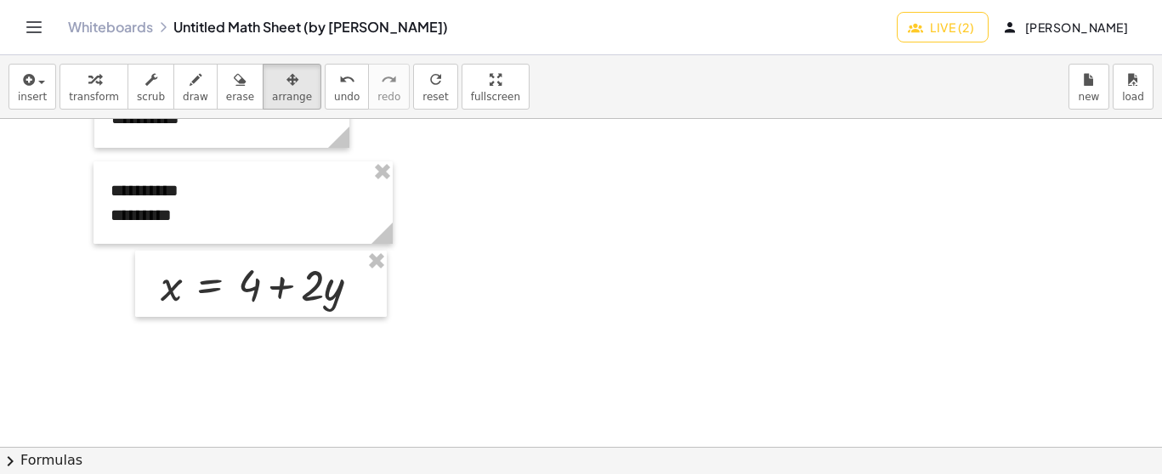
click at [88, 89] on icon "button" at bounding box center [94, 80] width 12 height 20
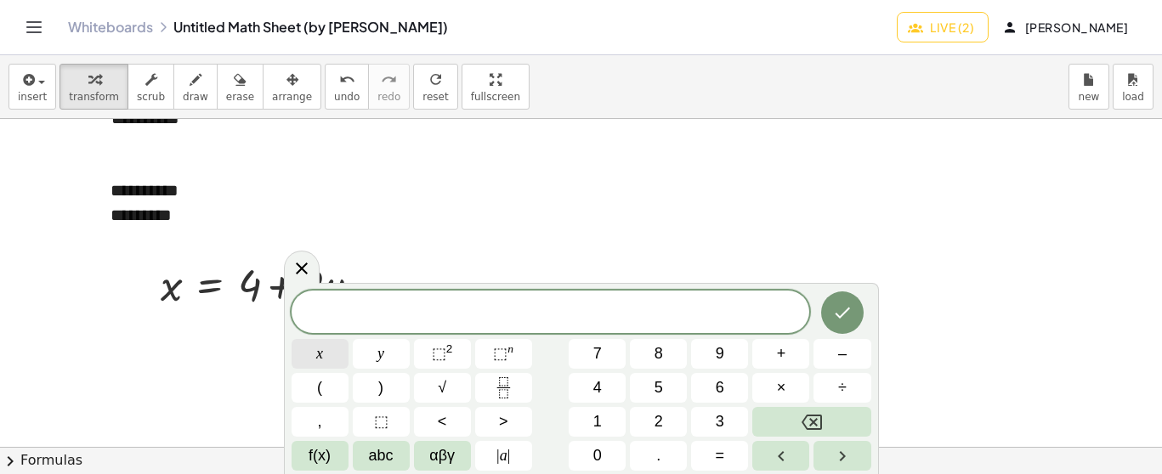
click at [331, 354] on button "x" at bounding box center [320, 354] width 57 height 30
click at [722, 458] on span "=" at bounding box center [720, 456] width 9 height 23
click at [661, 422] on span "2" at bounding box center [659, 422] width 9 height 23
click at [373, 353] on button "y" at bounding box center [381, 354] width 57 height 30
click at [768, 358] on button "+" at bounding box center [780, 354] width 57 height 30
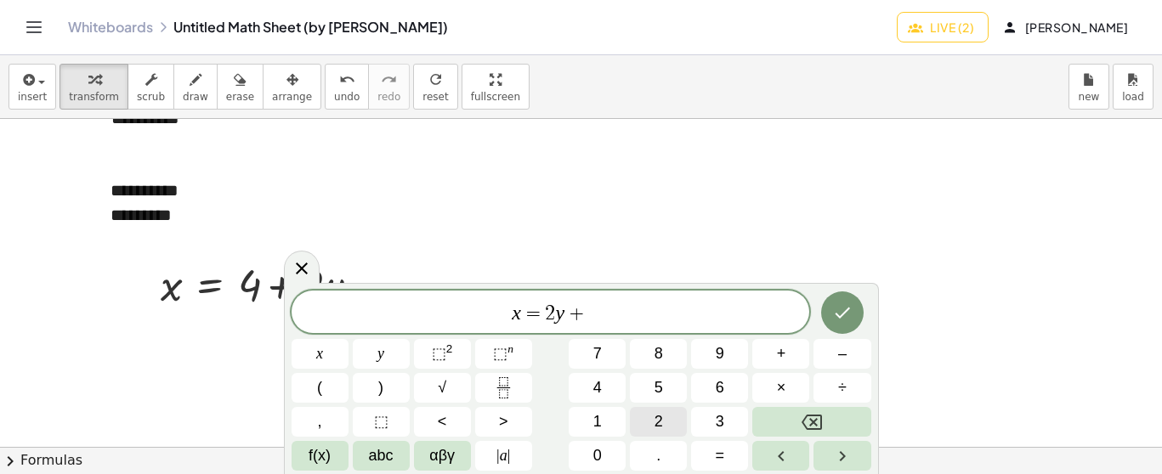
click at [660, 423] on span "2" at bounding box center [659, 422] width 9 height 23
click at [813, 417] on icon "Backspace" at bounding box center [812, 422] width 20 height 20
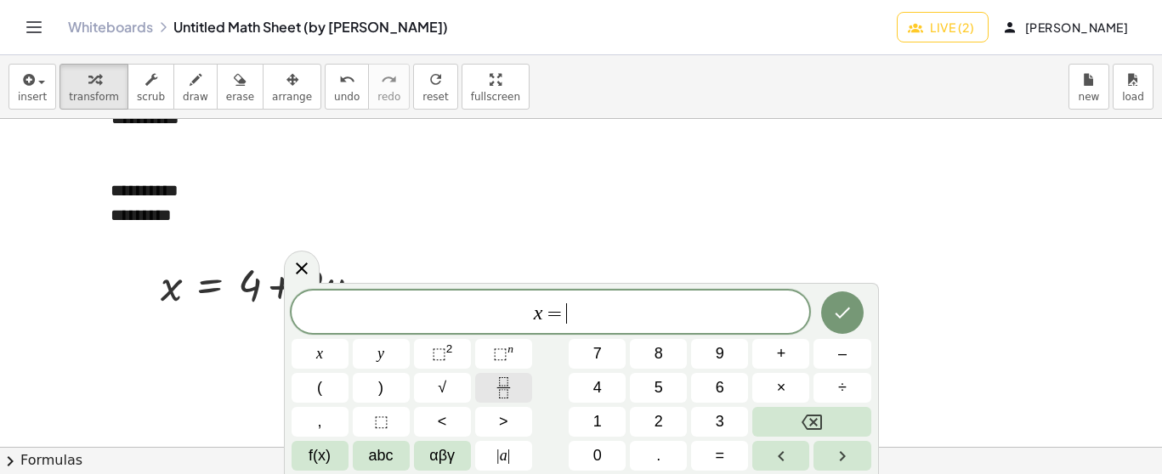
click at [501, 391] on icon "Fraction" at bounding box center [503, 387] width 21 height 21
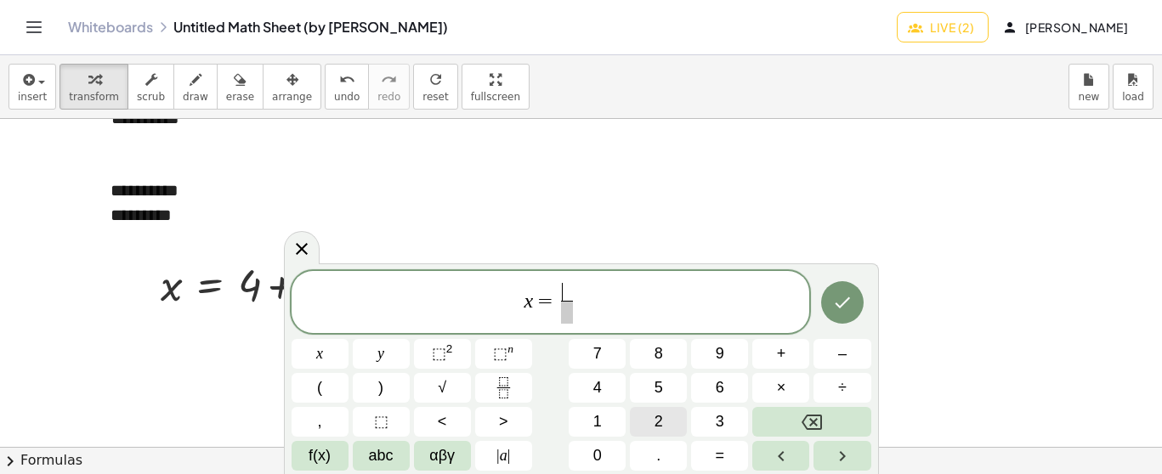
click at [658, 414] on span "2" at bounding box center [659, 422] width 9 height 23
click at [384, 354] on span "y" at bounding box center [380, 354] width 7 height 23
click at [779, 357] on span "+" at bounding box center [781, 354] width 9 height 23
click at [655, 417] on span "2" at bounding box center [659, 422] width 9 height 23
click at [568, 308] on span "​" at bounding box center [567, 312] width 53 height 23
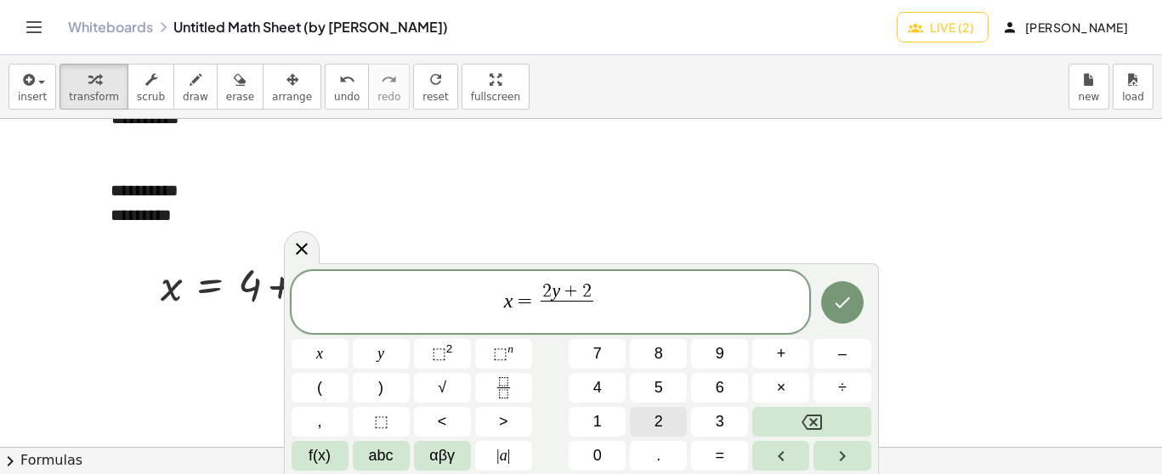
click at [677, 417] on button "2" at bounding box center [658, 422] width 57 height 30
click at [840, 305] on icon "Done" at bounding box center [842, 302] width 20 height 20
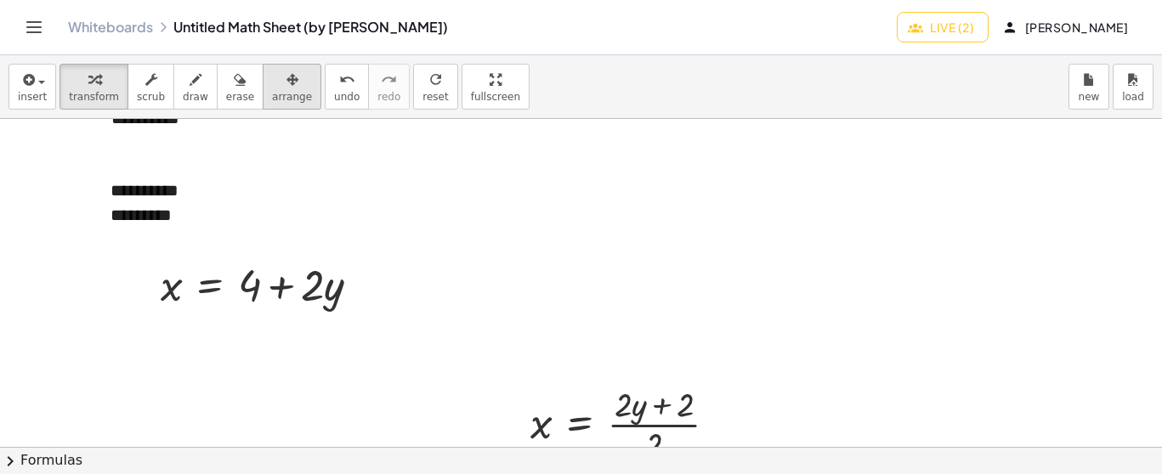
click at [272, 93] on span "arrange" at bounding box center [292, 97] width 40 height 12
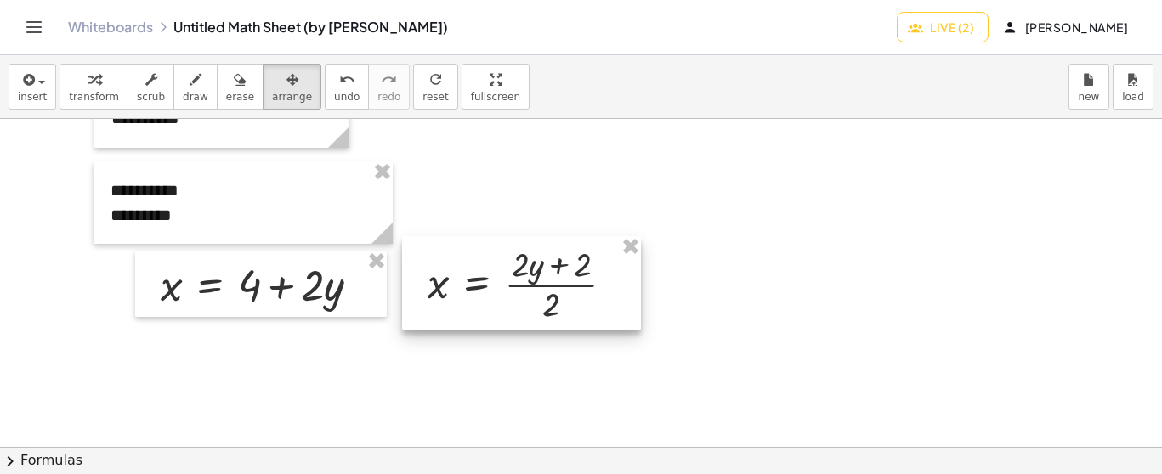
drag, startPoint x: 654, startPoint y: 410, endPoint x: 551, endPoint y: 269, distance: 173.9
click at [551, 269] on div at bounding box center [521, 283] width 239 height 94
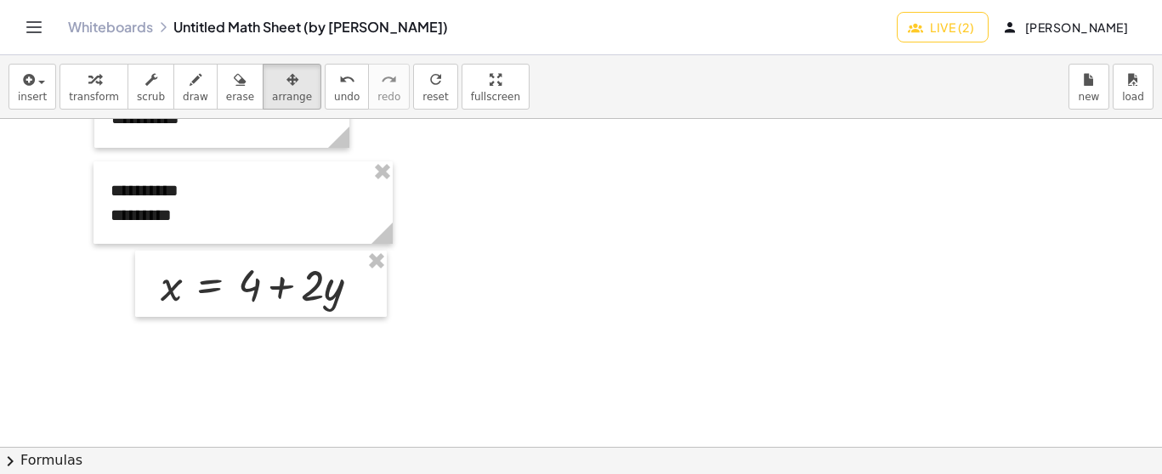
drag, startPoint x: 82, startPoint y: 88, endPoint x: 105, endPoint y: 103, distance: 28.3
click at [88, 88] on icon "button" at bounding box center [94, 80] width 12 height 20
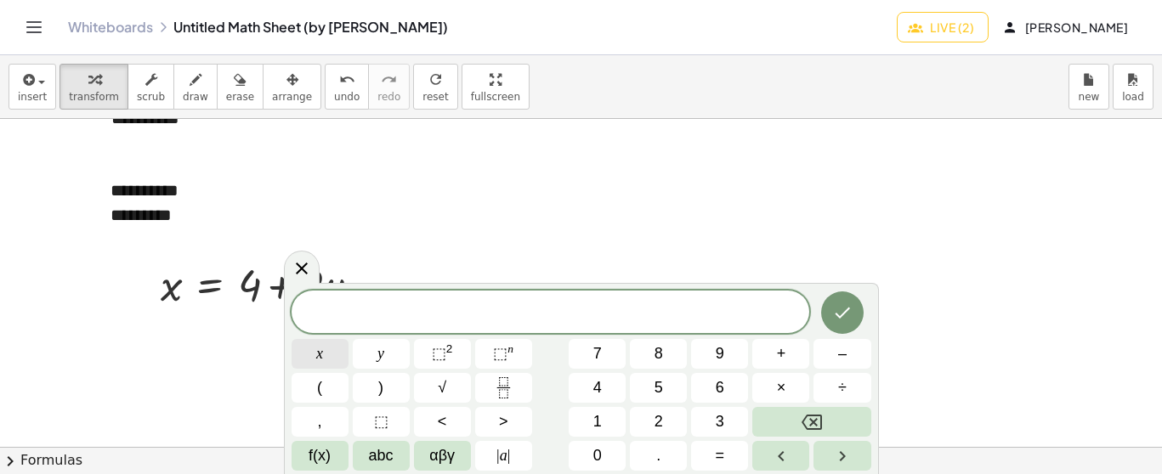
click at [318, 356] on span "x" at bounding box center [319, 354] width 7 height 23
click at [725, 452] on button "=" at bounding box center [719, 456] width 57 height 30
click at [662, 421] on span "2" at bounding box center [659, 422] width 9 height 23
click at [844, 356] on span "–" at bounding box center [842, 354] width 9 height 23
click at [379, 343] on span "y" at bounding box center [380, 354] width 7 height 23
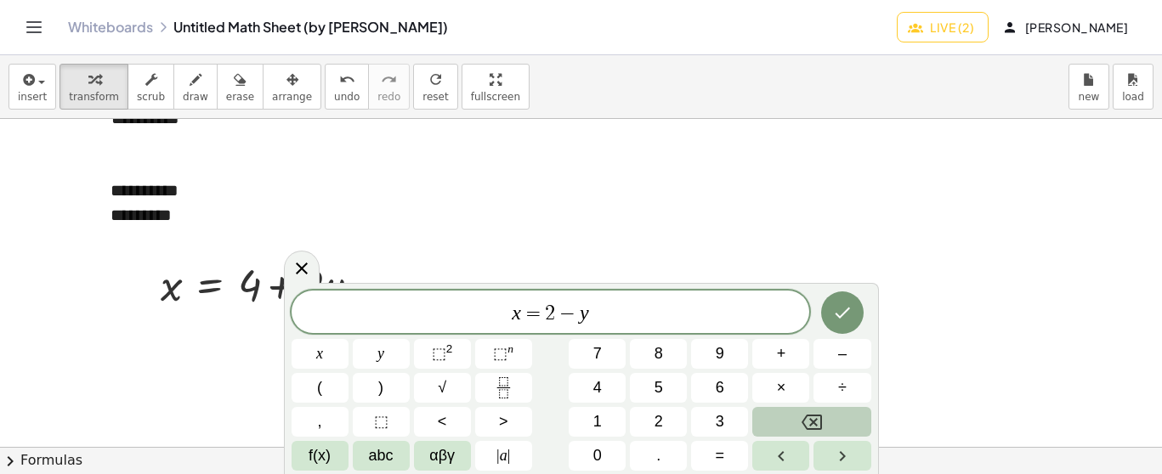
click at [817, 415] on icon "Backspace" at bounding box center [812, 422] width 20 height 15
click at [506, 388] on icon "Fraction" at bounding box center [503, 387] width 21 height 21
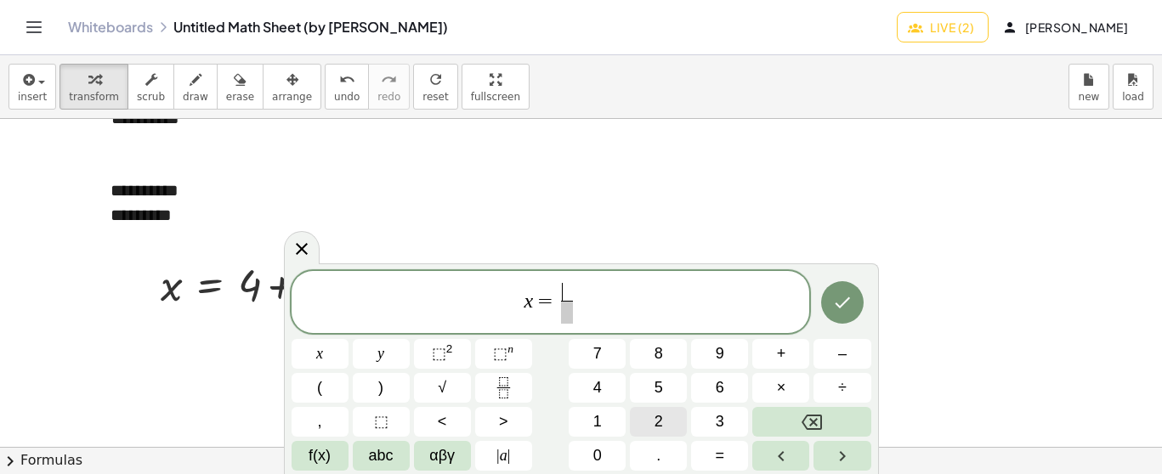
click at [669, 416] on button "2" at bounding box center [658, 422] width 57 height 30
click at [841, 354] on span "–" at bounding box center [842, 354] width 9 height 23
click at [391, 349] on button "y" at bounding box center [381, 354] width 57 height 30
click at [574, 310] on span at bounding box center [567, 312] width 43 height 23
click at [649, 413] on button "2" at bounding box center [658, 422] width 57 height 30
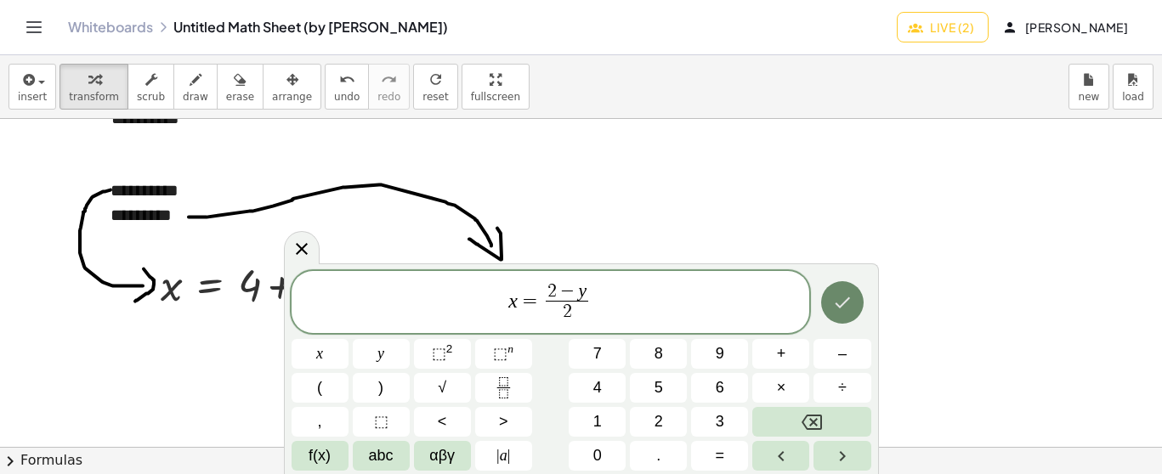
click at [841, 294] on icon "Done" at bounding box center [842, 302] width 20 height 20
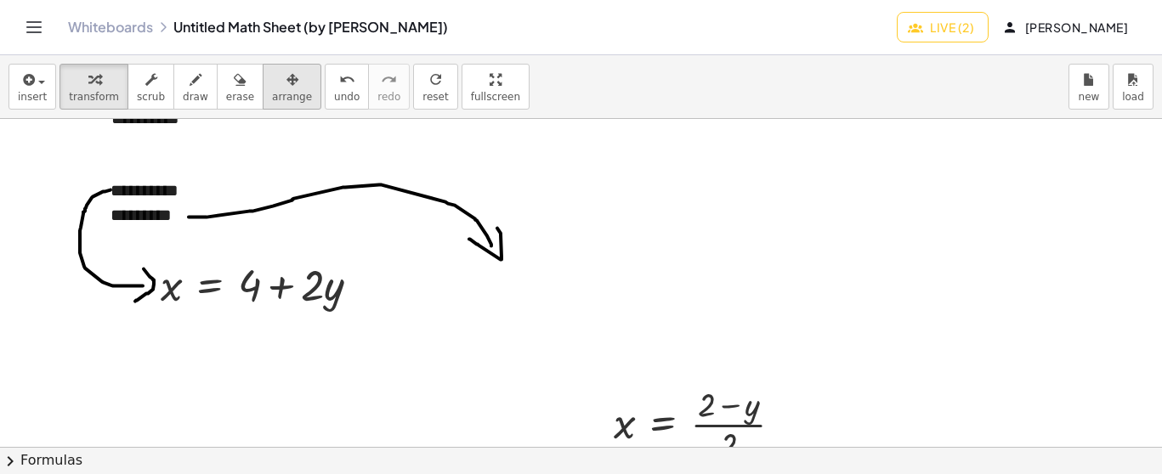
click at [272, 99] on span "arrange" at bounding box center [292, 97] width 40 height 12
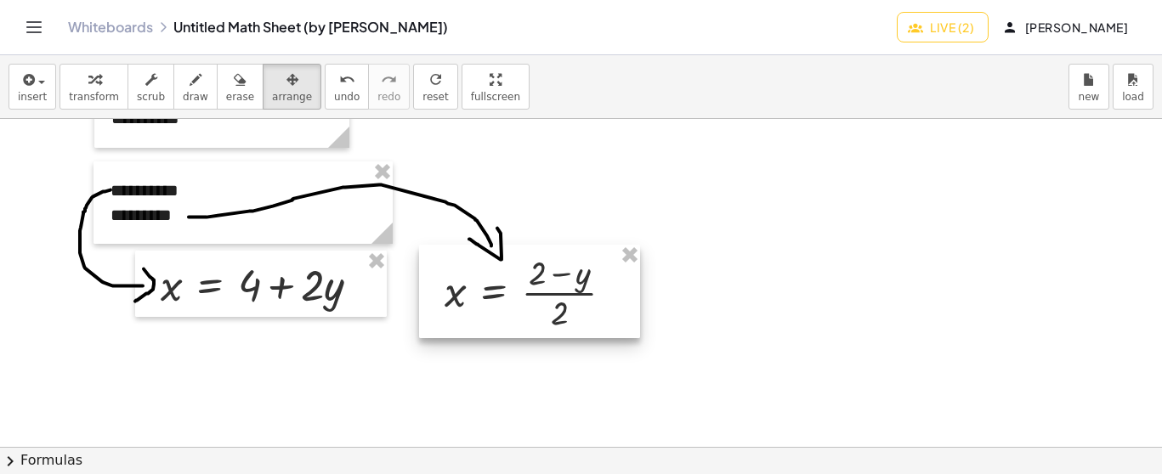
drag, startPoint x: 626, startPoint y: 426, endPoint x: 457, endPoint y: 294, distance: 214.4
click at [457, 294] on div at bounding box center [529, 292] width 221 height 94
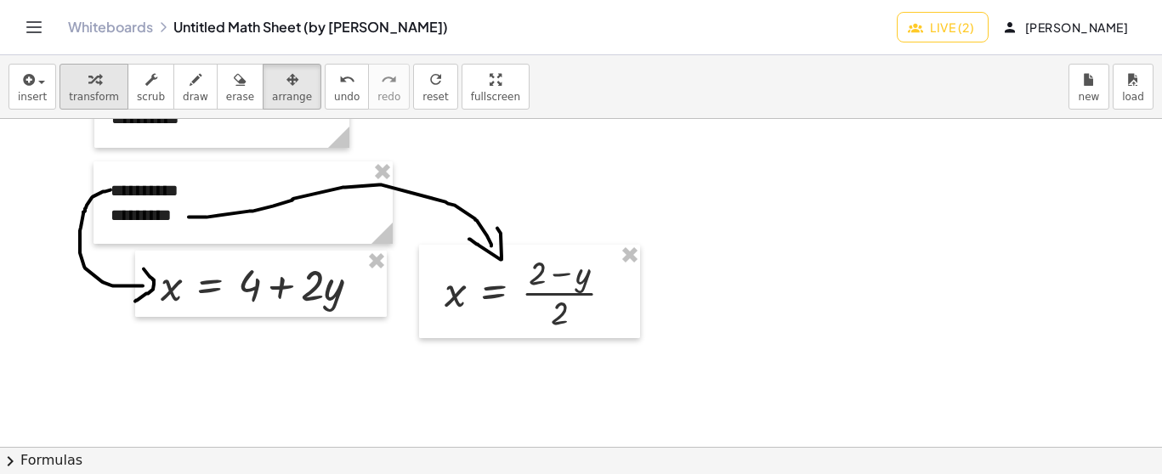
click at [97, 79] on div "button" at bounding box center [94, 79] width 50 height 20
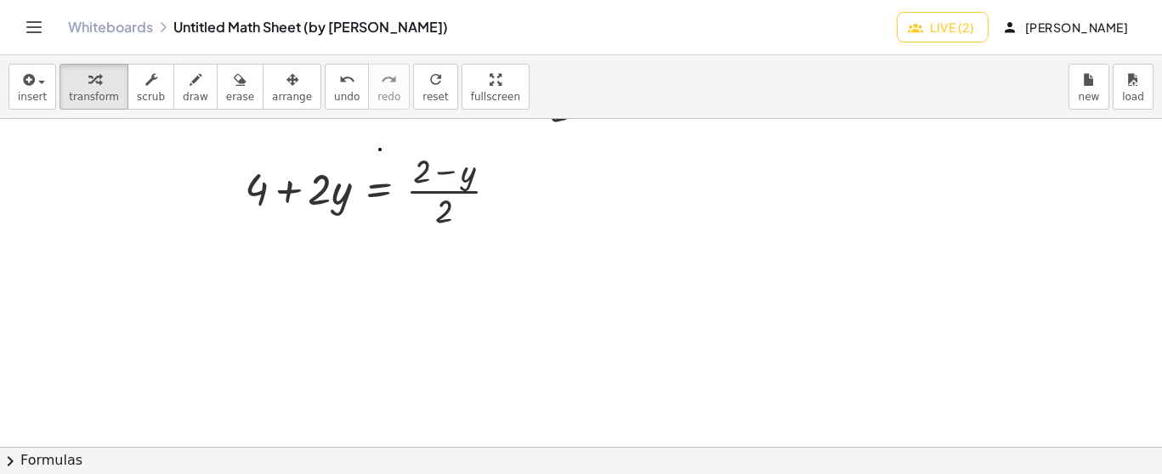
scroll to position [3406, 0]
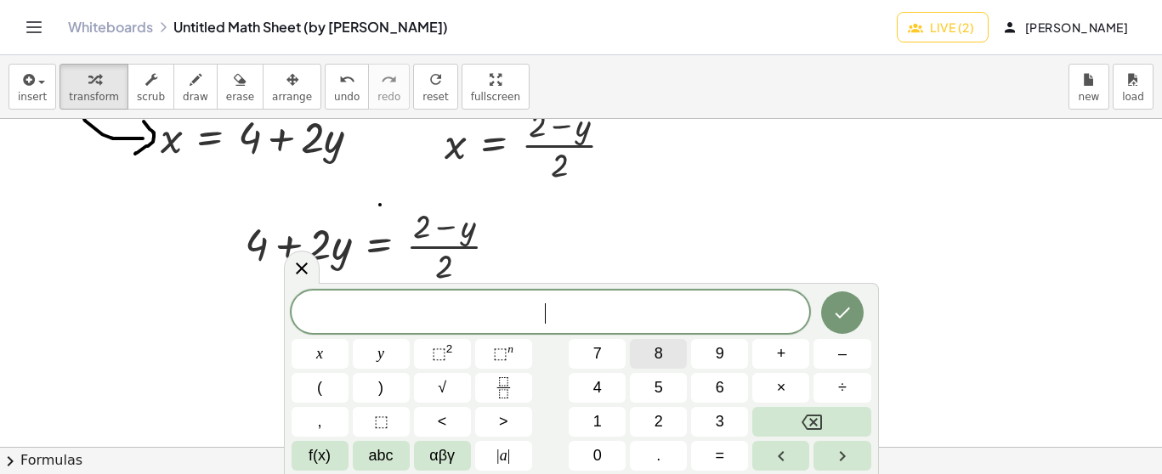
click at [659, 356] on span "8" at bounding box center [659, 354] width 9 height 23
click at [785, 354] on span "+" at bounding box center [781, 354] width 9 height 23
click at [604, 391] on button "4" at bounding box center [597, 388] width 57 height 30
click at [382, 351] on span "y" at bounding box center [380, 354] width 7 height 23
click at [716, 449] on span "=" at bounding box center [720, 456] width 9 height 23
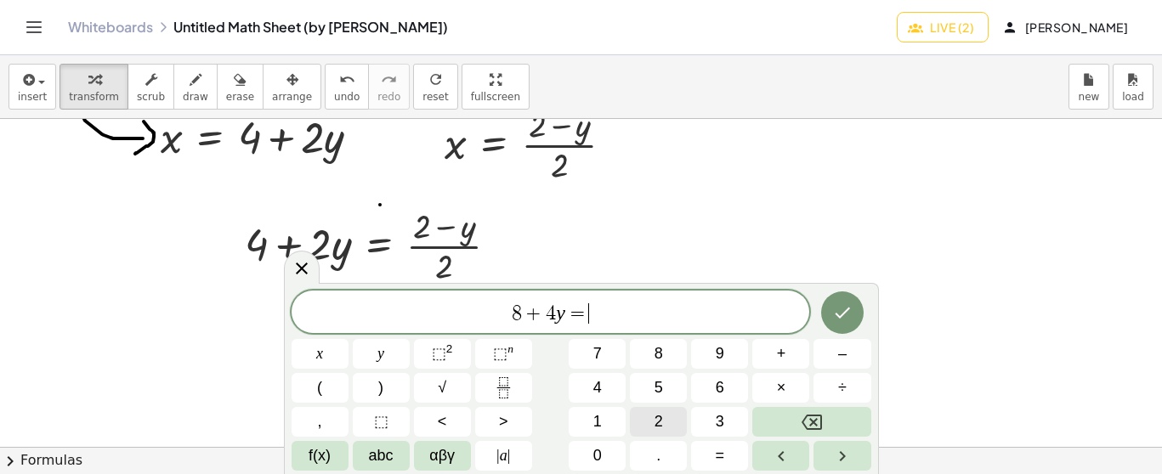
click at [656, 417] on span "2" at bounding box center [659, 422] width 9 height 23
click at [852, 357] on button "–" at bounding box center [841, 354] width 57 height 30
click at [383, 343] on span "y" at bounding box center [380, 354] width 7 height 23
click at [839, 310] on icon "Done" at bounding box center [842, 313] width 20 height 20
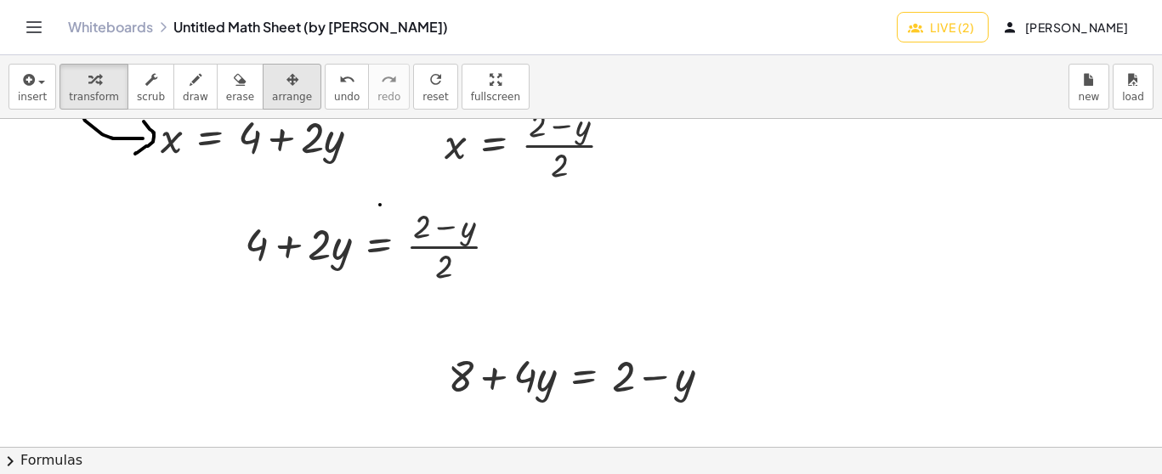
click at [272, 78] on div "button" at bounding box center [292, 79] width 40 height 20
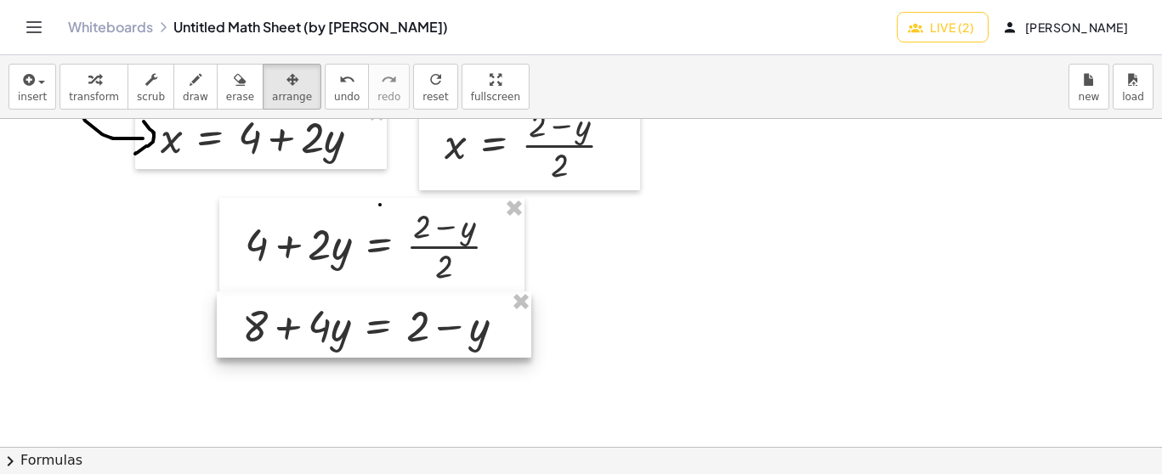
drag, startPoint x: 538, startPoint y: 379, endPoint x: 332, endPoint y: 329, distance: 211.7
click at [332, 329] on div at bounding box center [374, 325] width 315 height 66
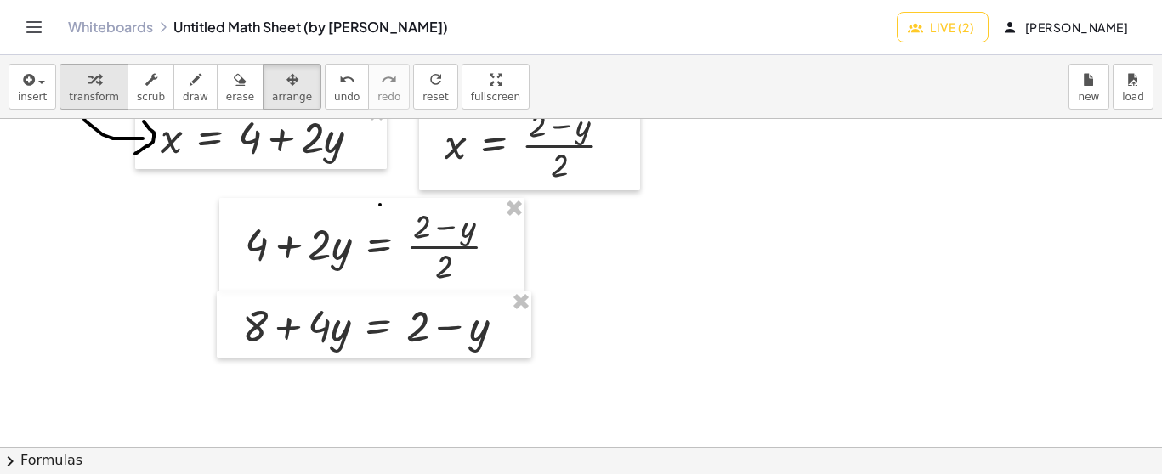
click at [98, 81] on div "button" at bounding box center [94, 79] width 50 height 20
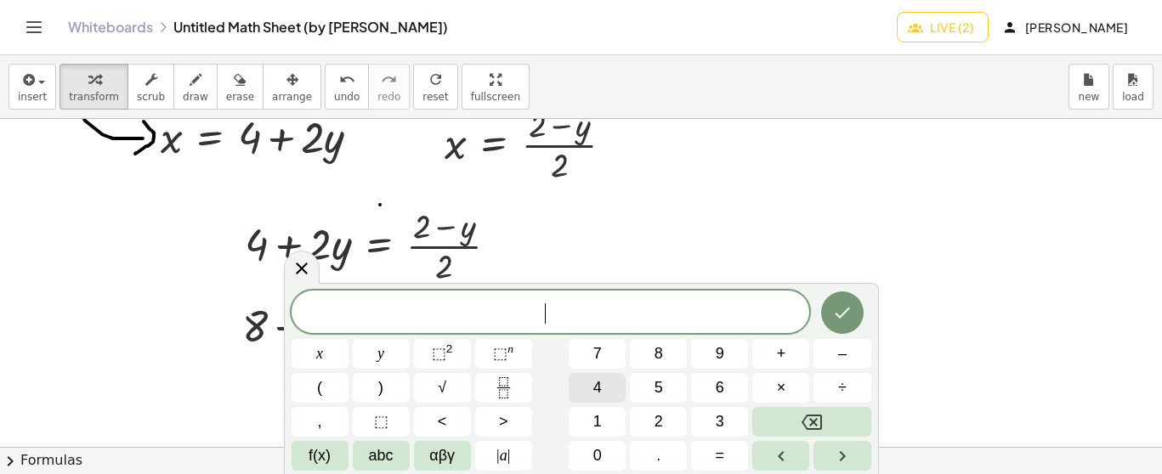
click at [594, 382] on span "4" at bounding box center [597, 388] width 9 height 23
click at [388, 345] on button "y" at bounding box center [381, 354] width 57 height 30
click at [775, 349] on button "+" at bounding box center [780, 354] width 57 height 30
click at [378, 351] on span "y" at bounding box center [380, 354] width 7 height 23
click at [722, 449] on span "=" at bounding box center [720, 456] width 9 height 23
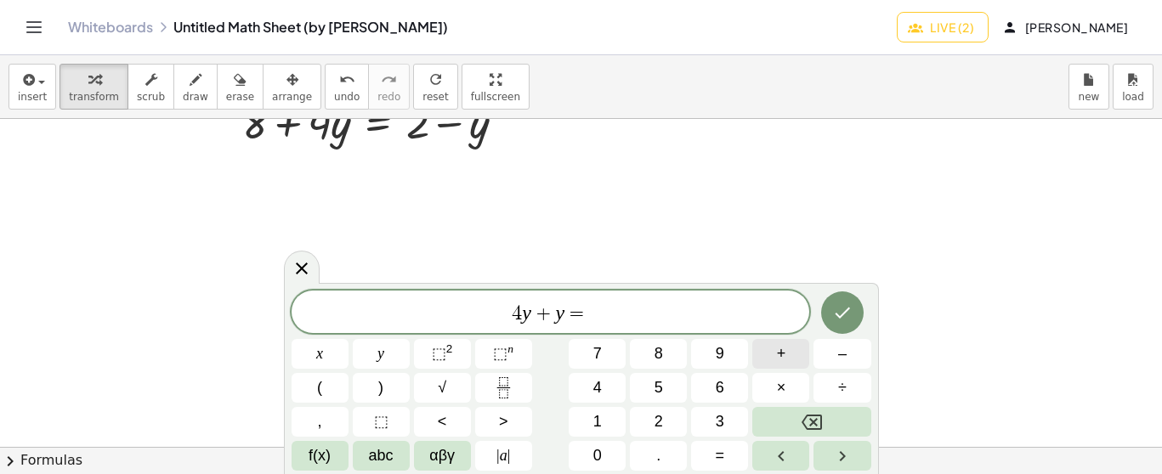
scroll to position [3397, 0]
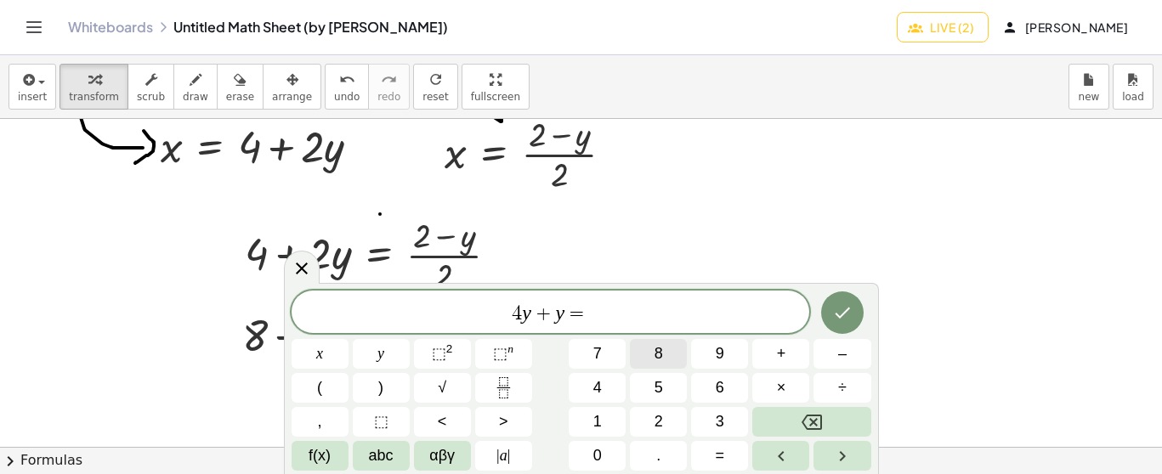
click at [662, 349] on span "8" at bounding box center [659, 354] width 9 height 23
click at [834, 353] on button "–" at bounding box center [841, 354] width 57 height 30
click at [658, 421] on span "2" at bounding box center [659, 422] width 9 height 23
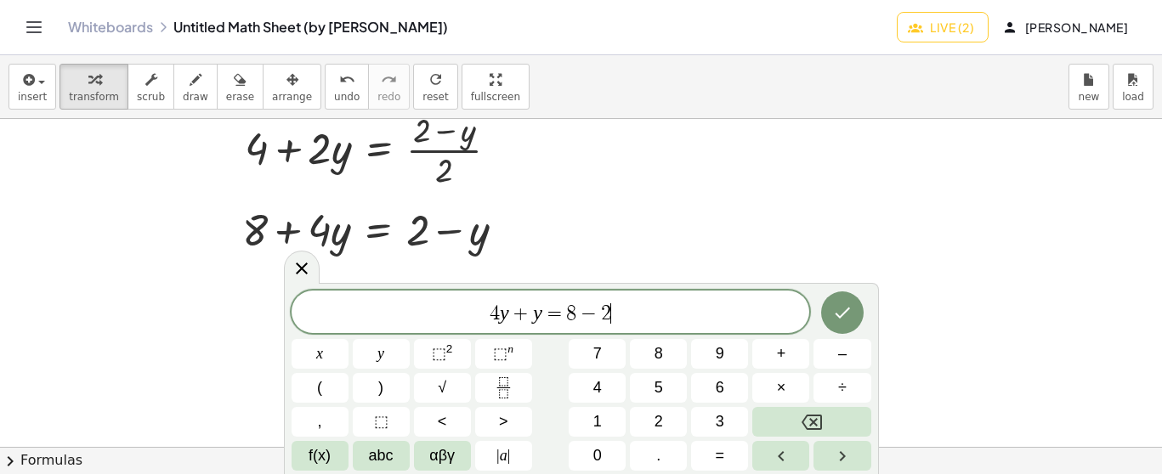
scroll to position [3503, 0]
click at [784, 419] on button "Backspace" at bounding box center [811, 422] width 118 height 30
click at [662, 419] on span "2" at bounding box center [659, 422] width 9 height 23
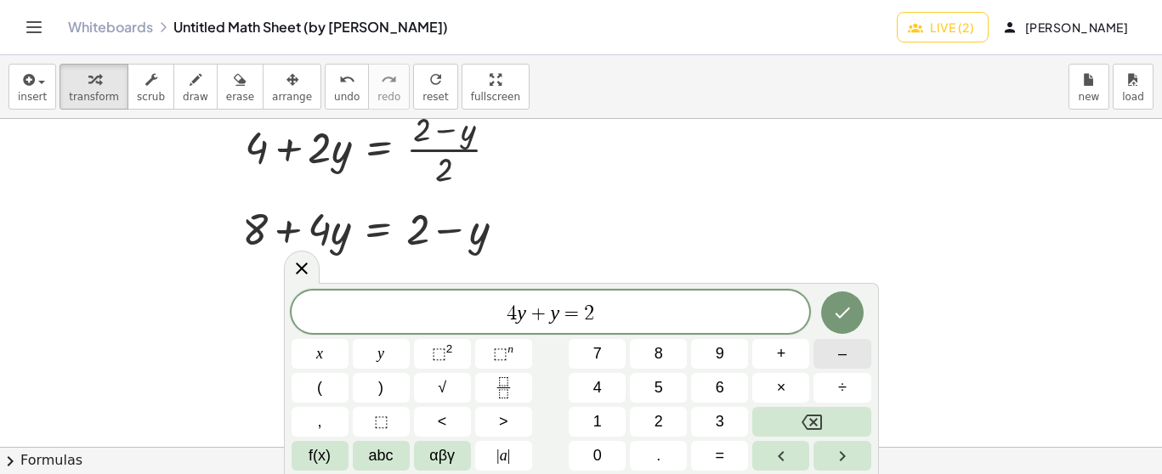
click at [836, 354] on button "–" at bounding box center [841, 354] width 57 height 30
click at [670, 360] on button "8" at bounding box center [658, 354] width 57 height 30
click at [848, 309] on icon "Done" at bounding box center [842, 313] width 15 height 11
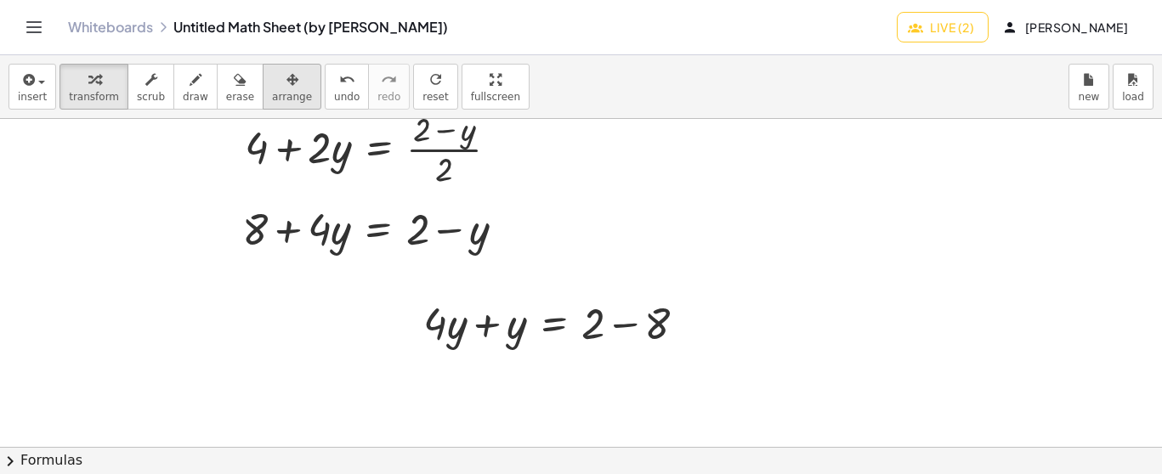
click at [286, 82] on icon "button" at bounding box center [292, 80] width 12 height 20
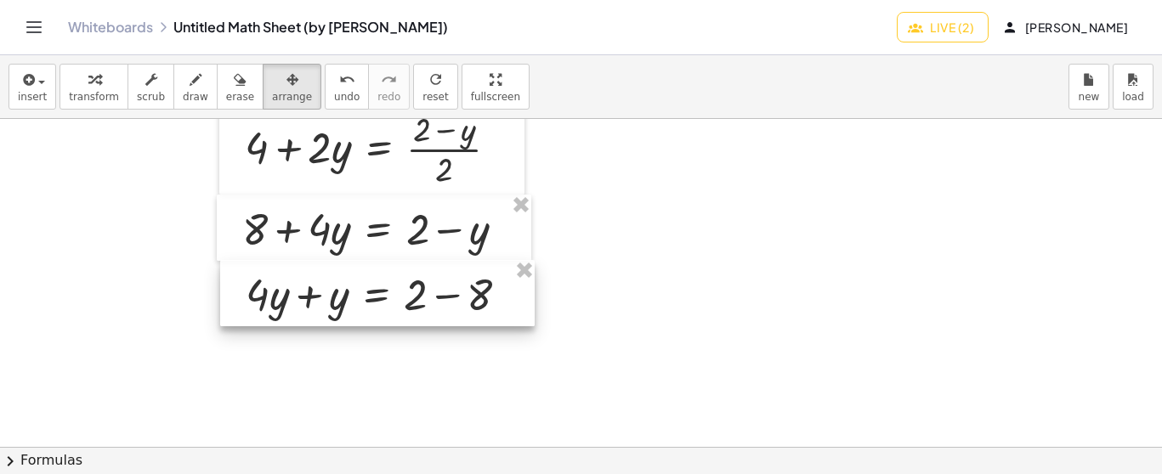
drag, startPoint x: 516, startPoint y: 310, endPoint x: 338, endPoint y: 281, distance: 180.0
click at [338, 281] on div at bounding box center [377, 293] width 315 height 66
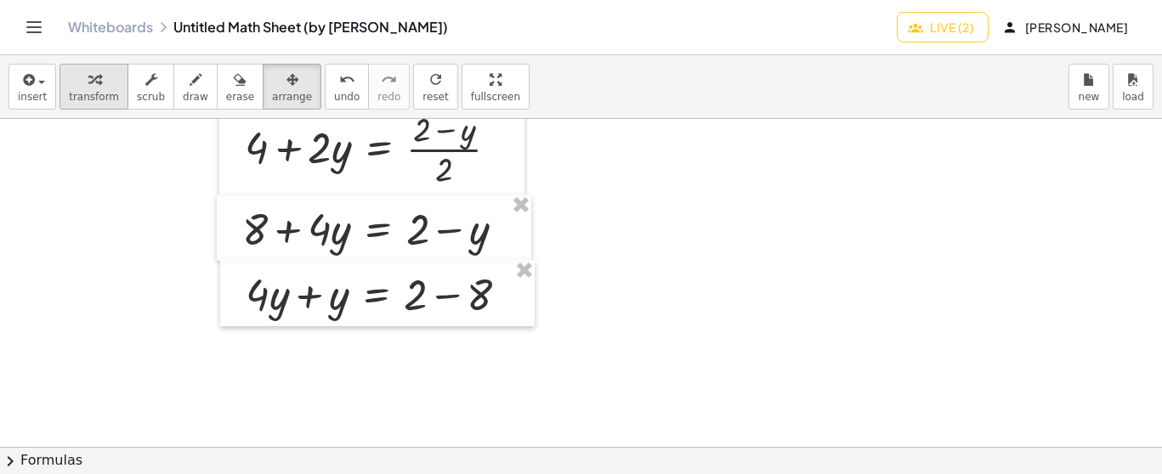
click at [93, 85] on icon "button" at bounding box center [94, 80] width 12 height 20
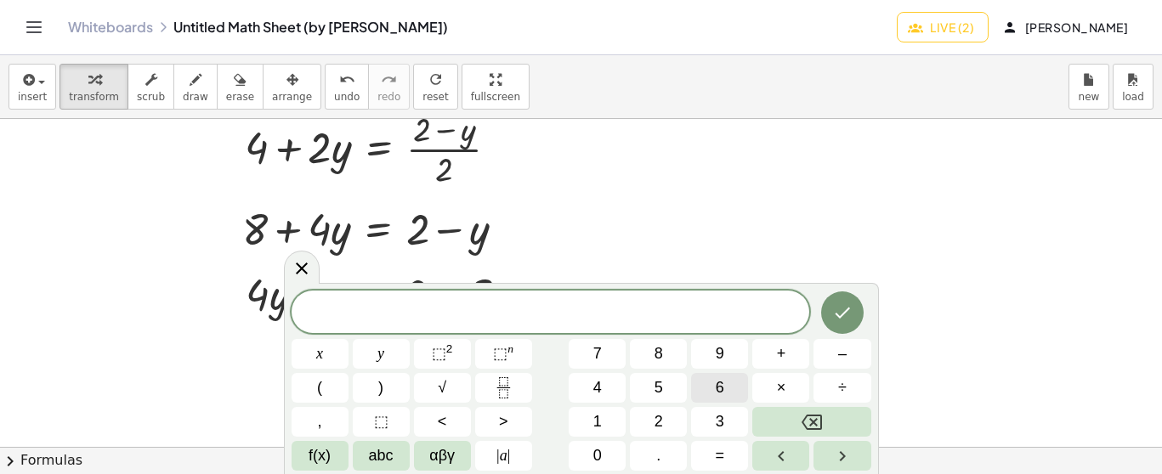
click at [710, 391] on button "6" at bounding box center [719, 388] width 57 height 30
click at [820, 417] on icon "Backspace" at bounding box center [812, 422] width 20 height 15
click at [655, 382] on span "5" at bounding box center [659, 388] width 9 height 23
click at [387, 353] on button "y" at bounding box center [381, 354] width 57 height 30
click at [717, 454] on span "=" at bounding box center [720, 456] width 9 height 23
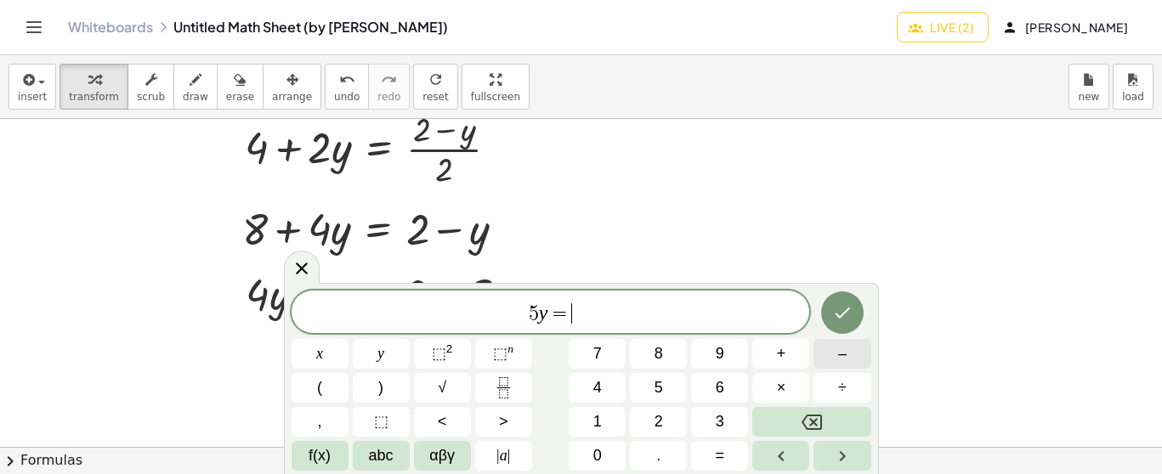
click at [833, 352] on button "–" at bounding box center [841, 354] width 57 height 30
click at [702, 384] on button "6" at bounding box center [719, 388] width 57 height 30
click at [847, 310] on icon "Done" at bounding box center [842, 313] width 15 height 11
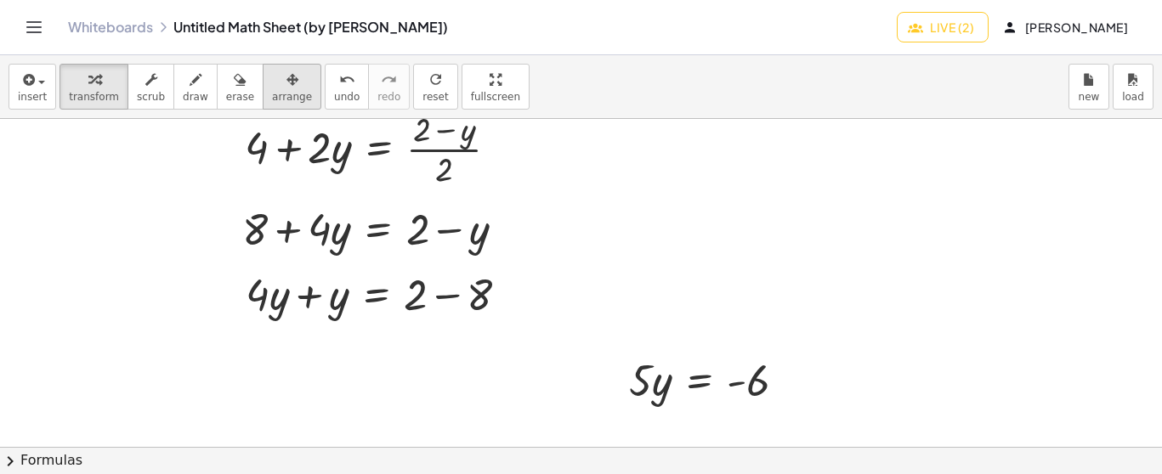
click at [272, 100] on span "arrange" at bounding box center [292, 97] width 40 height 12
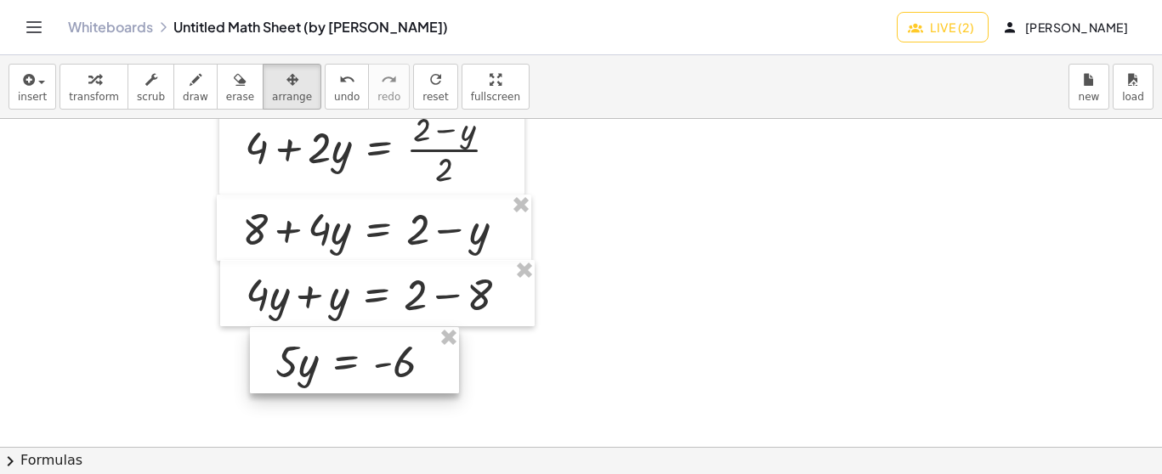
drag, startPoint x: 642, startPoint y: 370, endPoint x: 288, endPoint y: 351, distance: 354.1
click at [288, 351] on div at bounding box center [354, 360] width 209 height 66
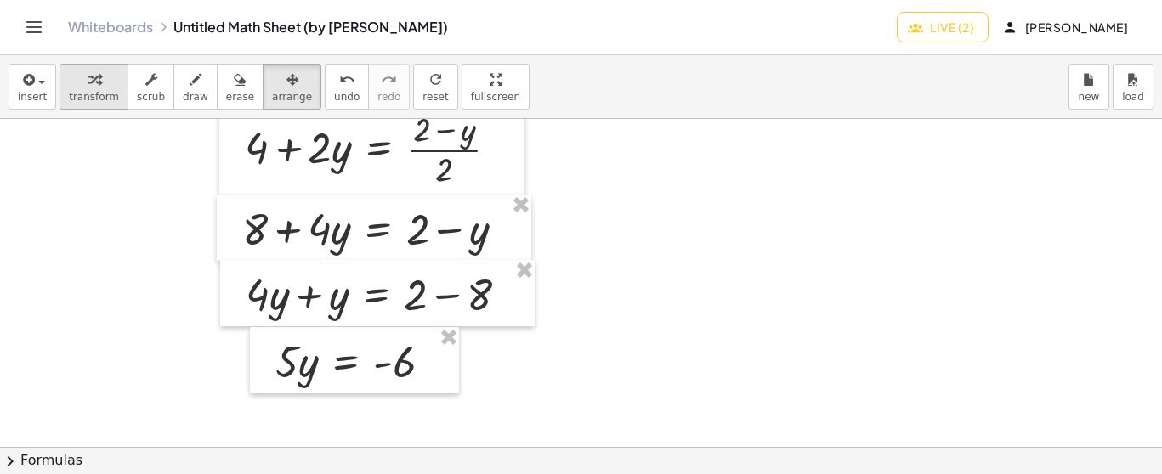
click at [90, 95] on span "transform" at bounding box center [94, 97] width 50 height 12
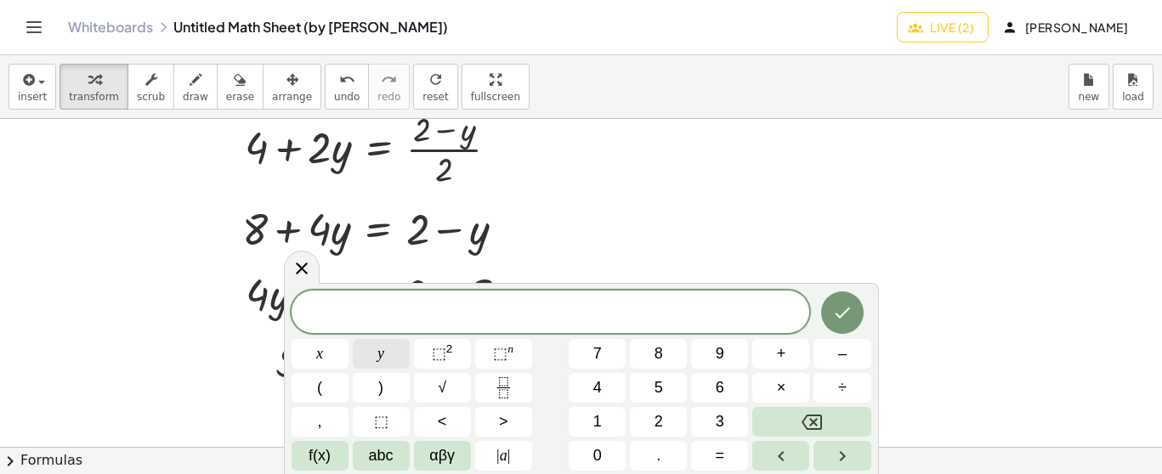
click at [384, 354] on span "y" at bounding box center [380, 354] width 7 height 23
click at [716, 458] on span "=" at bounding box center [720, 456] width 9 height 23
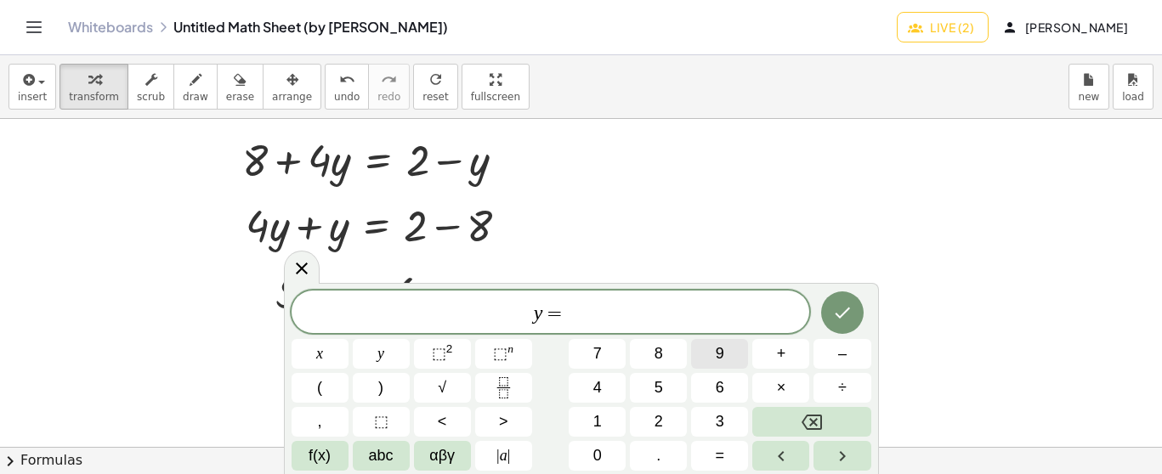
scroll to position [3609, 0]
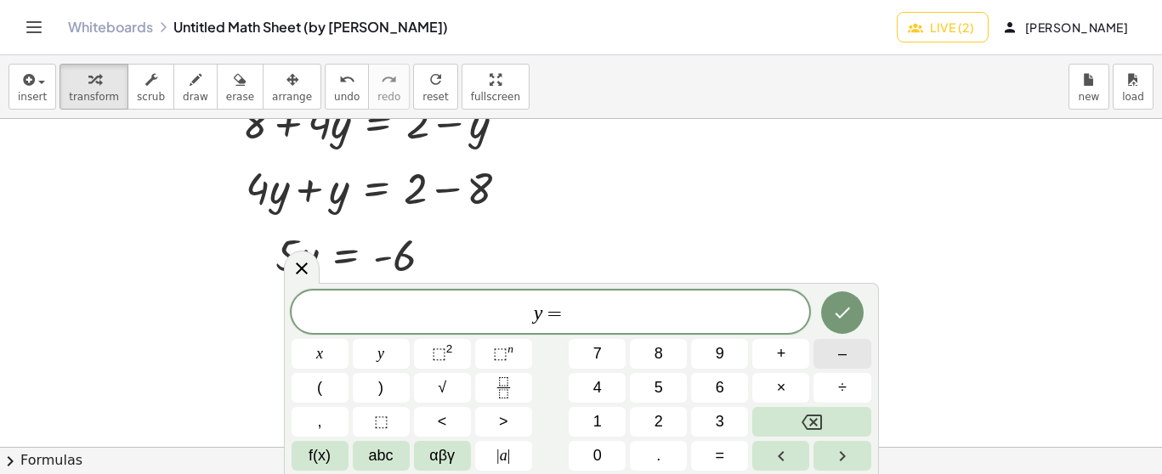
click at [835, 357] on button "–" at bounding box center [841, 354] width 57 height 30
click at [798, 413] on button "Backspace" at bounding box center [811, 422] width 118 height 30
click at [515, 386] on button "Fraction" at bounding box center [503, 388] width 57 height 30
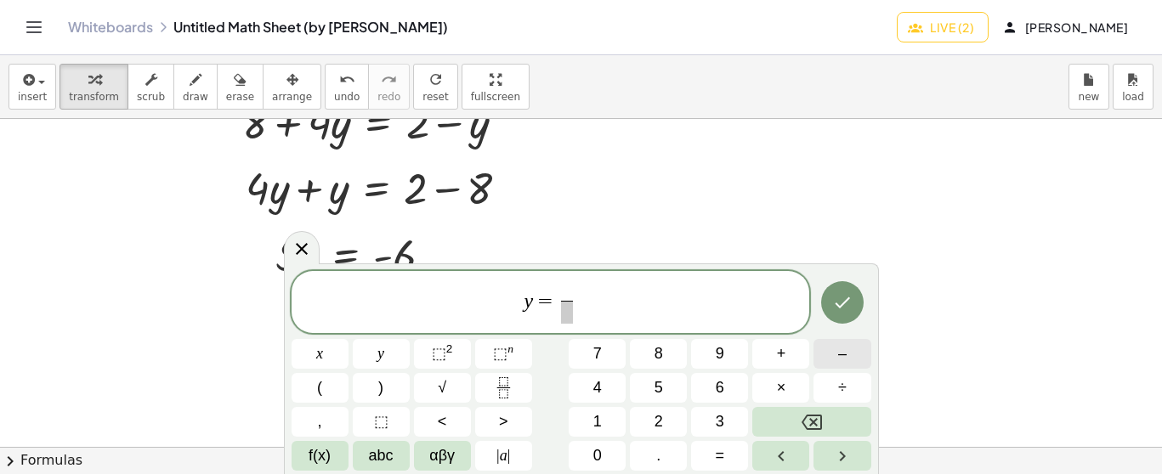
click at [832, 348] on button "–" at bounding box center [841, 354] width 57 height 30
click at [712, 381] on button "6" at bounding box center [719, 388] width 57 height 30
click at [566, 304] on span at bounding box center [566, 312] width 27 height 23
click at [667, 383] on button "5" at bounding box center [658, 388] width 57 height 30
click at [842, 305] on icon "Done" at bounding box center [842, 303] width 15 height 11
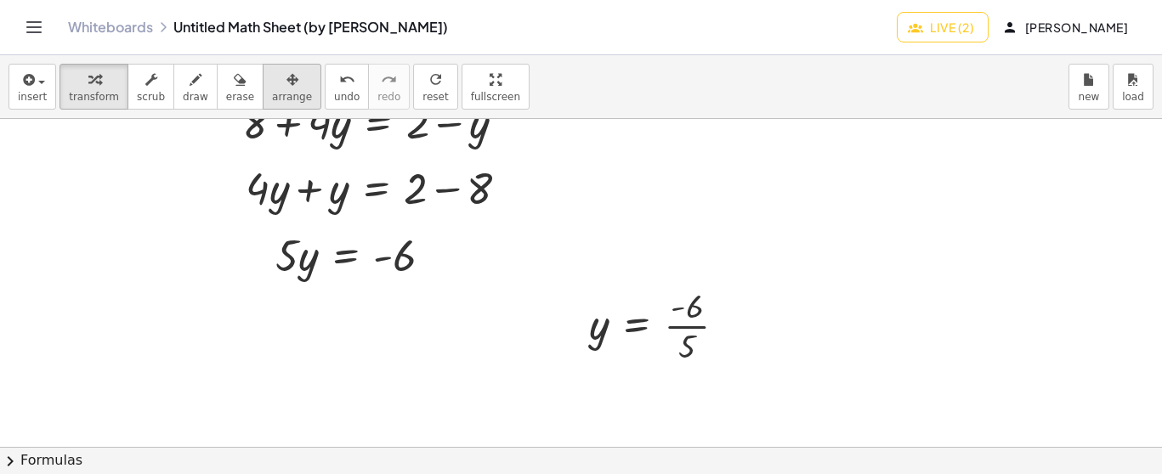
drag, startPoint x: 275, startPoint y: 86, endPoint x: 576, endPoint y: 263, distance: 349.0
click at [276, 86] on div "button" at bounding box center [292, 79] width 40 height 20
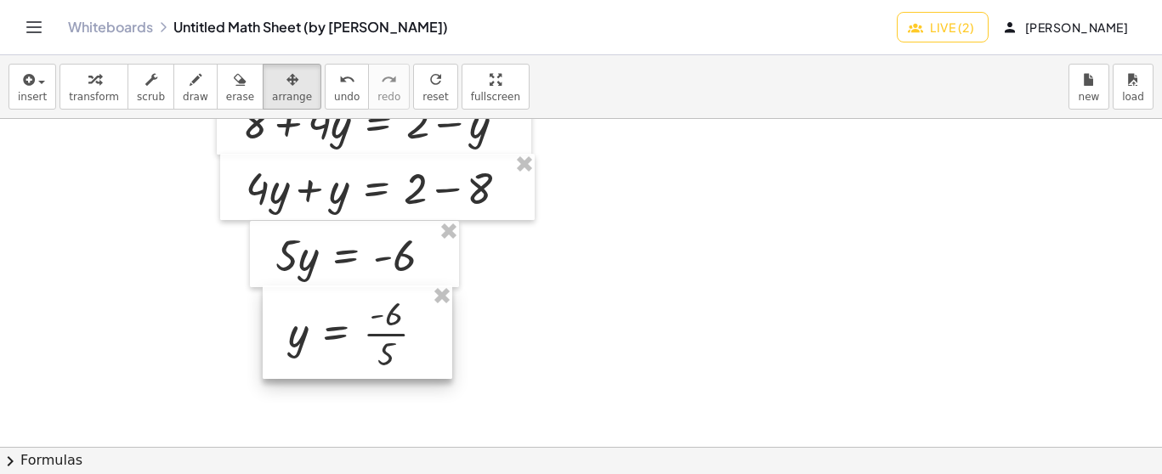
drag, startPoint x: 591, startPoint y: 306, endPoint x: 315, endPoint y: 316, distance: 276.5
click at [315, 316] on div at bounding box center [358, 333] width 190 height 94
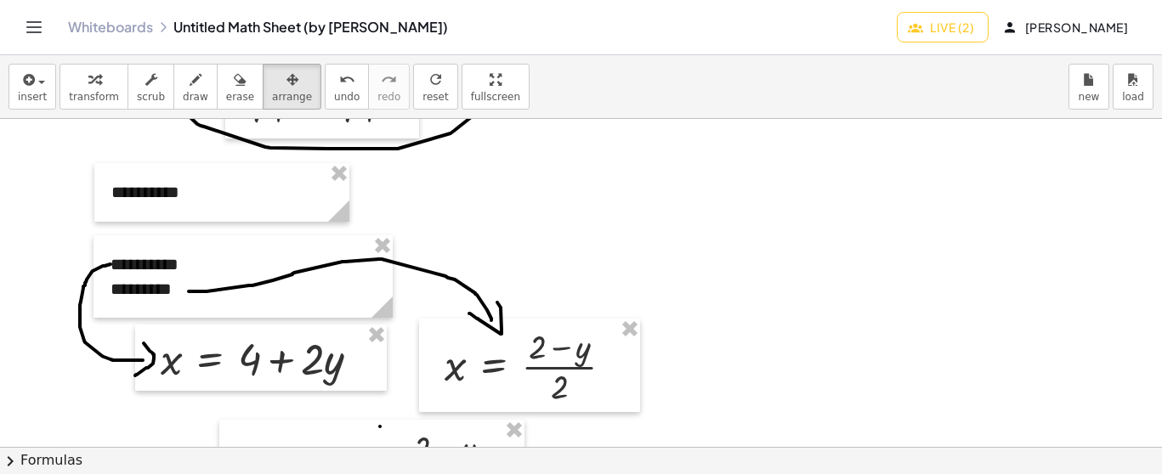
scroll to position [3291, 0]
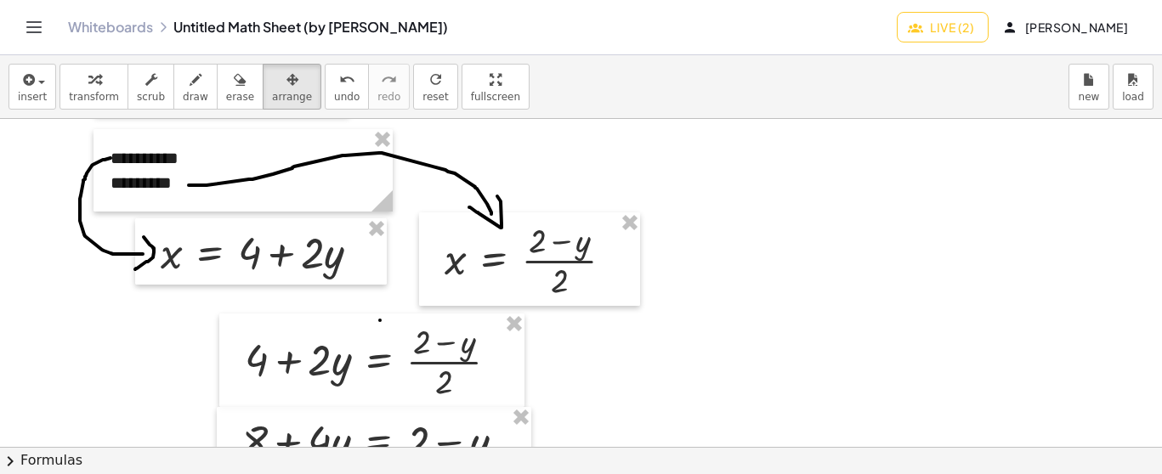
click at [92, 94] on span "transform" at bounding box center [94, 97] width 50 height 12
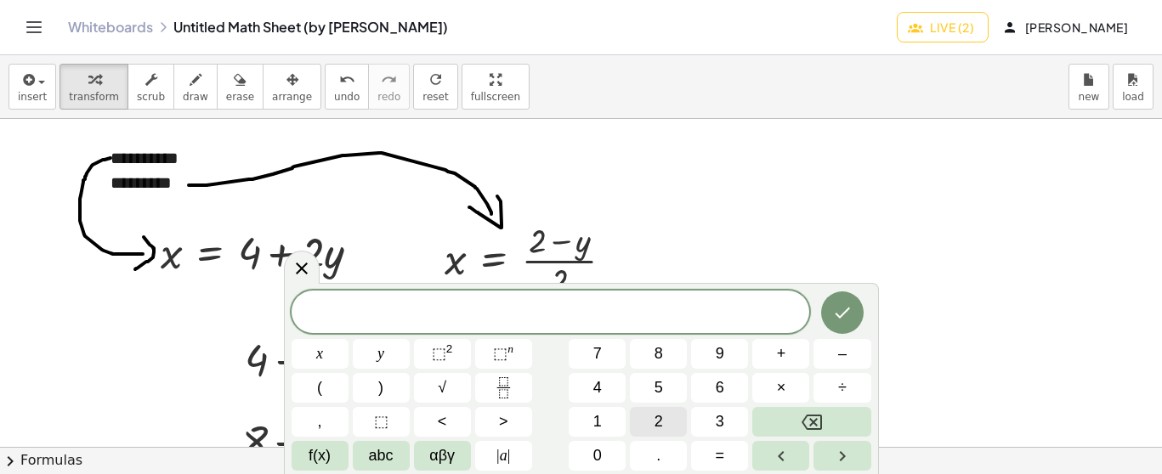
click at [659, 415] on span "2" at bounding box center [659, 422] width 9 height 23
click at [320, 355] on span "x" at bounding box center [319, 354] width 7 height 23
click at [778, 351] on span "+" at bounding box center [781, 354] width 9 height 23
click at [804, 421] on icon "Backspace" at bounding box center [812, 422] width 20 height 20
click at [847, 349] on button "–" at bounding box center [841, 354] width 57 height 30
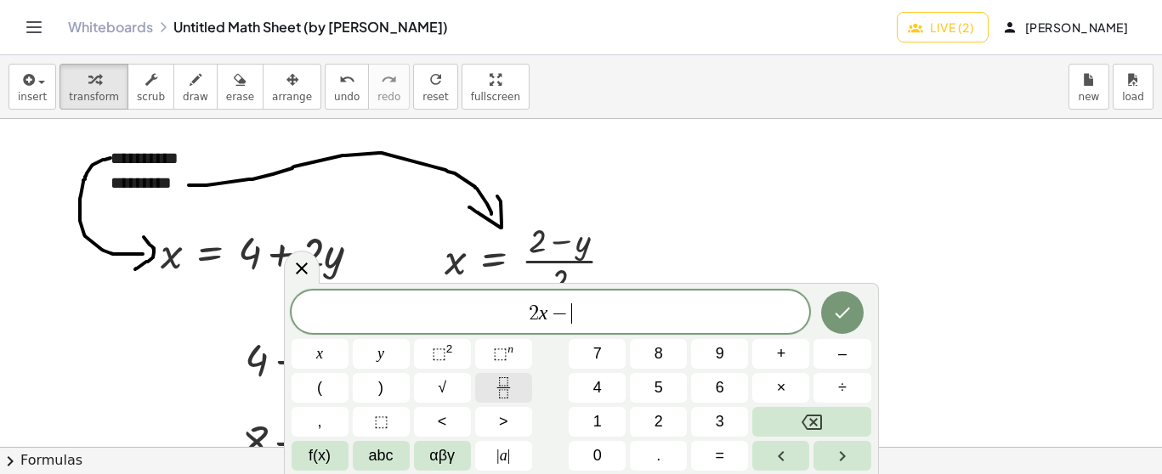
click at [509, 381] on icon "Fraction" at bounding box center [503, 387] width 21 height 21
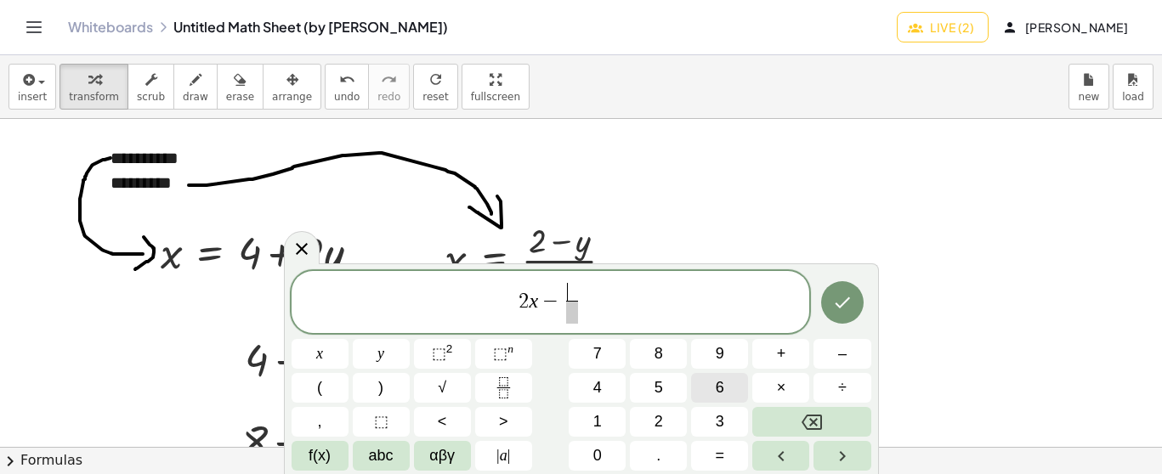
click at [716, 381] on span "6" at bounding box center [720, 388] width 9 height 23
click at [570, 308] on span at bounding box center [571, 312] width 13 height 23
click at [646, 381] on button "5" at bounding box center [658, 388] width 57 height 30
click at [731, 445] on button "=" at bounding box center [719, 456] width 57 height 30
click at [825, 417] on button "Backspace" at bounding box center [811, 422] width 118 height 30
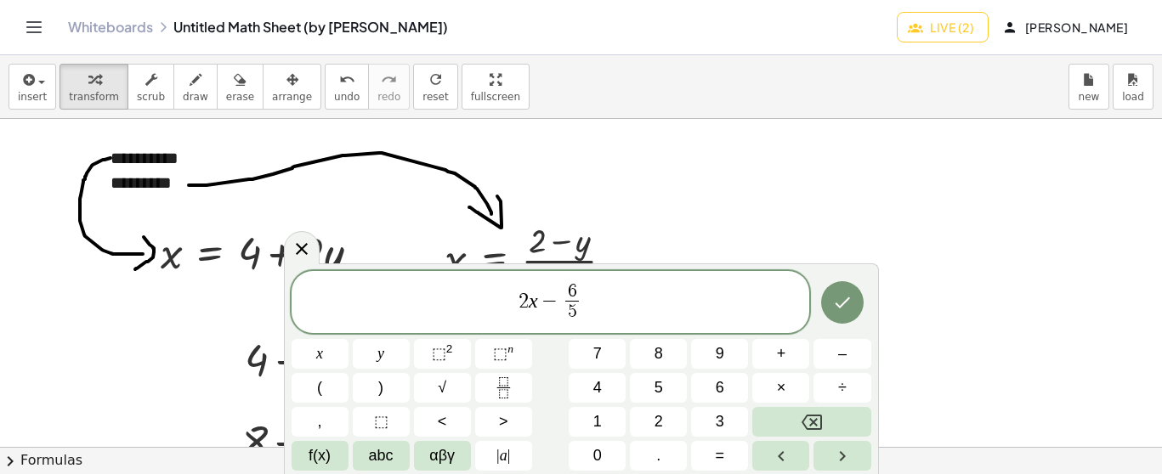
click at [594, 293] on span "2 x − 6 5 ​ ​" at bounding box center [551, 303] width 519 height 45
click at [720, 455] on span "=" at bounding box center [720, 456] width 9 height 23
click at [666, 419] on button "2" at bounding box center [658, 422] width 57 height 30
click at [842, 294] on icon "Done" at bounding box center [842, 302] width 20 height 20
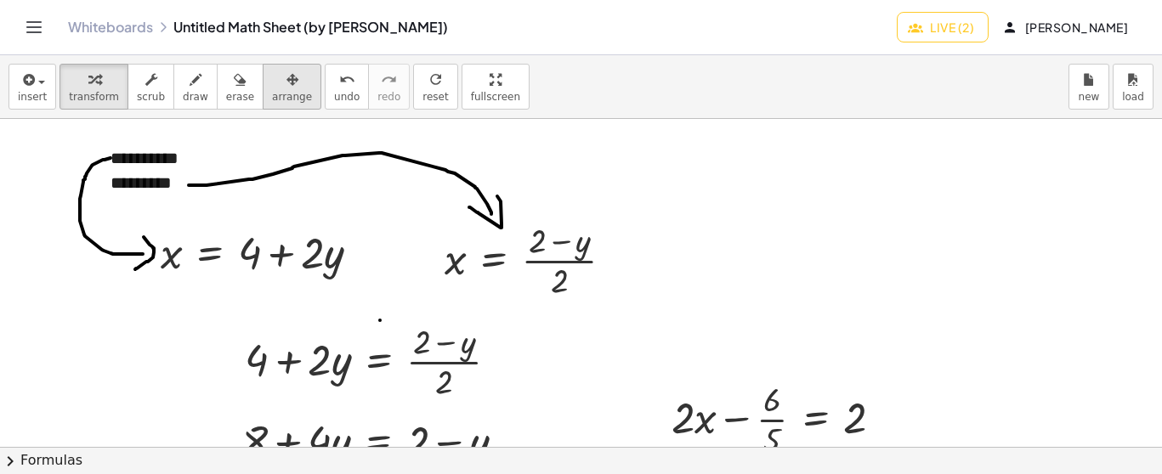
click at [286, 89] on icon "button" at bounding box center [292, 80] width 12 height 20
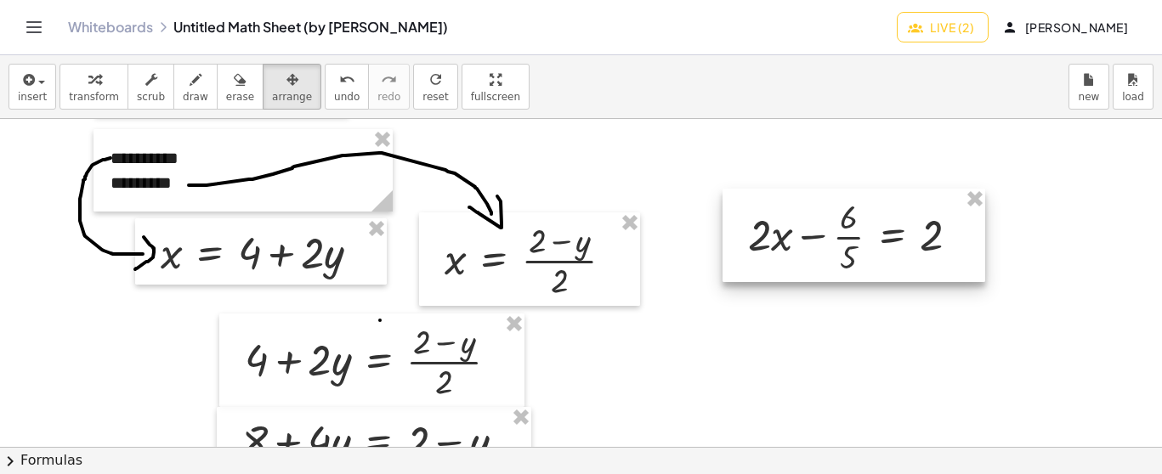
drag, startPoint x: 806, startPoint y: 419, endPoint x: 882, endPoint y: 236, distance: 198.1
click at [882, 236] on div at bounding box center [854, 236] width 263 height 94
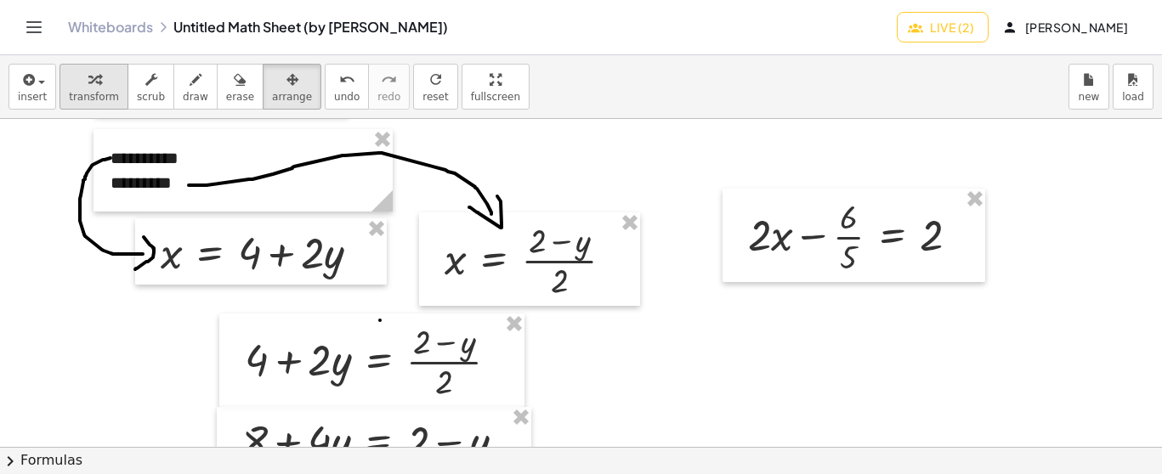
click at [94, 76] on div "button" at bounding box center [94, 79] width 50 height 20
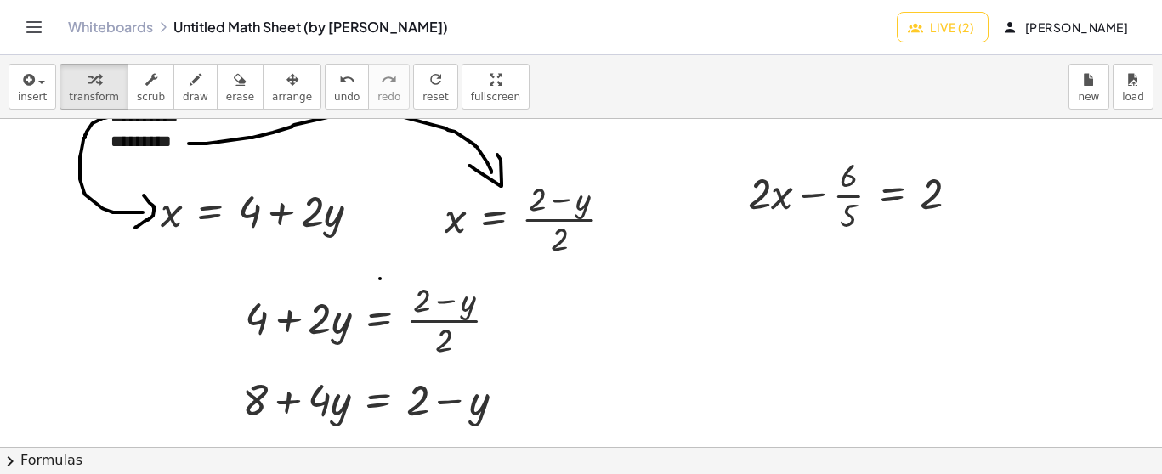
scroll to position [3320, 0]
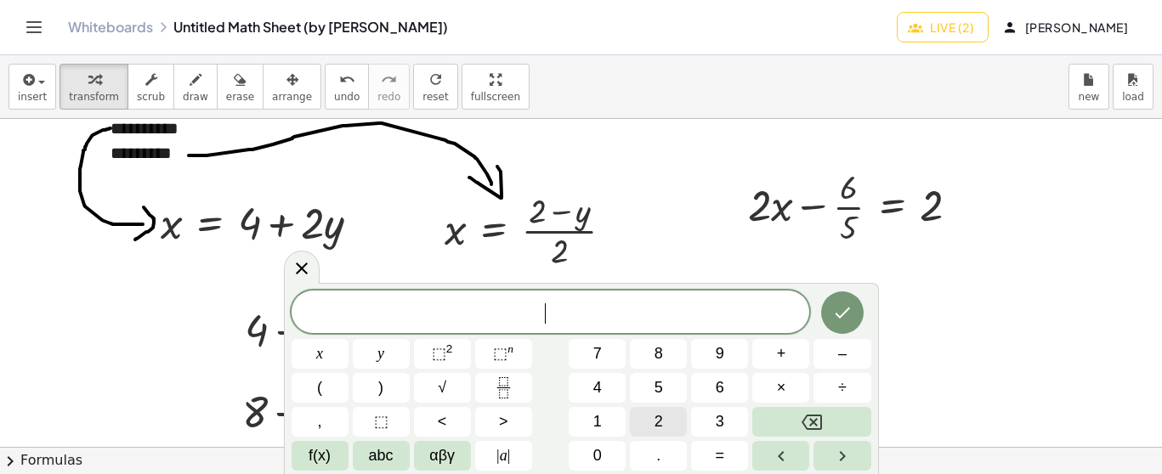
click at [664, 417] on button "2" at bounding box center [658, 422] width 57 height 30
click at [318, 348] on span "x" at bounding box center [319, 354] width 7 height 23
click at [722, 456] on span "=" at bounding box center [720, 456] width 9 height 23
click at [673, 420] on button "2" at bounding box center [658, 422] width 57 height 30
click at [794, 350] on button "+" at bounding box center [780, 354] width 57 height 30
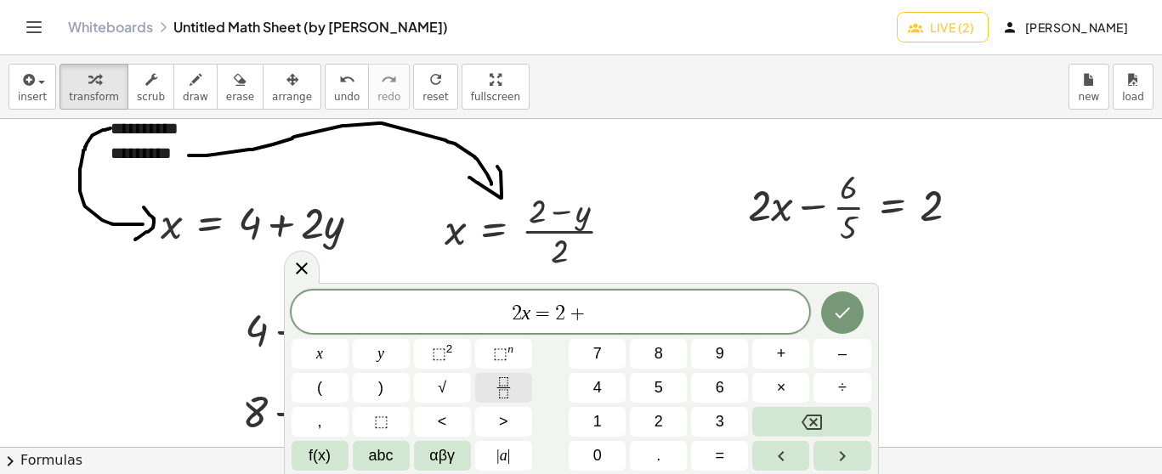
click at [494, 385] on icon "Fraction" at bounding box center [503, 387] width 21 height 21
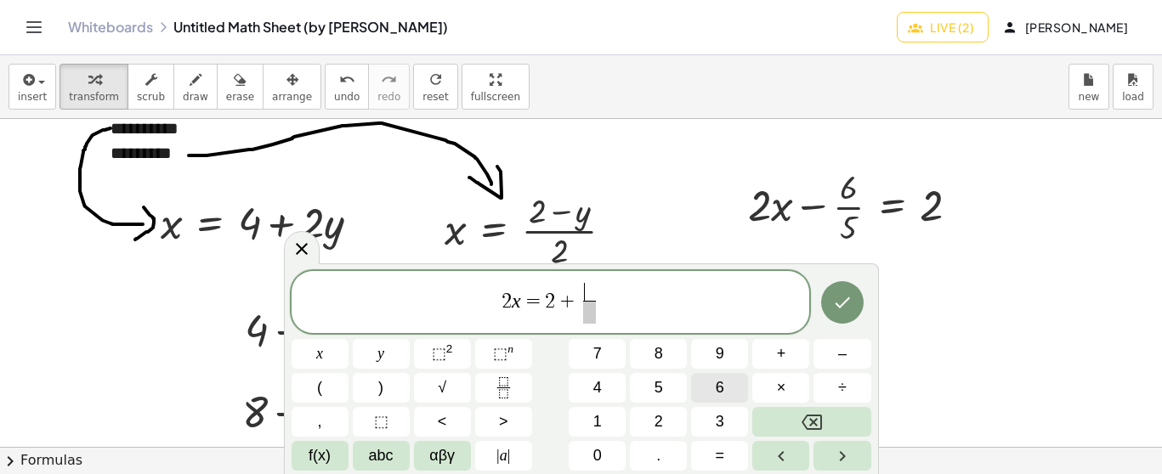
click at [721, 384] on span "6" at bounding box center [720, 388] width 9 height 23
click at [587, 305] on span at bounding box center [589, 312] width 13 height 23
click at [665, 390] on button "5" at bounding box center [658, 388] width 57 height 30
click at [853, 299] on button "Done" at bounding box center [842, 302] width 43 height 43
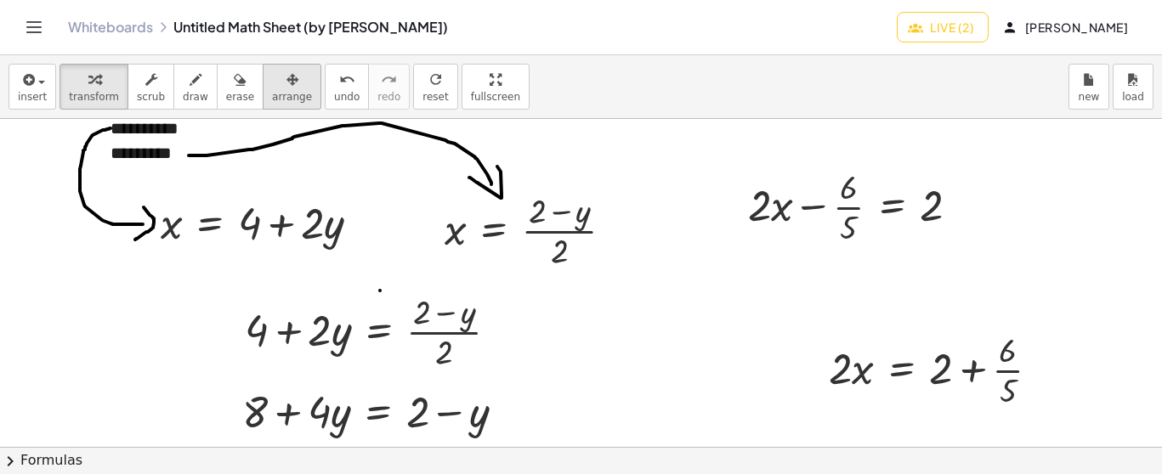
click at [276, 94] on span "arrange" at bounding box center [292, 97] width 40 height 12
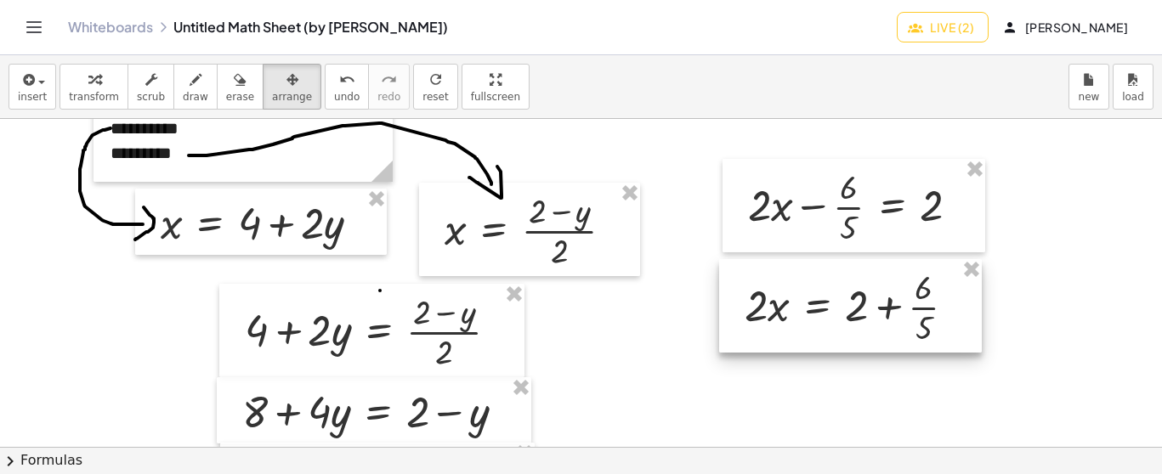
drag, startPoint x: 938, startPoint y: 370, endPoint x: 853, endPoint y: 303, distance: 107.1
click at [853, 303] on div at bounding box center [850, 306] width 263 height 94
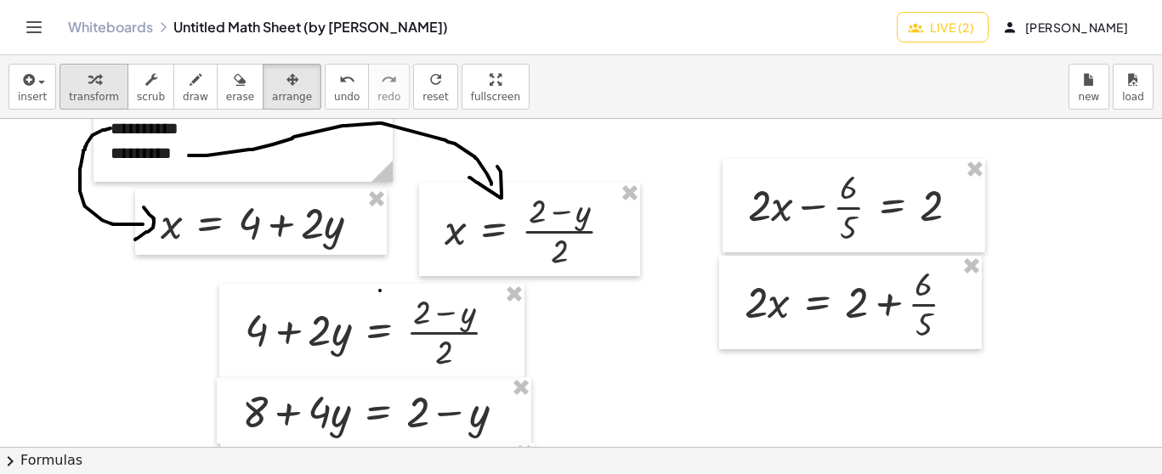
click at [77, 88] on button "transform" at bounding box center [94, 87] width 69 height 46
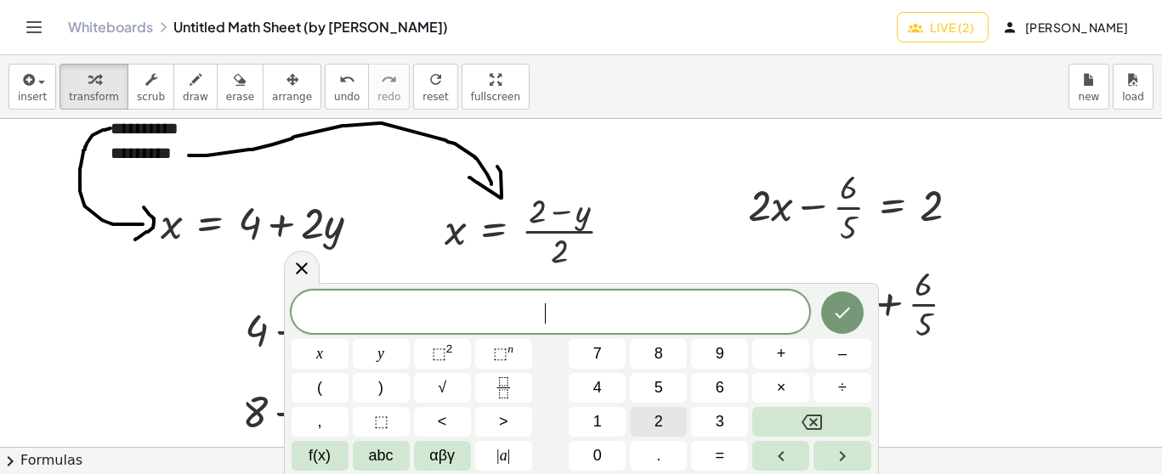
click at [660, 417] on span "2" at bounding box center [659, 422] width 9 height 23
click at [322, 349] on span "x" at bounding box center [319, 354] width 7 height 23
click at [728, 448] on button "=" at bounding box center [719, 456] width 57 height 30
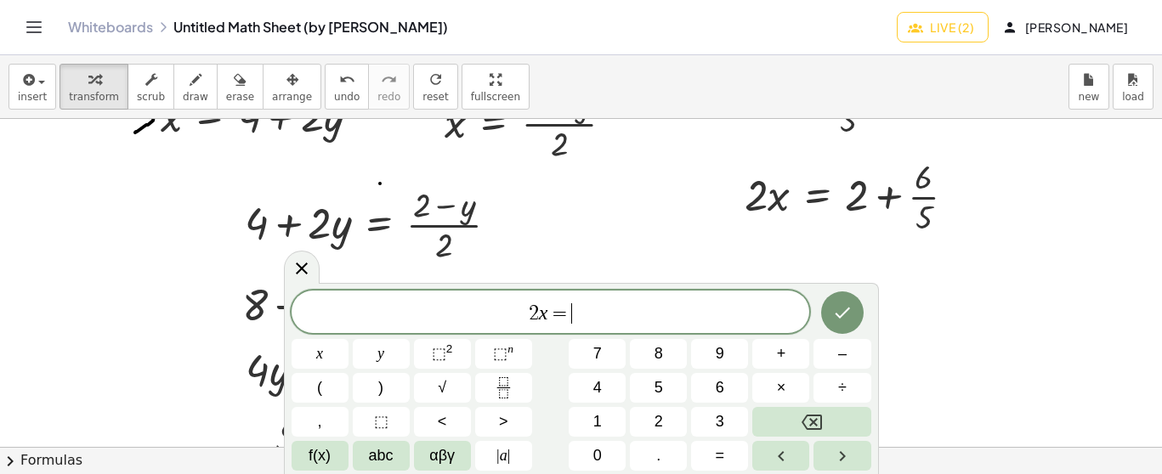
scroll to position [3427, 0]
click at [614, 419] on button "1" at bounding box center [597, 422] width 57 height 30
click at [608, 455] on button "0" at bounding box center [597, 456] width 57 height 30
click at [785, 349] on span "+" at bounding box center [781, 354] width 9 height 23
click at [823, 417] on button "Backspace" at bounding box center [811, 422] width 118 height 30
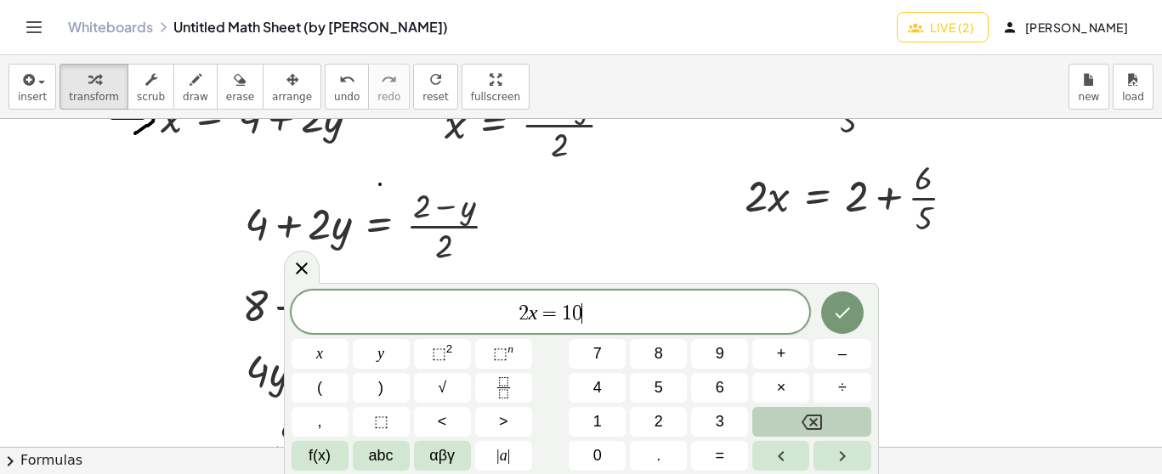
click at [823, 417] on button "Backspace" at bounding box center [811, 422] width 118 height 30
click at [817, 417] on icon "Backspace" at bounding box center [812, 422] width 20 height 20
click at [497, 385] on icon "Fraction" at bounding box center [503, 387] width 21 height 21
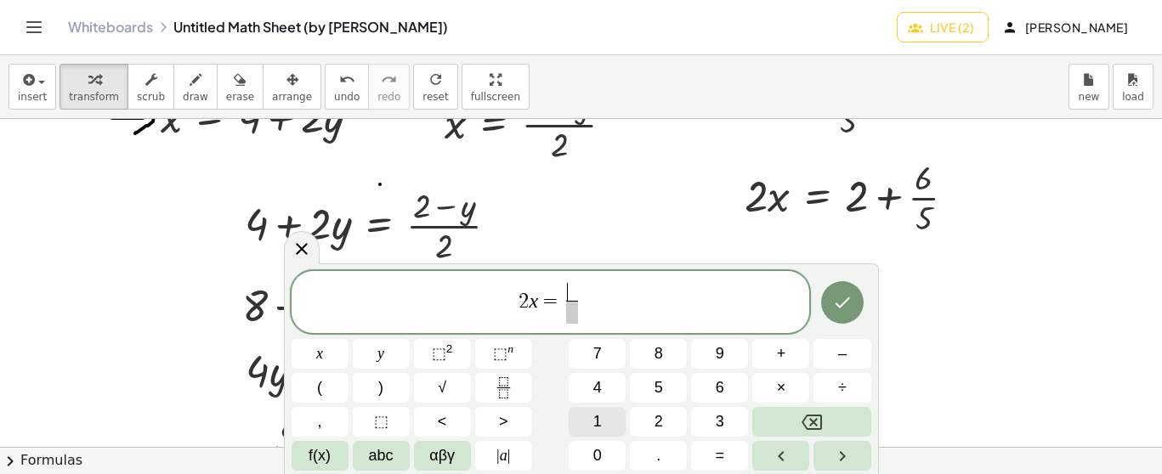
click at [598, 419] on span "1" at bounding box center [597, 422] width 9 height 23
click at [604, 454] on button "0" at bounding box center [597, 456] width 57 height 30
click at [784, 355] on span "+" at bounding box center [781, 354] width 9 height 23
click at [707, 382] on button "6" at bounding box center [719, 388] width 57 height 30
click at [568, 305] on span at bounding box center [573, 312] width 54 height 23
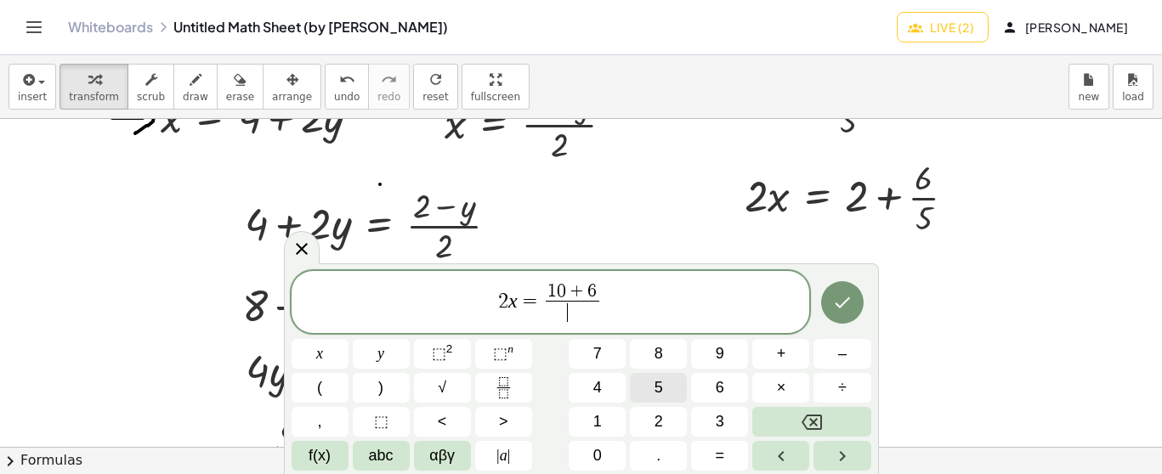
click at [662, 384] on span "5" at bounding box center [659, 388] width 9 height 23
click at [847, 300] on icon "Done" at bounding box center [842, 303] width 15 height 11
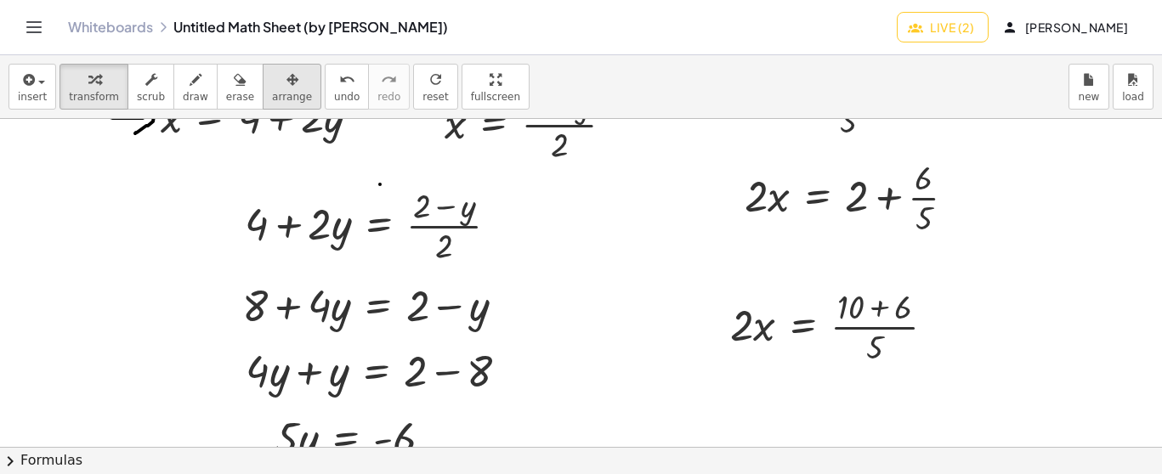
click at [284, 88] on button "arrange" at bounding box center [292, 87] width 59 height 46
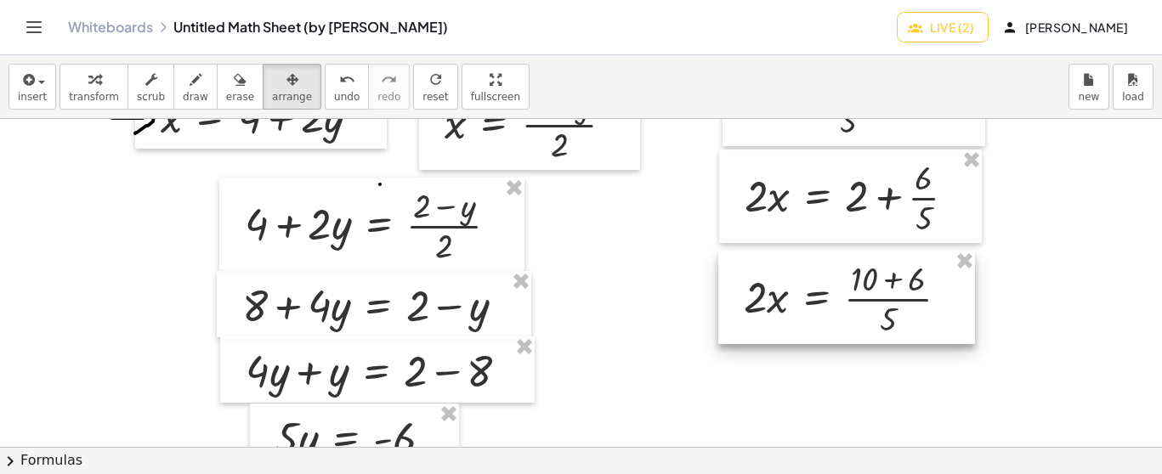
drag, startPoint x: 841, startPoint y: 323, endPoint x: 850, endPoint y: 296, distance: 28.8
click at [850, 296] on div at bounding box center [846, 298] width 257 height 94
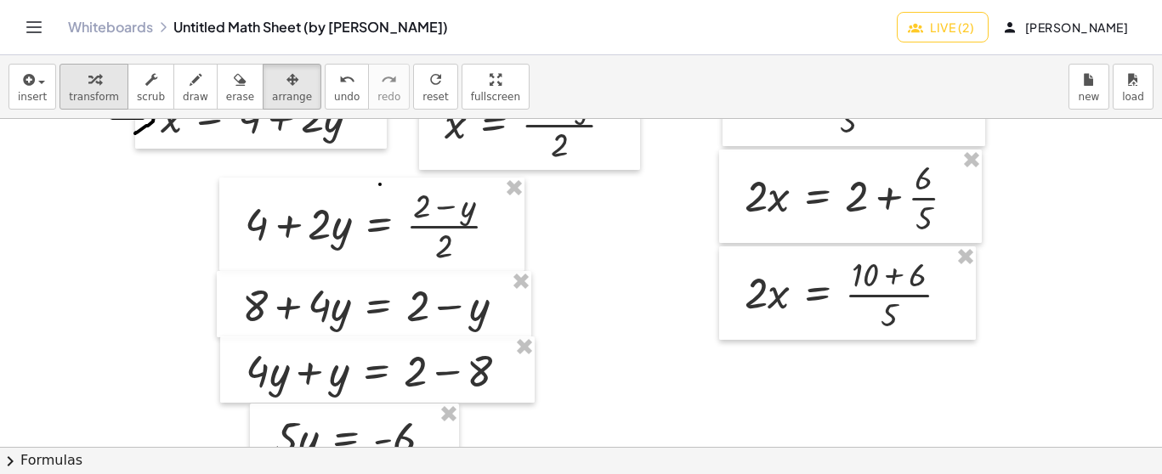
click at [72, 94] on span "transform" at bounding box center [94, 97] width 50 height 12
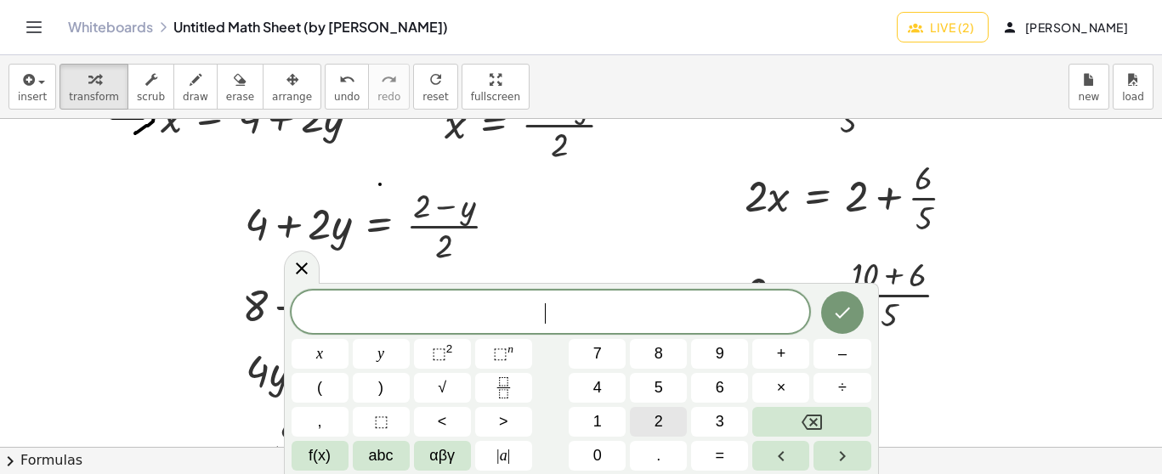
click at [663, 417] on button "2" at bounding box center [658, 422] width 57 height 30
click at [322, 349] on span "x" at bounding box center [319, 354] width 7 height 23
click at [709, 451] on button "=" at bounding box center [719, 456] width 57 height 30
click at [606, 418] on button "1" at bounding box center [597, 422] width 57 height 30
click at [710, 384] on button "6" at bounding box center [719, 388] width 57 height 30
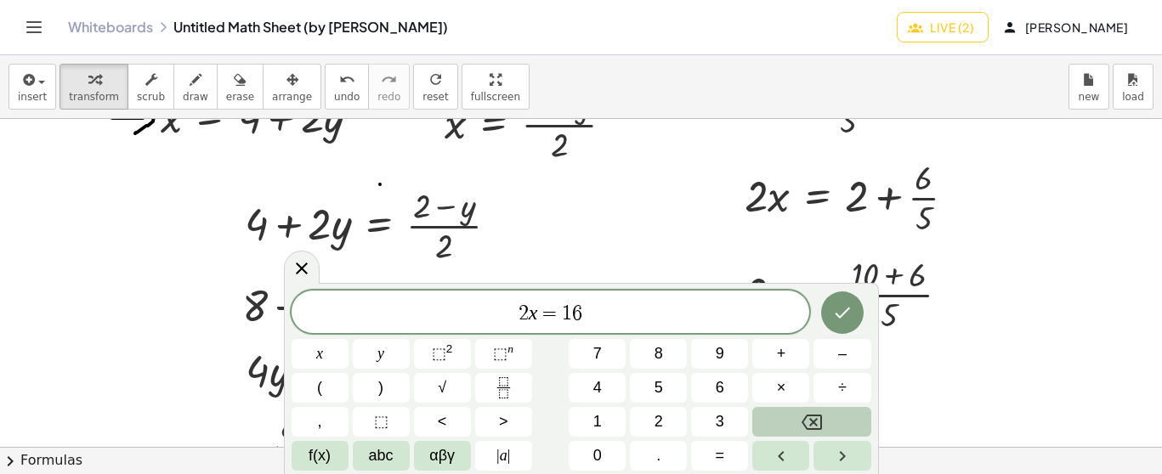
click at [821, 420] on icon "Backspace" at bounding box center [812, 422] width 20 height 15
click at [596, 414] on span "1" at bounding box center [597, 422] width 9 height 23
click at [728, 376] on button "6" at bounding box center [719, 388] width 57 height 30
click at [796, 417] on button "Backspace" at bounding box center [811, 422] width 118 height 30
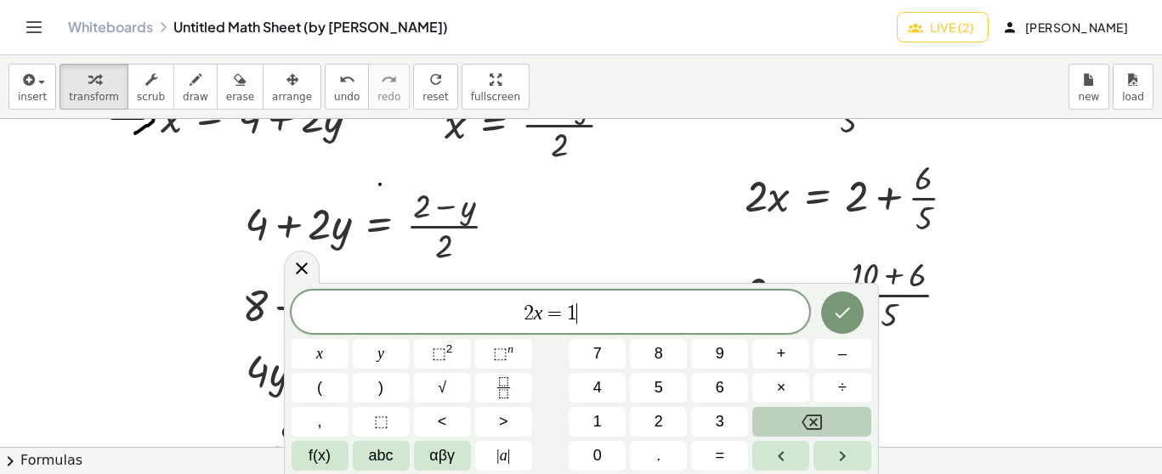
click at [796, 417] on button "Backspace" at bounding box center [811, 422] width 118 height 30
click at [512, 383] on icon "Fraction" at bounding box center [503, 387] width 21 height 21
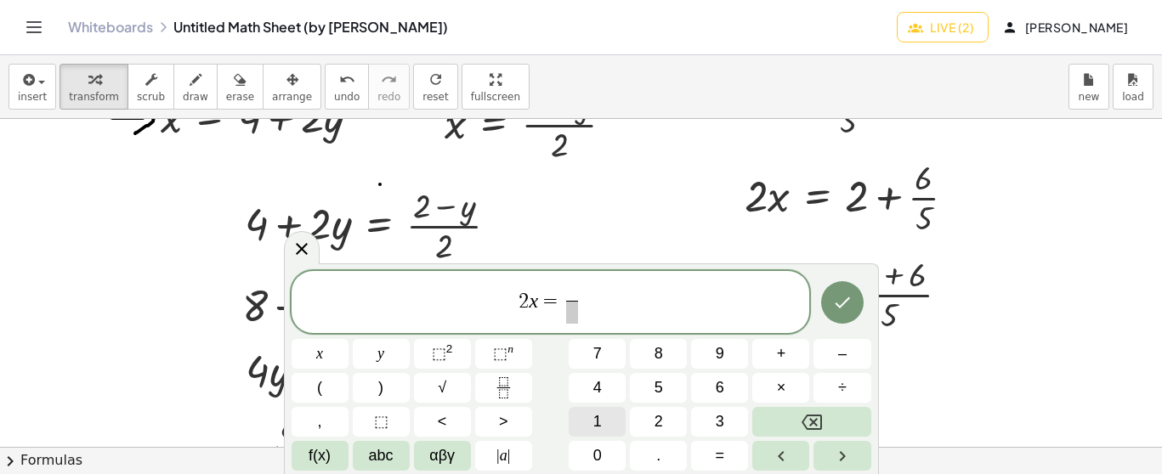
click at [600, 408] on button "1" at bounding box center [597, 422] width 57 height 30
click at [722, 387] on span "6" at bounding box center [720, 388] width 9 height 23
click at [572, 315] on span at bounding box center [572, 312] width 22 height 23
click at [666, 392] on button "5" at bounding box center [658, 388] width 57 height 30
click at [847, 298] on icon "Done" at bounding box center [842, 302] width 20 height 20
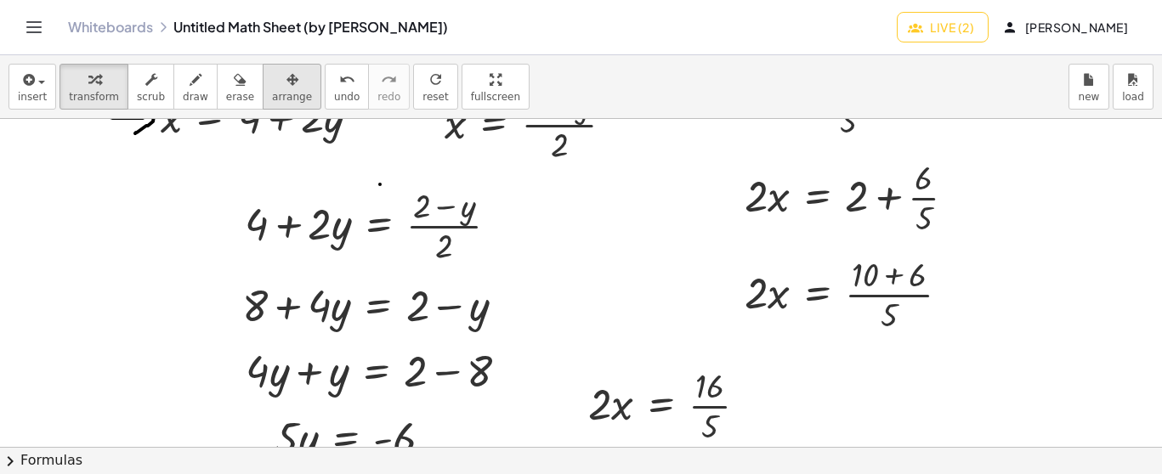
click at [272, 91] on span "arrange" at bounding box center [292, 97] width 40 height 12
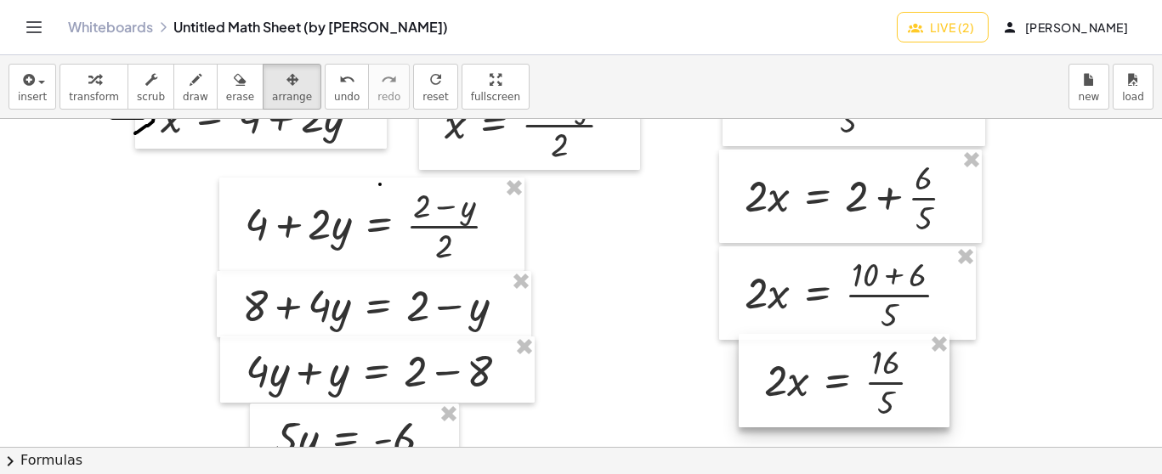
drag, startPoint x: 756, startPoint y: 408, endPoint x: 932, endPoint y: 384, distance: 178.4
click at [932, 384] on div at bounding box center [844, 381] width 211 height 94
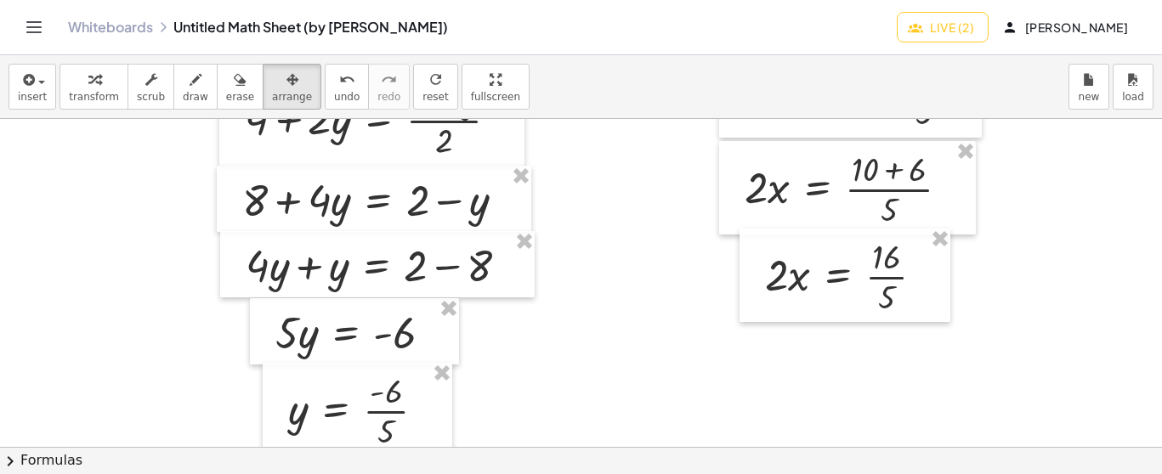
scroll to position [3533, 0]
click at [96, 93] on span "transform" at bounding box center [94, 97] width 50 height 12
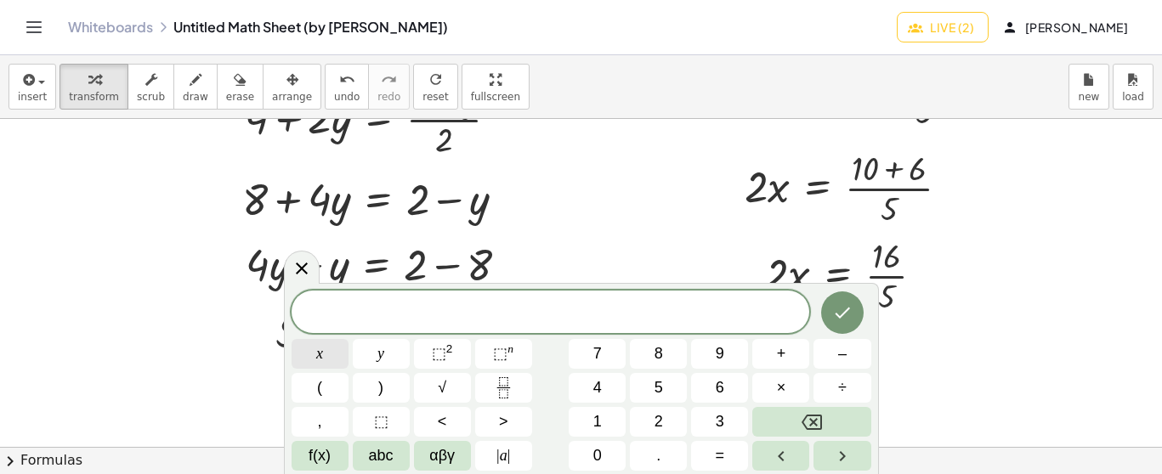
click at [316, 348] on span "x" at bounding box center [319, 354] width 7 height 23
click at [714, 450] on button "=" at bounding box center [719, 456] width 57 height 30
click at [506, 388] on rect "Fraction" at bounding box center [502, 388] width 13 height 1
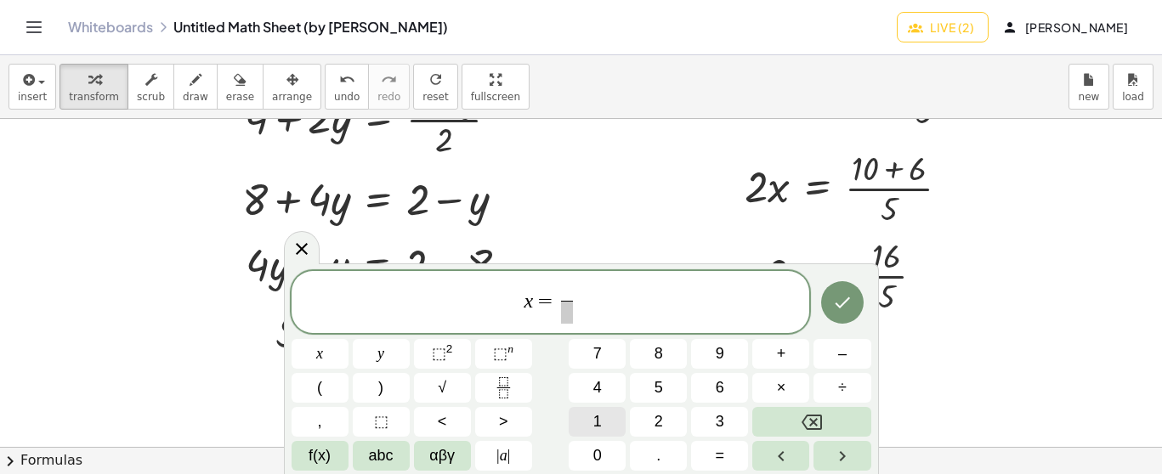
click at [612, 413] on button "1" at bounding box center [597, 422] width 57 height 30
click at [714, 388] on button "6" at bounding box center [719, 388] width 57 height 30
click at [567, 308] on span "​" at bounding box center [567, 312] width 22 height 23
click at [660, 387] on span "5" at bounding box center [659, 388] width 9 height 23
click at [856, 386] on button "÷" at bounding box center [841, 388] width 57 height 30
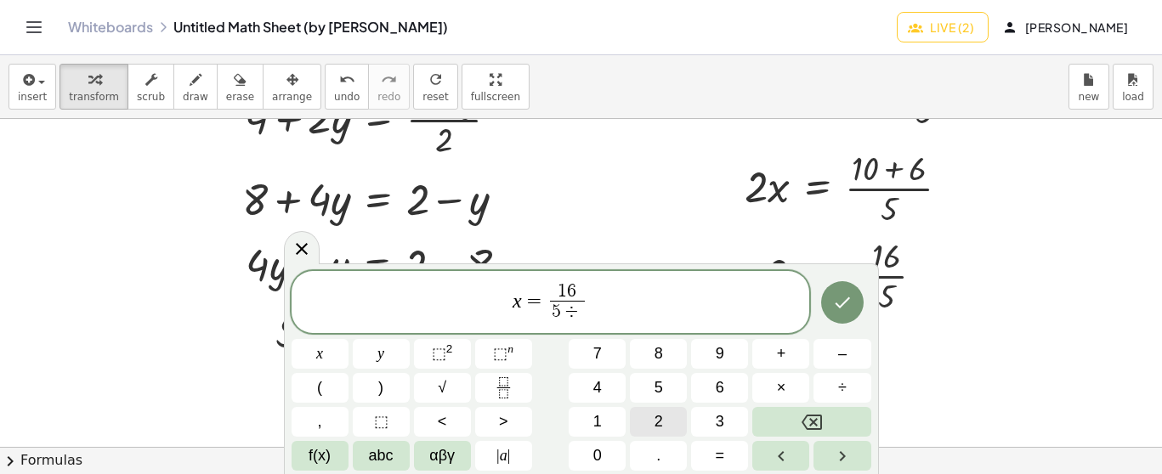
click at [667, 416] on button "2" at bounding box center [658, 422] width 57 height 30
click at [825, 421] on button "Backspace" at bounding box center [811, 422] width 118 height 30
click at [602, 299] on span "x = 1 6 5 ​ ​" at bounding box center [551, 303] width 519 height 45
click at [840, 392] on span "÷" at bounding box center [842, 388] width 9 height 23
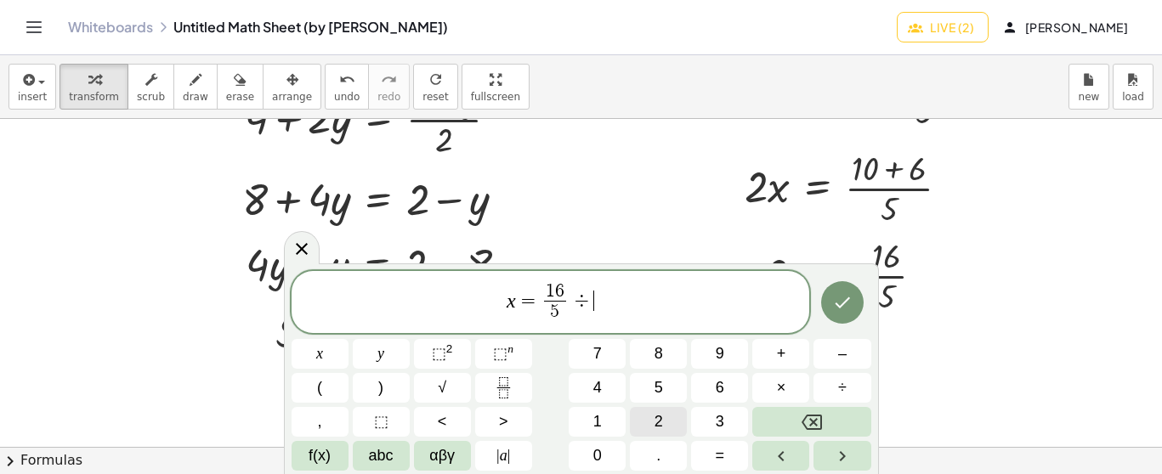
click at [677, 417] on button "2" at bounding box center [658, 422] width 57 height 30
click at [718, 451] on span "=" at bounding box center [720, 456] width 9 height 23
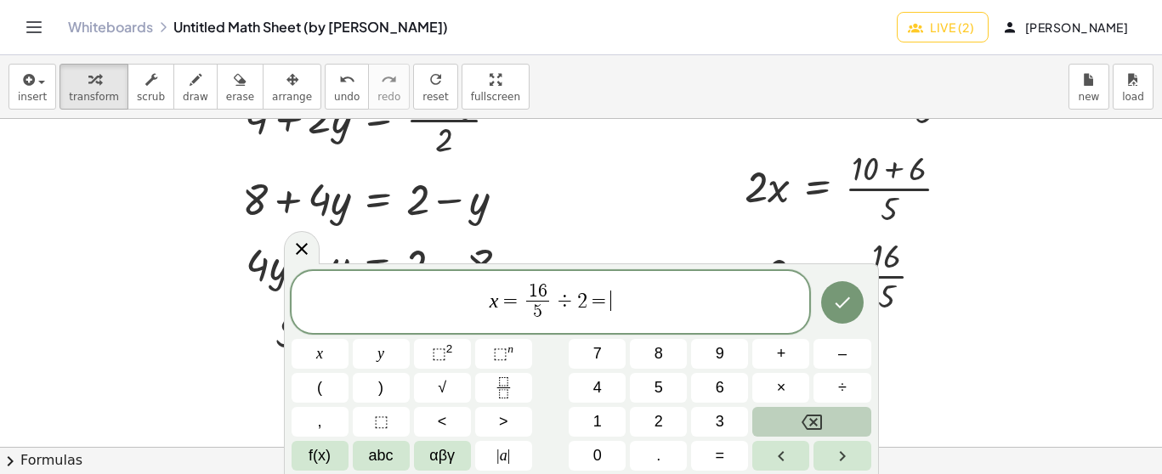
click at [824, 426] on button "Backspace" at bounding box center [811, 422] width 118 height 30
click at [848, 299] on icon "Done" at bounding box center [842, 303] width 15 height 11
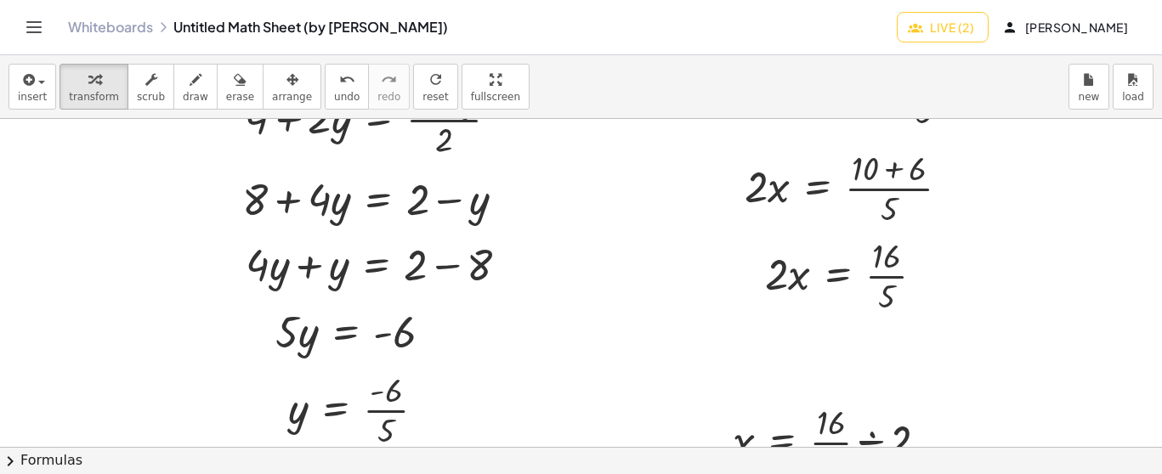
click at [283, 81] on div "button" at bounding box center [292, 79] width 40 height 20
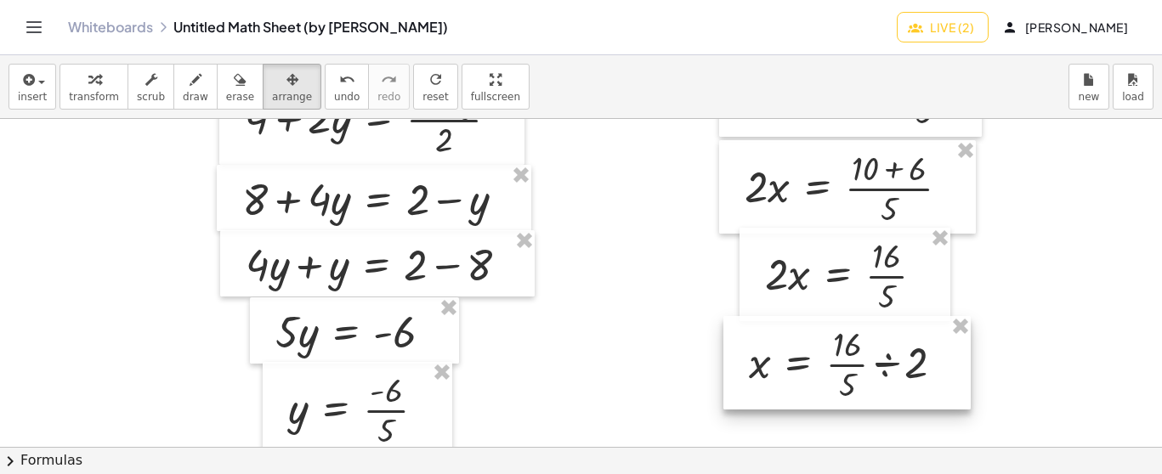
drag, startPoint x: 772, startPoint y: 426, endPoint x: 786, endPoint y: 350, distance: 77.0
click at [786, 350] on div at bounding box center [846, 363] width 247 height 94
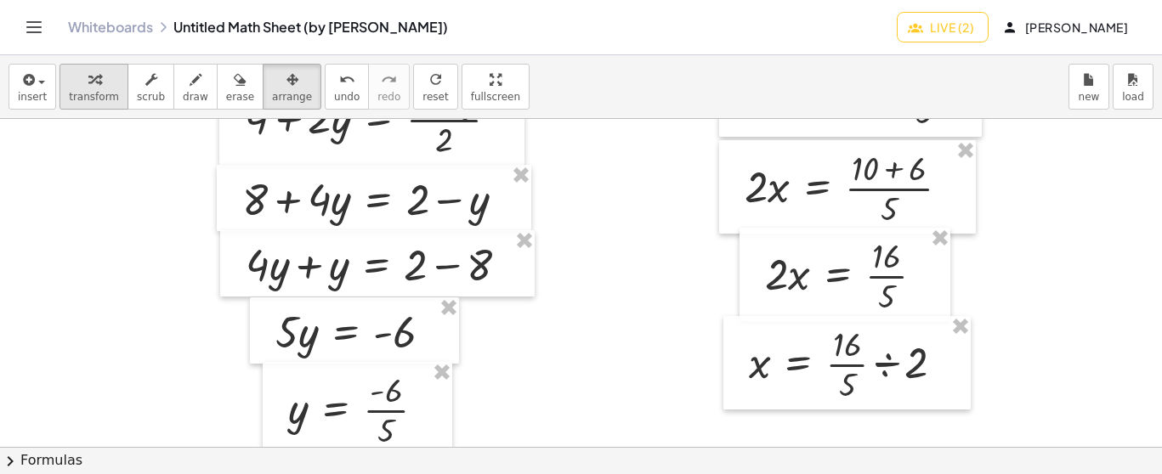
click at [99, 77] on div "button" at bounding box center [94, 79] width 50 height 20
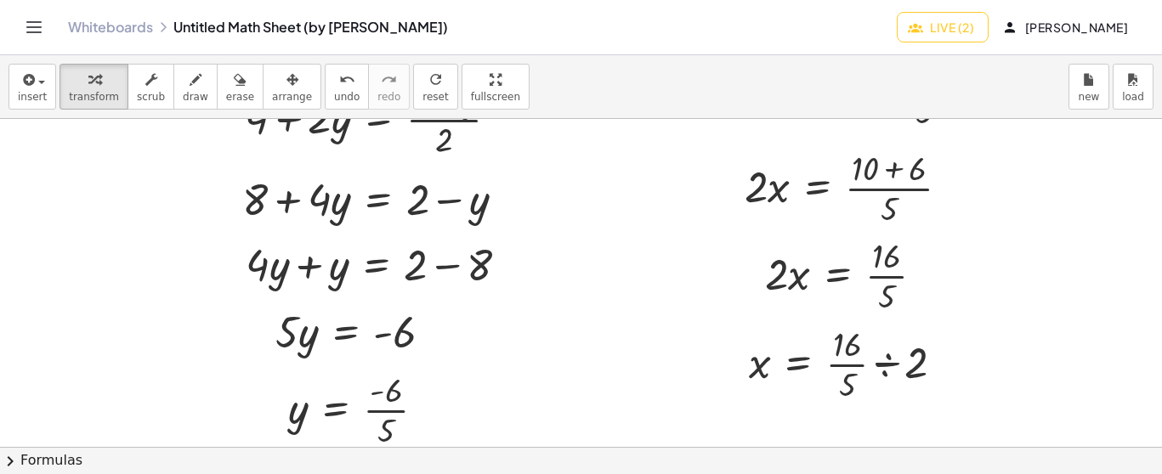
click at [286, 86] on icon "button" at bounding box center [292, 80] width 12 height 20
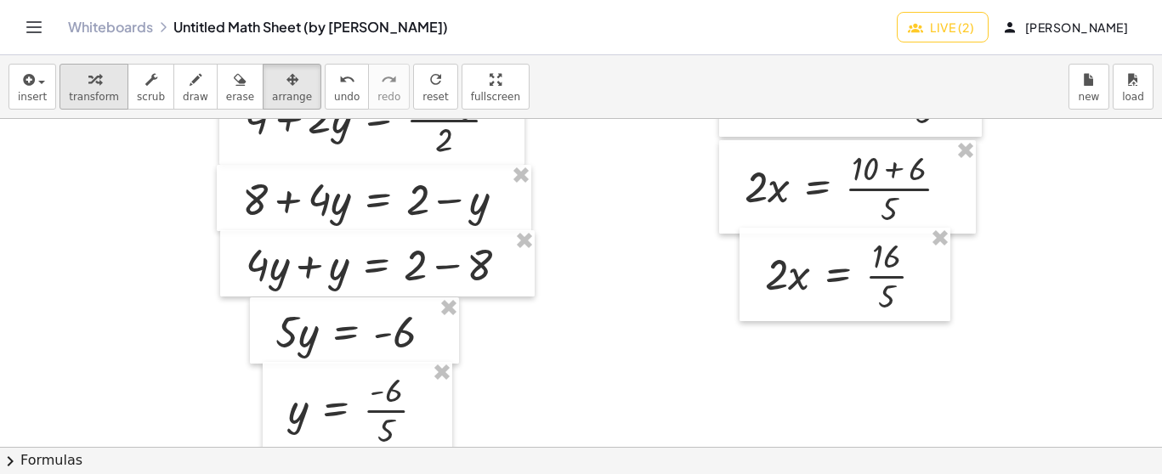
click at [94, 74] on div "button" at bounding box center [94, 79] width 50 height 20
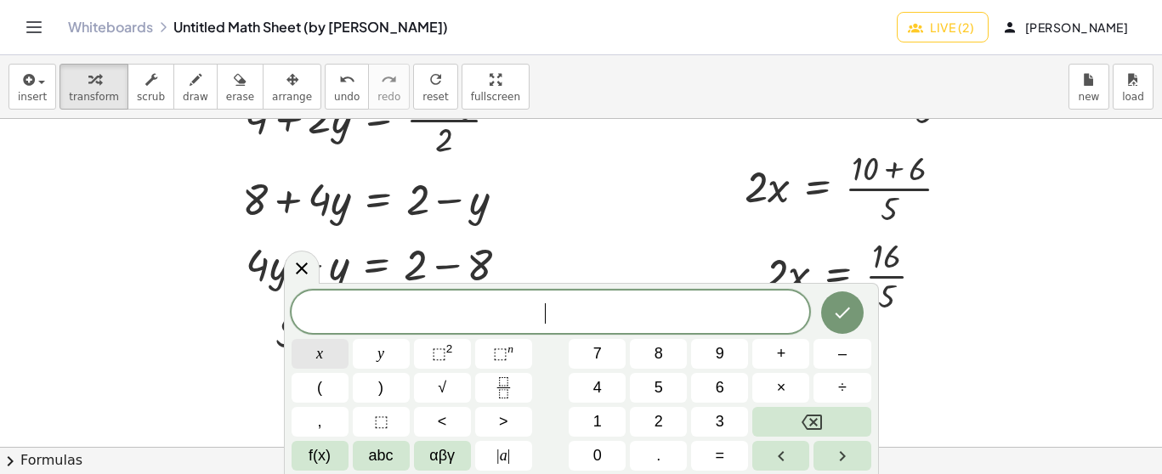
click at [314, 351] on button "x" at bounding box center [320, 354] width 57 height 30
click at [729, 460] on button "=" at bounding box center [719, 456] width 57 height 30
click at [598, 421] on span "1" at bounding box center [597, 422] width 9 height 23
click at [721, 384] on span "6" at bounding box center [720, 388] width 9 height 23
click at [800, 418] on button "Backspace" at bounding box center [811, 422] width 118 height 30
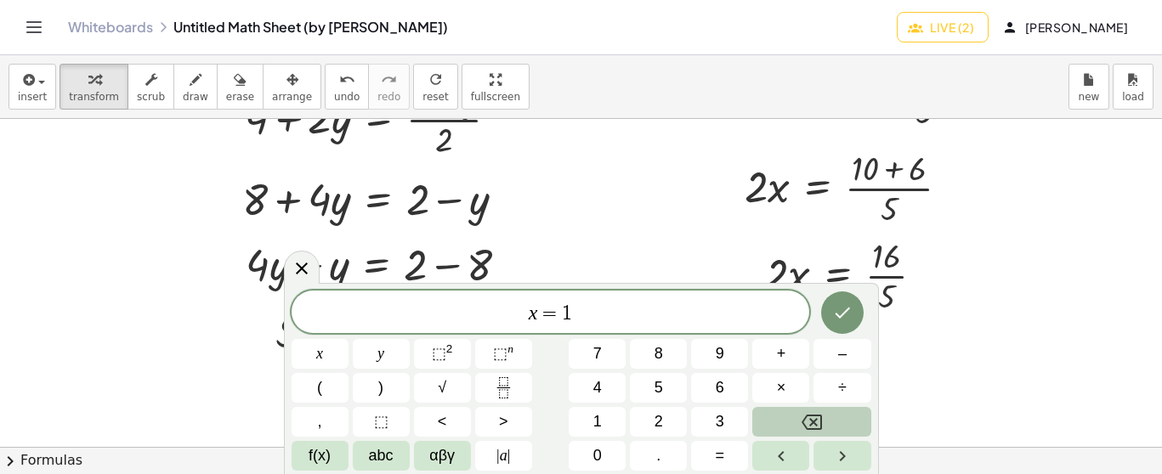
click at [791, 419] on button "Backspace" at bounding box center [811, 422] width 118 height 30
click at [502, 388] on rect "Fraction" at bounding box center [502, 388] width 13 height 1
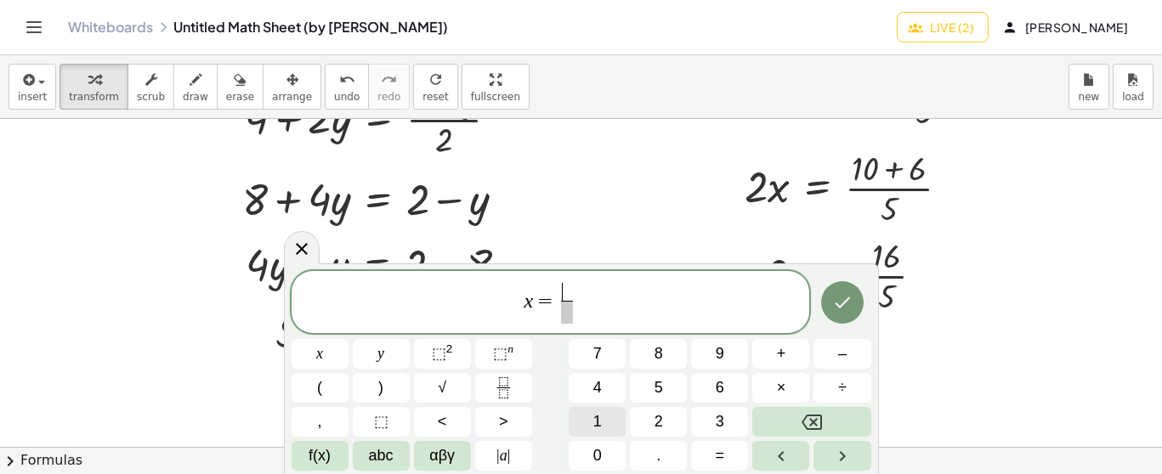
click at [609, 415] on button "1" at bounding box center [597, 422] width 57 height 30
click at [713, 389] on button "6" at bounding box center [719, 388] width 57 height 30
drag, startPoint x: 567, startPoint y: 309, endPoint x: 570, endPoint y: 319, distance: 10.5
click at [568, 309] on span at bounding box center [567, 312] width 22 height 23
click at [657, 386] on span "5" at bounding box center [659, 388] width 9 height 23
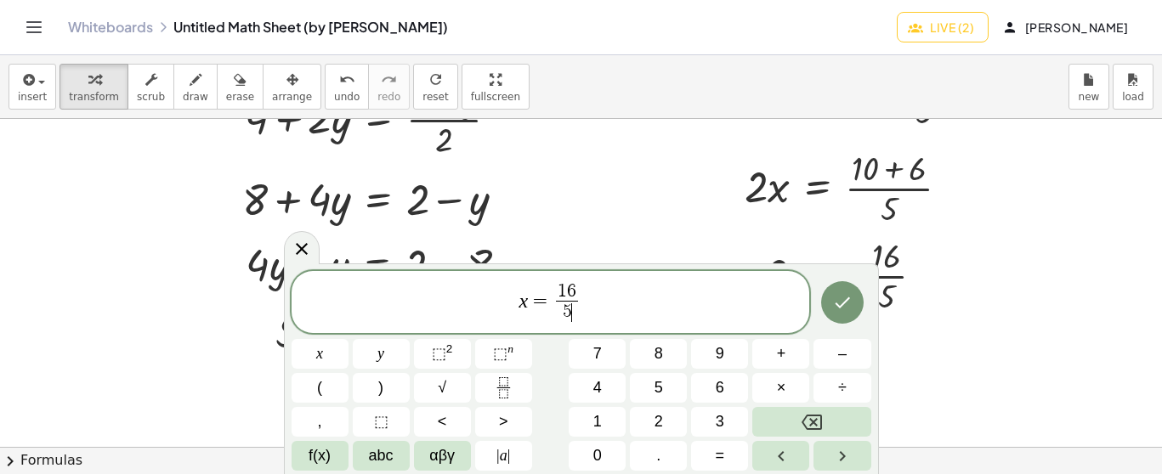
click at [595, 300] on span "x = 1 6 5 ​ ​" at bounding box center [551, 303] width 519 height 45
click at [792, 384] on button "×" at bounding box center [780, 388] width 57 height 30
click at [607, 409] on button "1" at bounding box center [597, 422] width 57 height 30
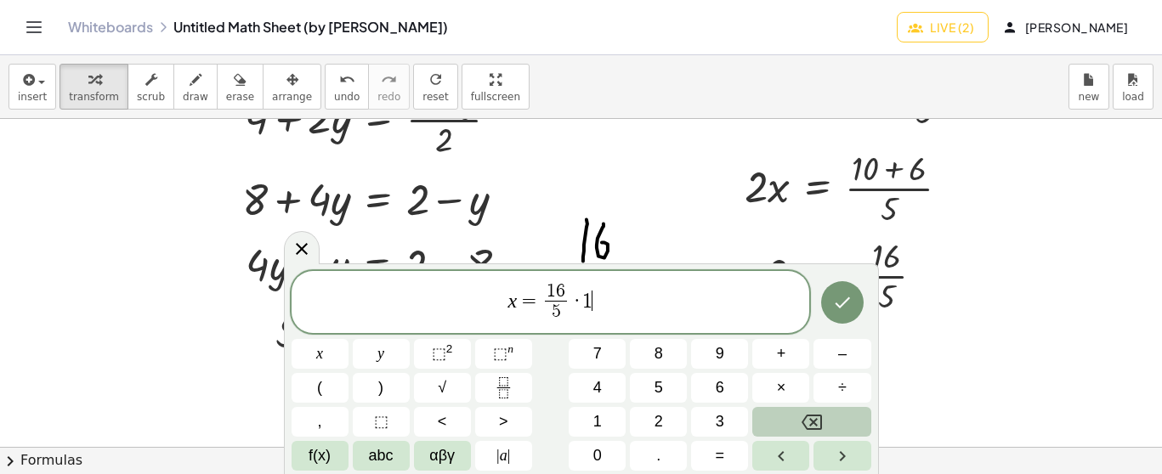
click at [792, 424] on button "Backspace" at bounding box center [811, 422] width 118 height 30
click at [515, 383] on button "Fraction" at bounding box center [503, 388] width 57 height 30
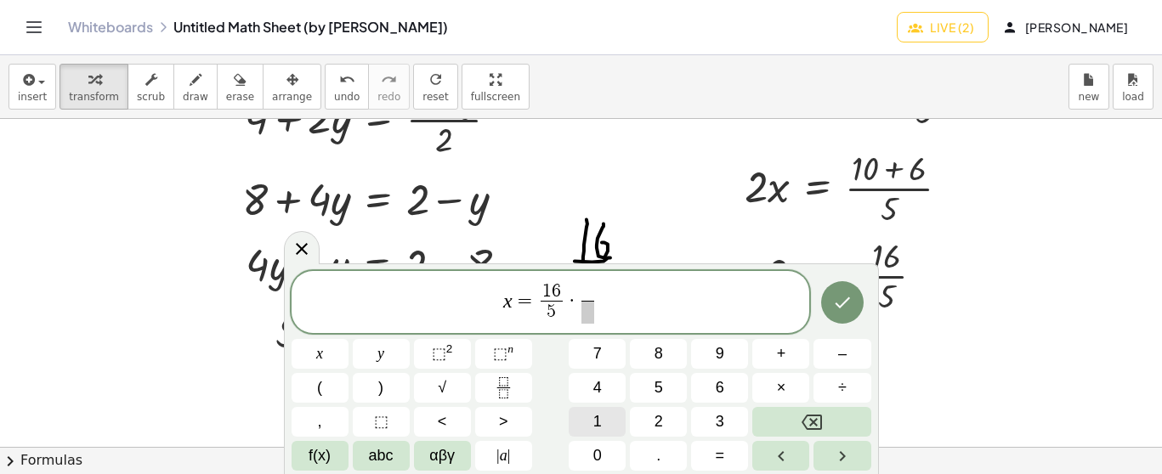
click at [604, 413] on button "1" at bounding box center [597, 422] width 57 height 30
click at [589, 309] on span "​" at bounding box center [587, 312] width 13 height 23
click at [664, 414] on button "2" at bounding box center [658, 422] width 57 height 30
click at [858, 301] on button "Done" at bounding box center [842, 302] width 43 height 43
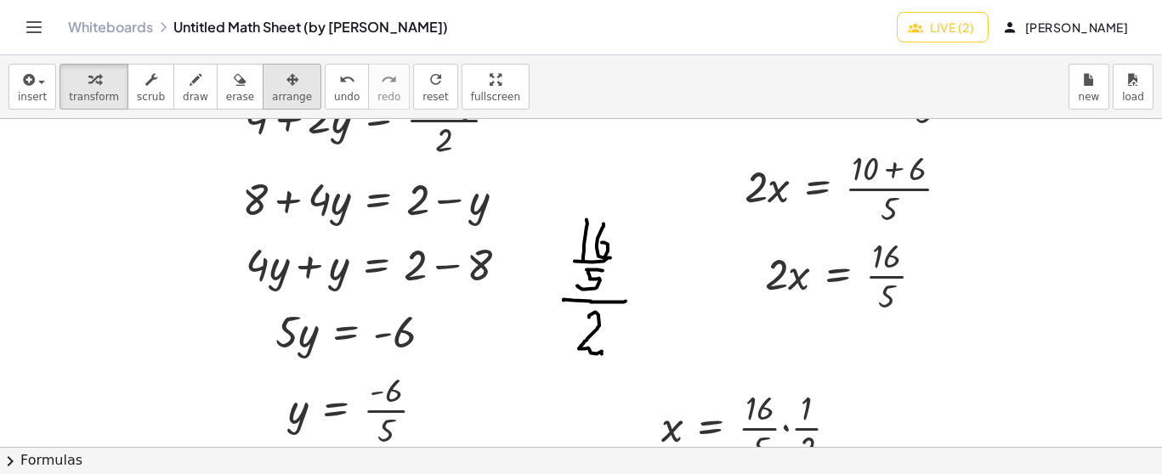
click at [272, 94] on span "arrange" at bounding box center [292, 97] width 40 height 12
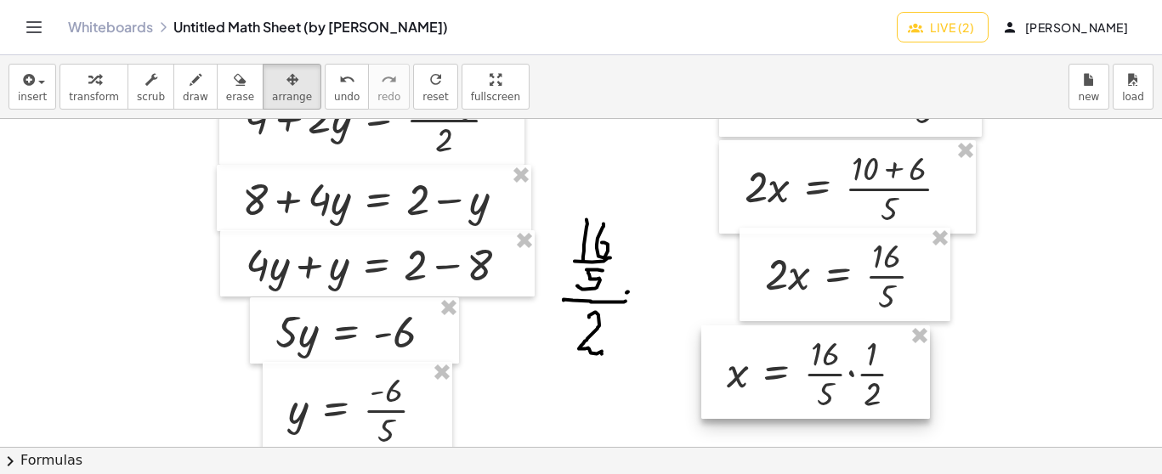
drag, startPoint x: 703, startPoint y: 412, endPoint x: 768, endPoint y: 358, distance: 85.1
click at [768, 358] on div at bounding box center [815, 373] width 229 height 94
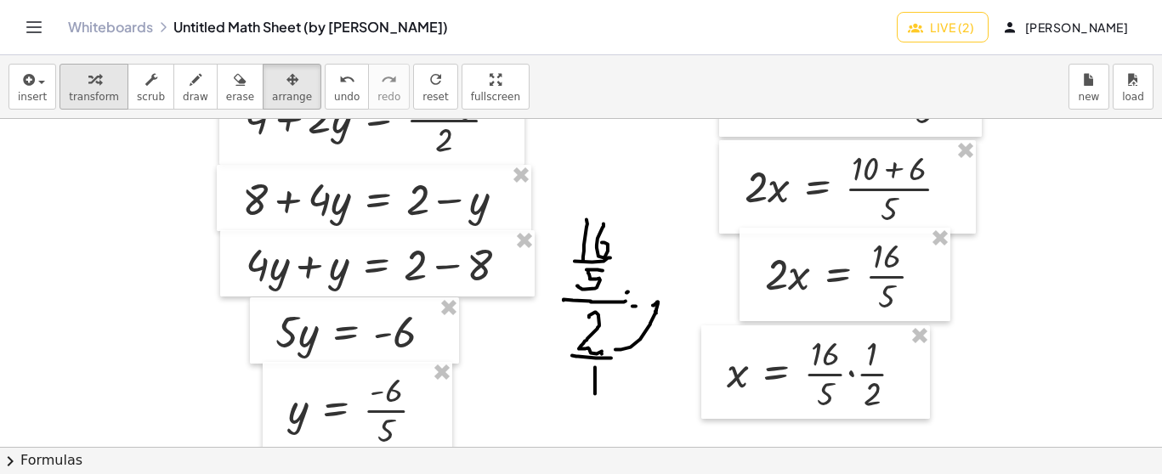
click at [92, 77] on icon "button" at bounding box center [94, 80] width 12 height 20
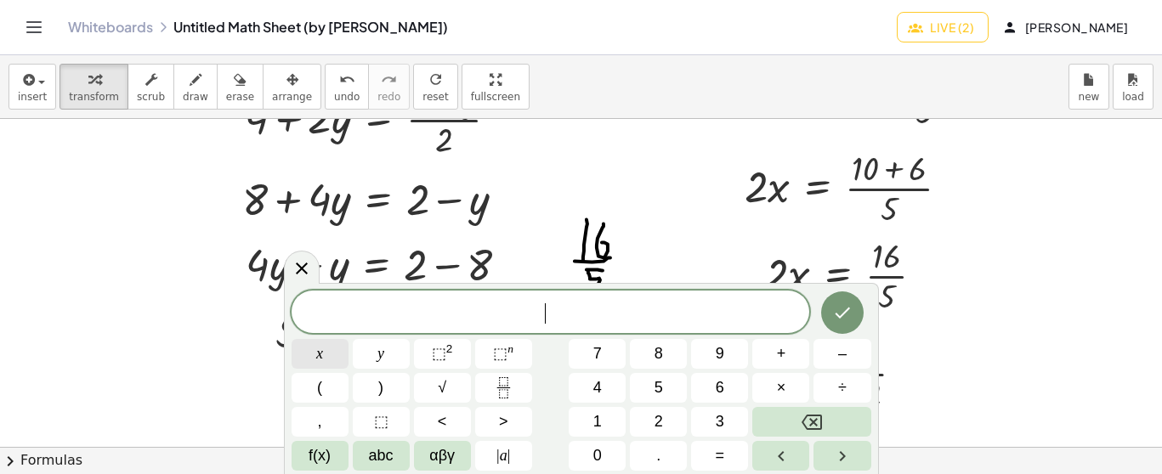
click at [320, 349] on span "x" at bounding box center [319, 354] width 7 height 23
click at [714, 453] on button "=" at bounding box center [719, 456] width 57 height 30
click at [513, 388] on icon "Fraction" at bounding box center [503, 387] width 21 height 21
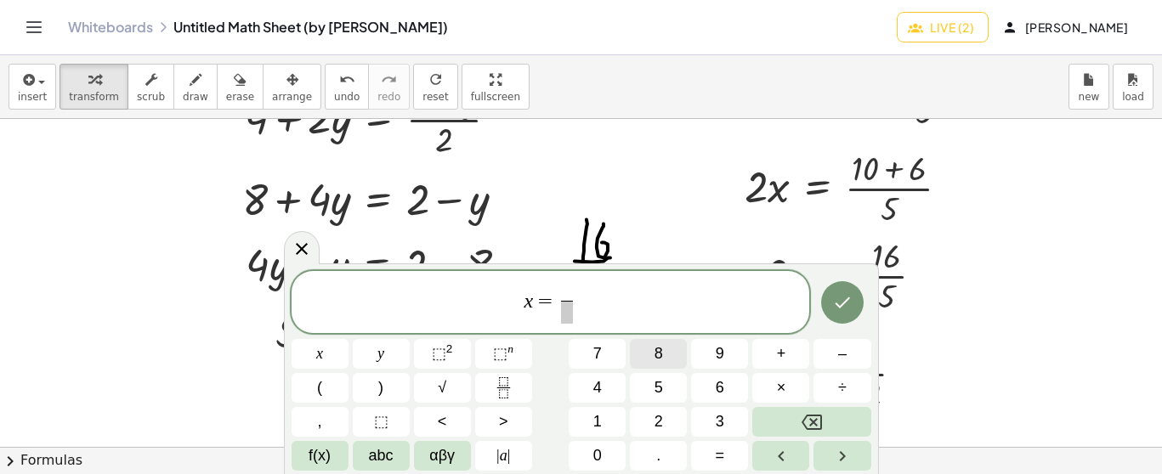
click at [662, 352] on span "8" at bounding box center [659, 354] width 9 height 23
click at [667, 389] on button "5" at bounding box center [658, 388] width 57 height 30
click at [832, 412] on button "Backspace" at bounding box center [811, 422] width 118 height 30
click at [569, 309] on span "​" at bounding box center [566, 312] width 13 height 23
click at [661, 390] on span "5" at bounding box center [659, 388] width 9 height 23
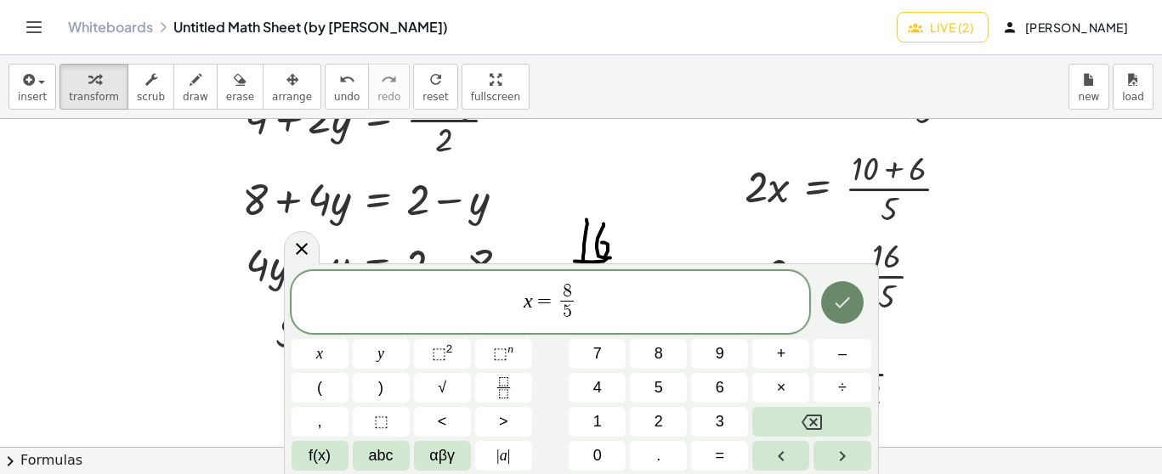
click at [846, 298] on icon "Done" at bounding box center [842, 302] width 20 height 20
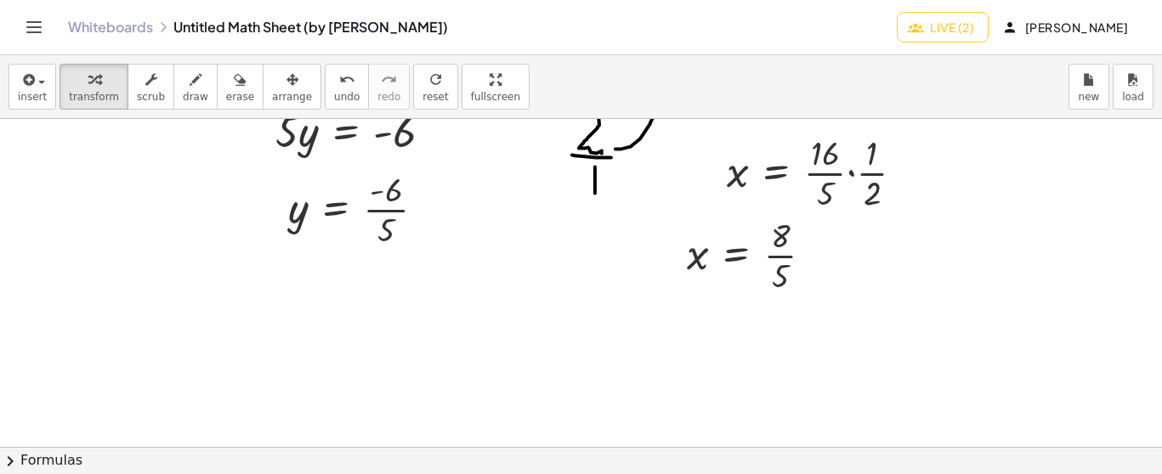
scroll to position [3745, 0]
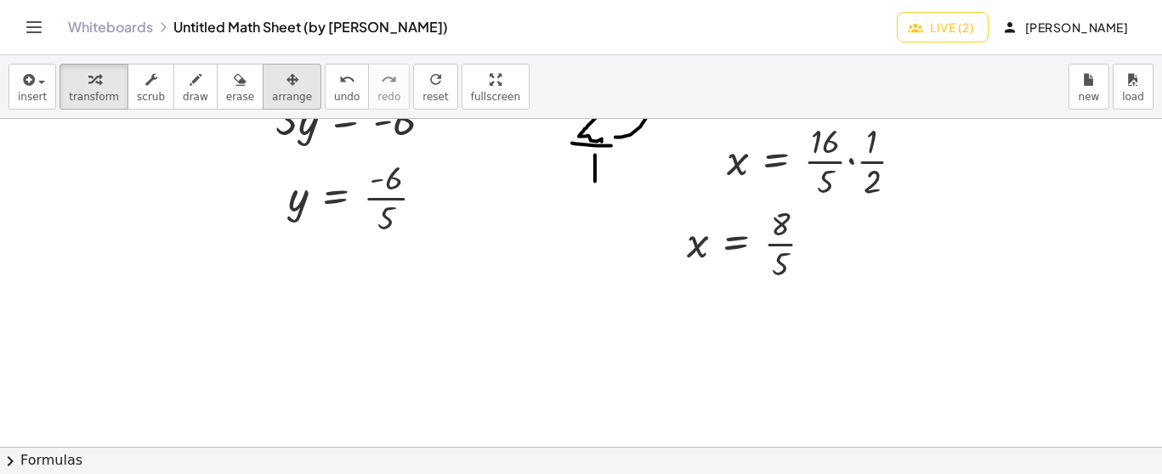
click at [263, 88] on button "arrange" at bounding box center [292, 87] width 59 height 46
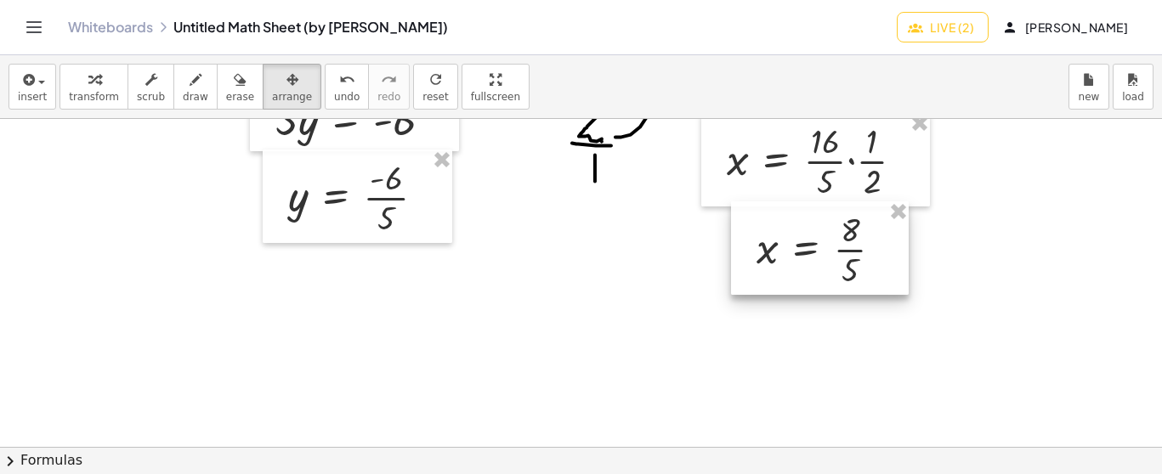
drag, startPoint x: 769, startPoint y: 273, endPoint x: 839, endPoint y: 278, distance: 69.9
click at [839, 278] on div at bounding box center [820, 248] width 178 height 94
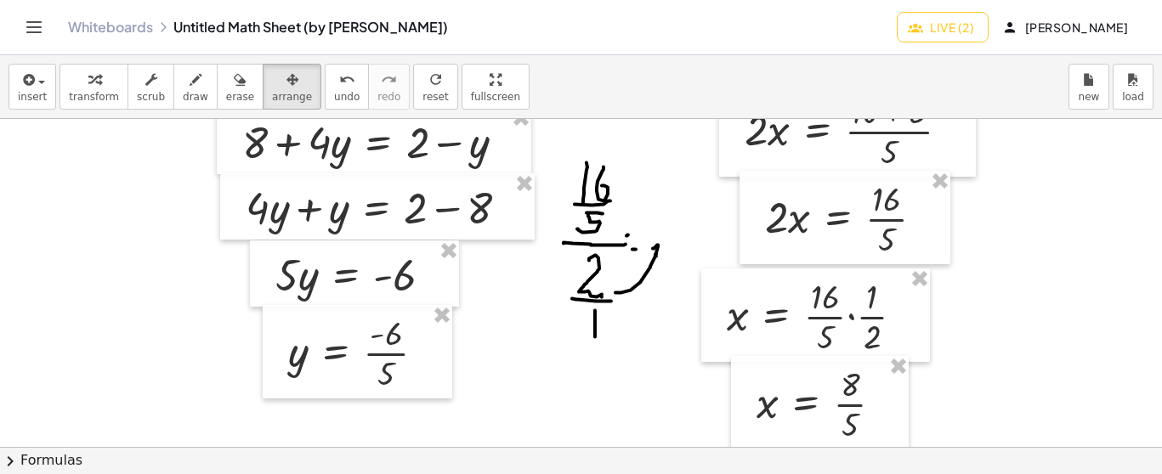
scroll to position [3619, 0]
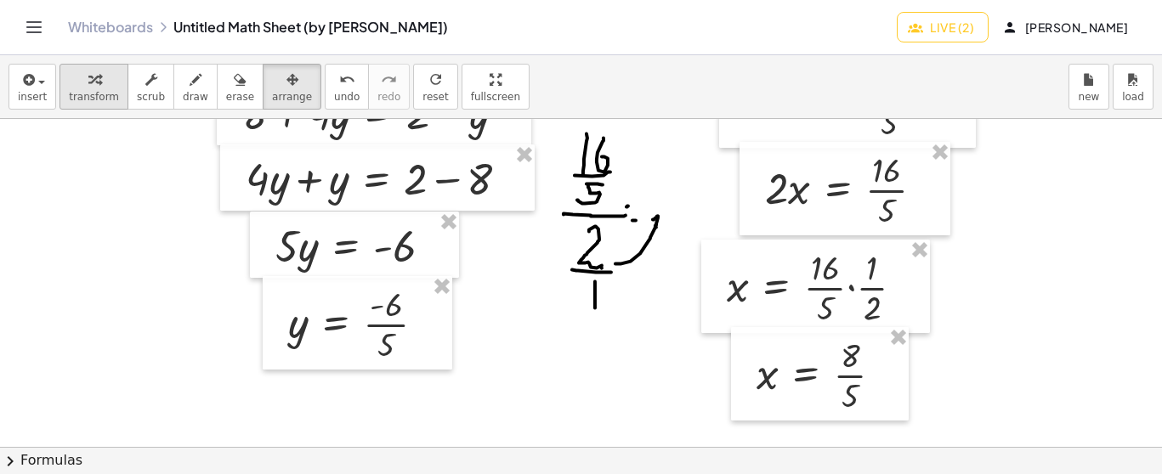
click at [76, 84] on div "button" at bounding box center [94, 79] width 50 height 20
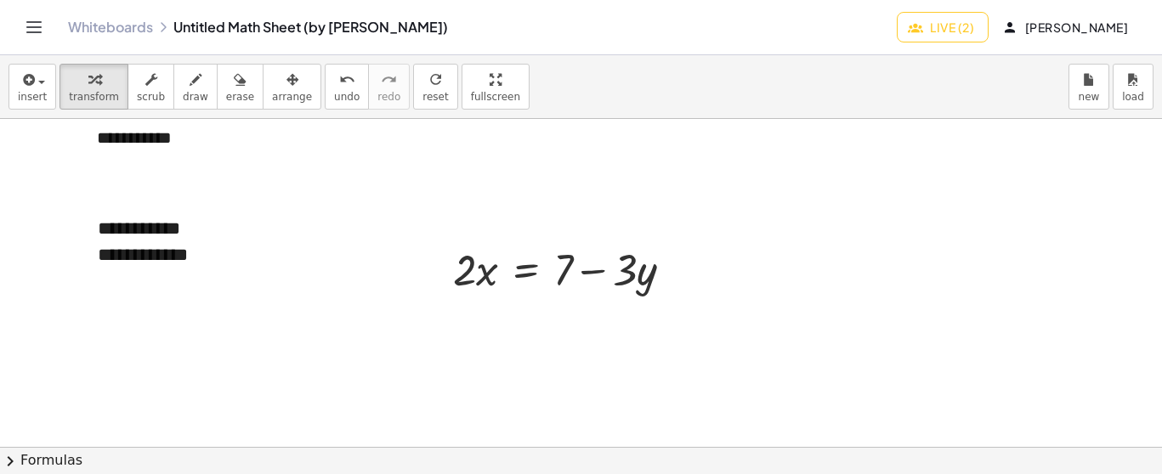
scroll to position [4463, 0]
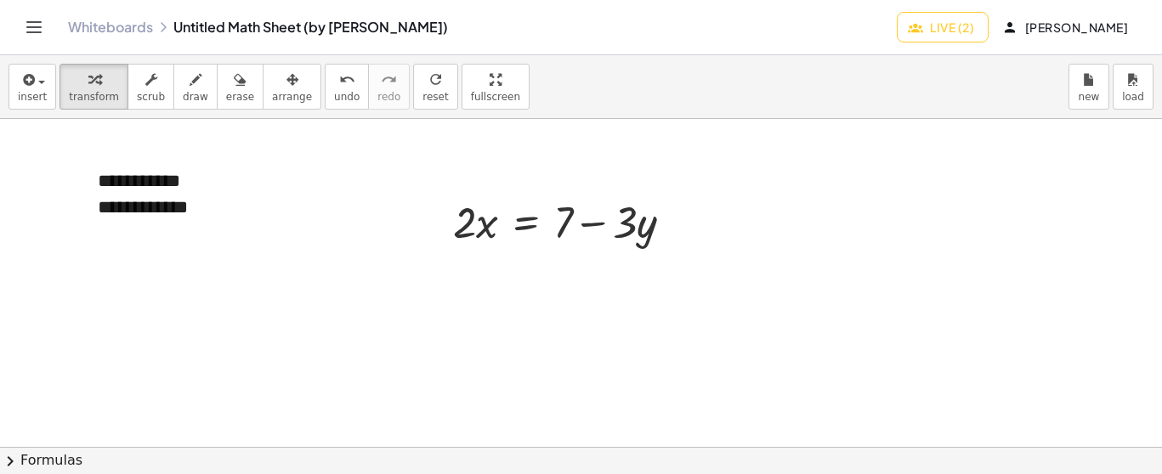
drag, startPoint x: 642, startPoint y: 142, endPoint x: 548, endPoint y: 144, distance: 93.5
click at [37, 20] on icon "Toggle navigation" at bounding box center [34, 27] width 20 height 20
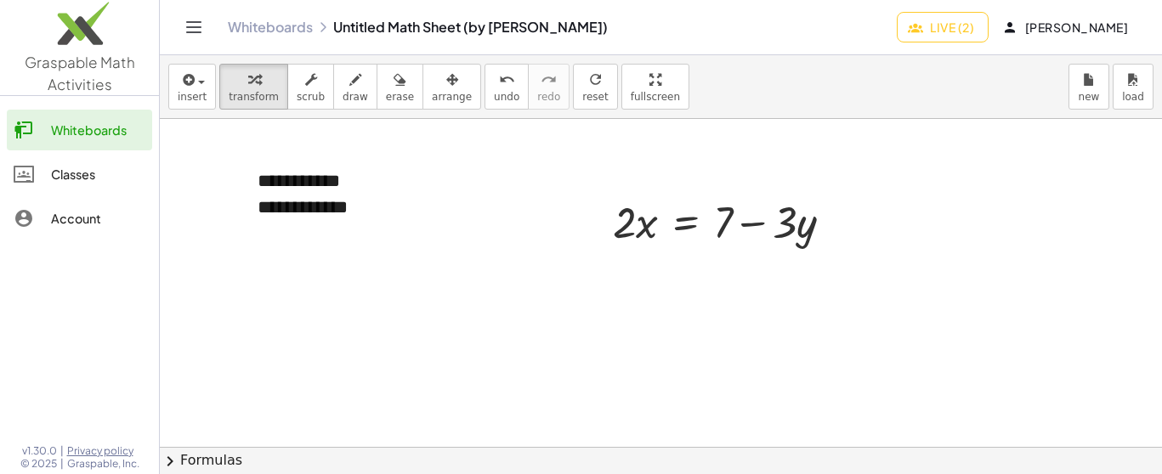
click at [192, 20] on icon "Toggle navigation" at bounding box center [194, 27] width 20 height 20
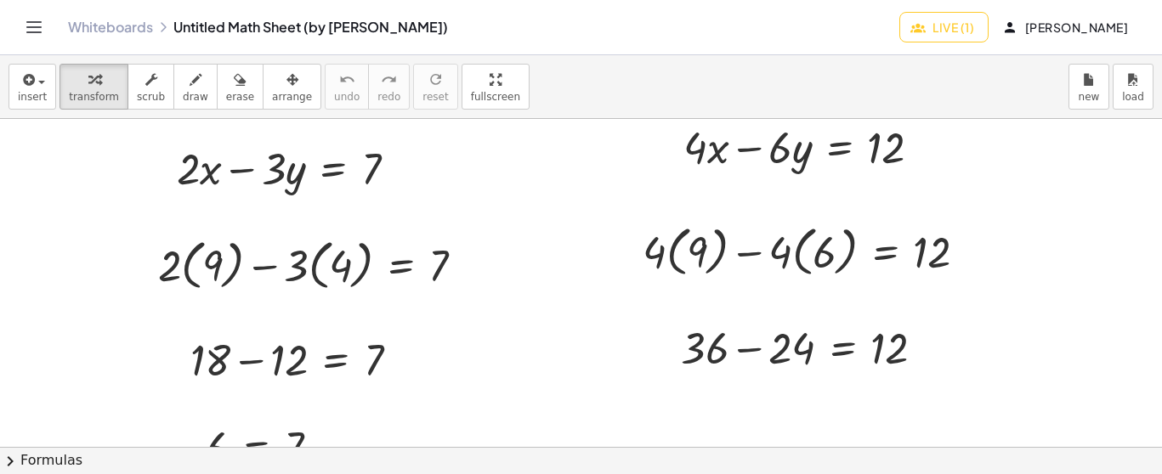
scroll to position [5909, 0]
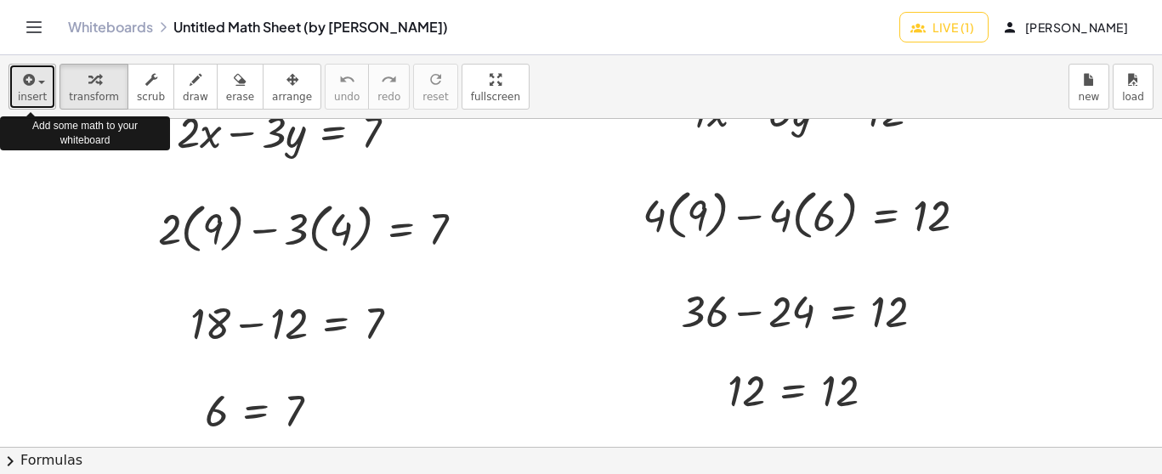
click at [38, 91] on span "insert" at bounding box center [32, 97] width 29 height 12
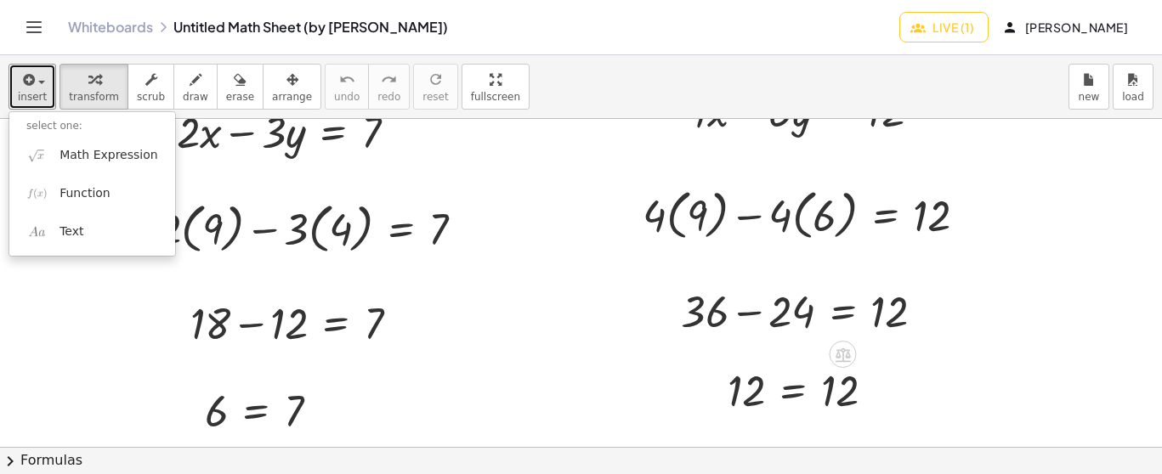
scroll to position [6015, 0]
